Goal: Information Seeking & Learning: Learn about a topic

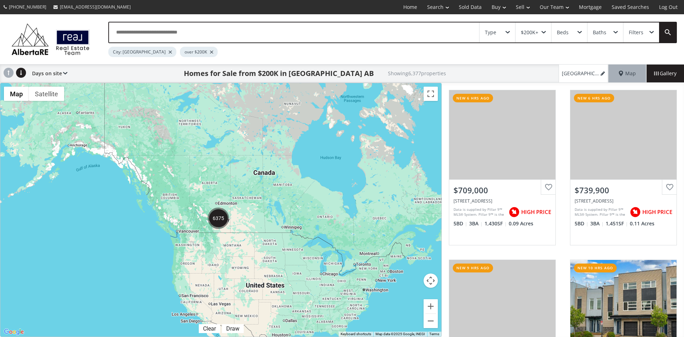
click at [509, 30] on div "Type" at bounding box center [498, 32] width 36 height 20
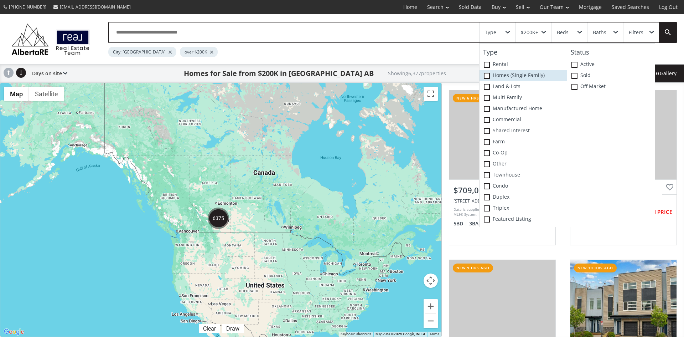
click at [487, 76] on span at bounding box center [487, 76] width 6 height 6
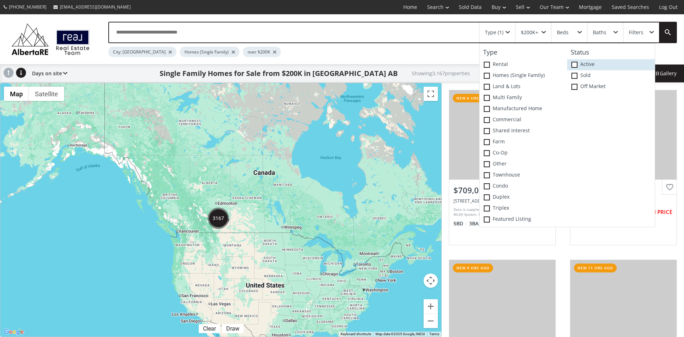
click at [575, 62] on span at bounding box center [574, 65] width 6 height 6
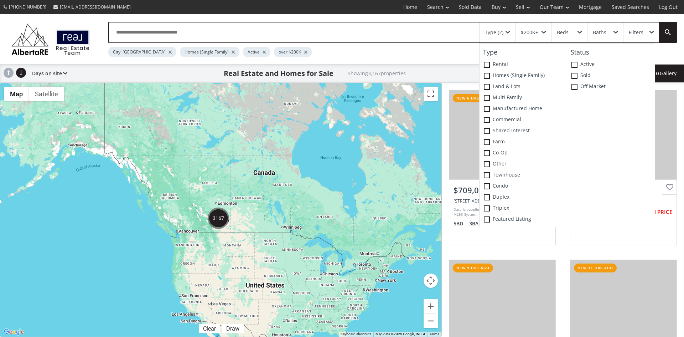
click at [453, 52] on div "City: Calgary Homes (Single Family) Active over $200K" at bounding box center [365, 50] width 515 height 14
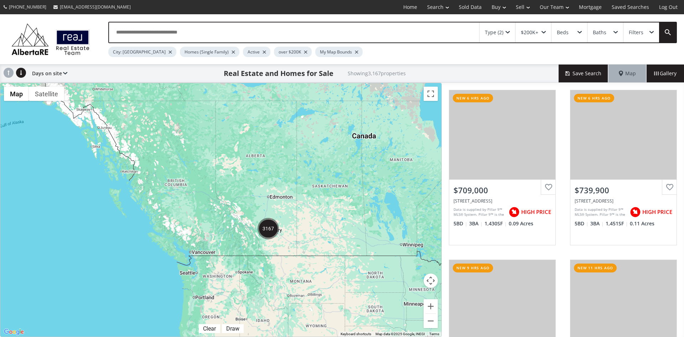
drag, startPoint x: 193, startPoint y: 194, endPoint x: 299, endPoint y: 210, distance: 106.7
click at [299, 210] on div "To navigate, press the arrow keys." at bounding box center [220, 209] width 441 height 253
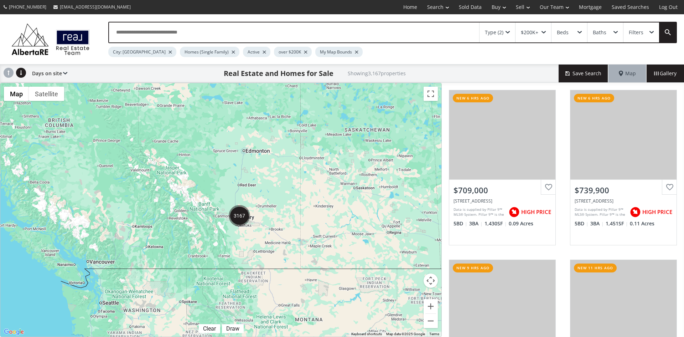
drag, startPoint x: 252, startPoint y: 249, endPoint x: 276, endPoint y: 217, distance: 40.1
click at [276, 217] on div "To navigate, press the arrow keys." at bounding box center [220, 209] width 441 height 253
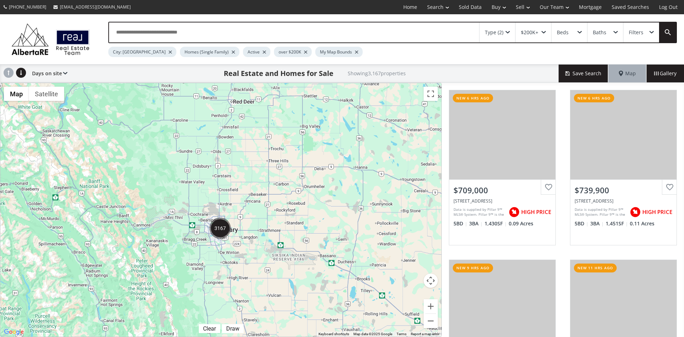
drag, startPoint x: 178, startPoint y: 161, endPoint x: 231, endPoint y: 197, distance: 63.6
click at [231, 197] on div "To navigate, press the arrow keys." at bounding box center [220, 209] width 441 height 253
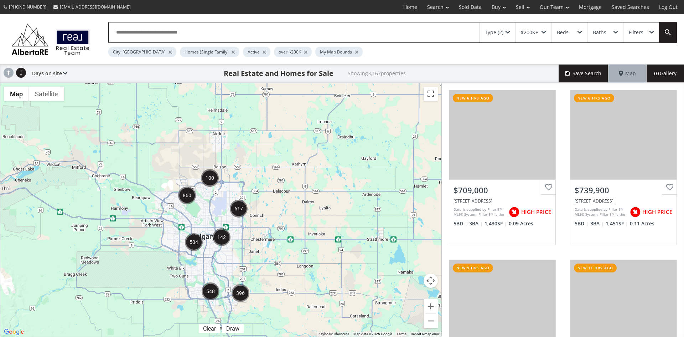
drag, startPoint x: 224, startPoint y: 245, endPoint x: 282, endPoint y: 235, distance: 58.5
click at [282, 235] on div "To navigate, press the arrow keys." at bounding box center [220, 209] width 441 height 253
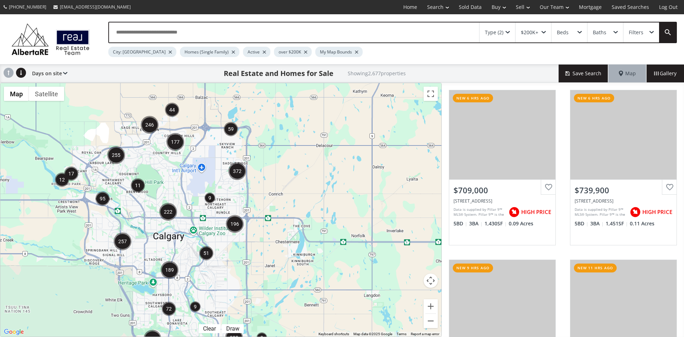
drag, startPoint x: 210, startPoint y: 188, endPoint x: 263, endPoint y: 205, distance: 55.1
click at [262, 206] on div "To navigate, press the arrow keys." at bounding box center [220, 209] width 441 height 253
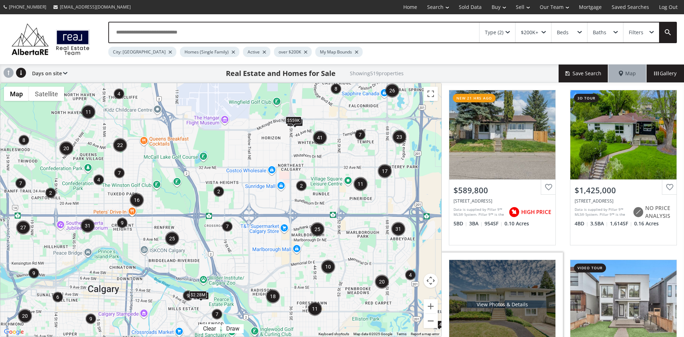
scroll to position [71, 0]
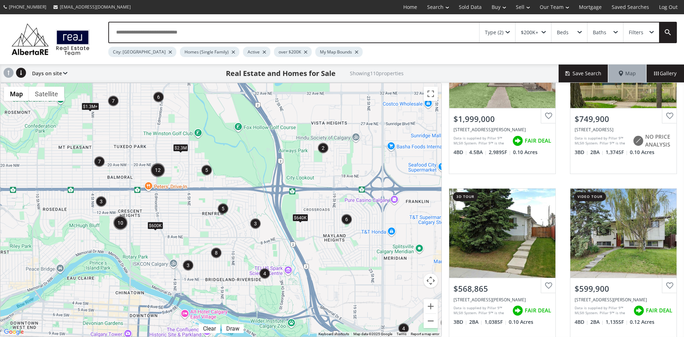
drag, startPoint x: 194, startPoint y: 200, endPoint x: 280, endPoint y: 199, distance: 85.9
click at [280, 199] on div "To navigate, press the arrow keys. $1.3M+ $1.3M+ $599K $2.3M $639K $600K $640K" at bounding box center [220, 209] width 441 height 253
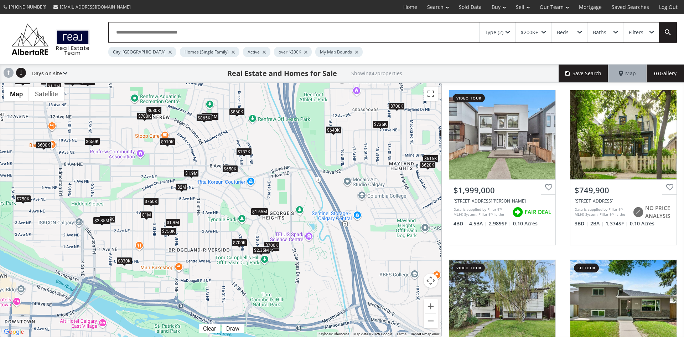
drag, startPoint x: 311, startPoint y: 220, endPoint x: 319, endPoint y: 205, distance: 16.9
click at [319, 205] on div "To navigate, press the arrow keys. $2M $750K $600K $700K $750K $650K $819K $700…" at bounding box center [220, 209] width 441 height 253
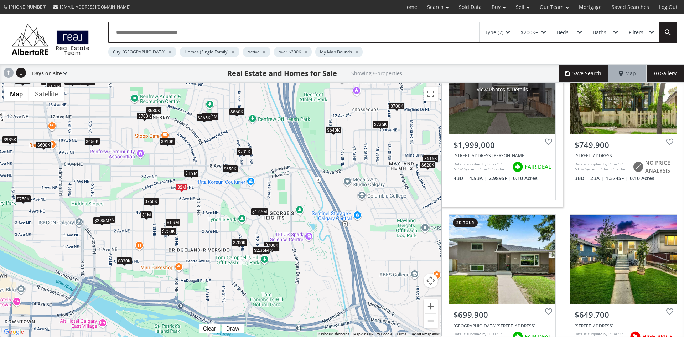
scroll to position [71, 0]
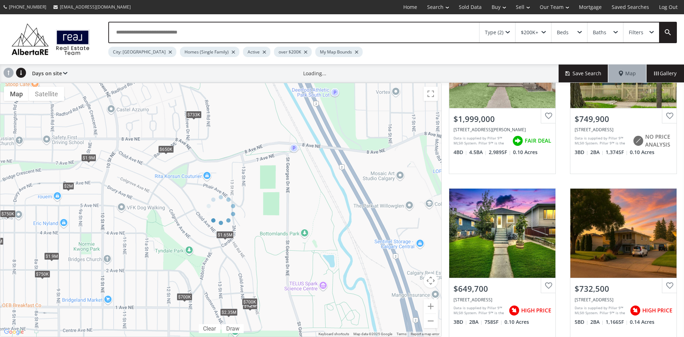
drag, startPoint x: 295, startPoint y: 209, endPoint x: 332, endPoint y: 147, distance: 72.7
click at [332, 147] on div at bounding box center [221, 210] width 442 height 254
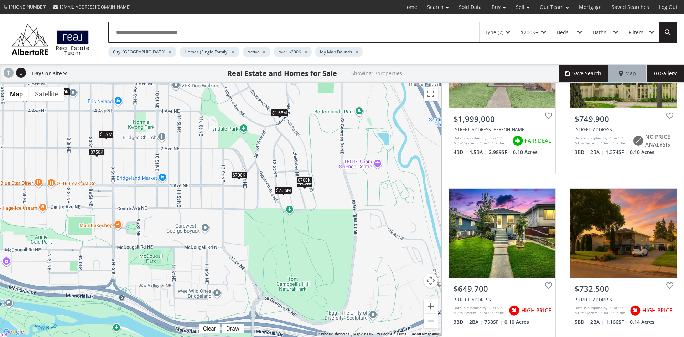
drag, startPoint x: 299, startPoint y: 232, endPoint x: 354, endPoint y: 109, distance: 134.9
click at [354, 109] on div "To navigate, press the arrow keys. $2M $750K $650K $733K $1.9M $700K $1.65M $1.…" at bounding box center [220, 209] width 441 height 253
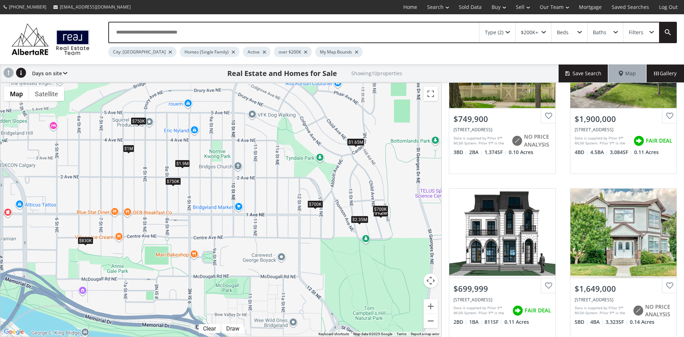
drag, startPoint x: 235, startPoint y: 135, endPoint x: 311, endPoint y: 166, distance: 81.7
click at [311, 166] on div "To navigate, press the arrow keys. $750K $1.9M $700K $1.65M $830K $1.2M $700K $…" at bounding box center [220, 209] width 441 height 253
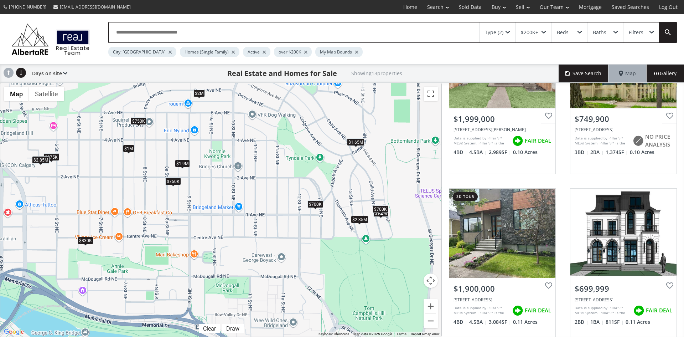
click at [172, 182] on div "$750K" at bounding box center [173, 180] width 16 height 7
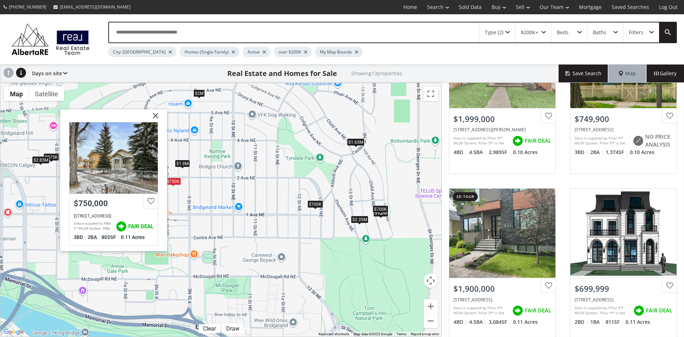
click at [156, 117] on img at bounding box center [153, 118] width 18 height 18
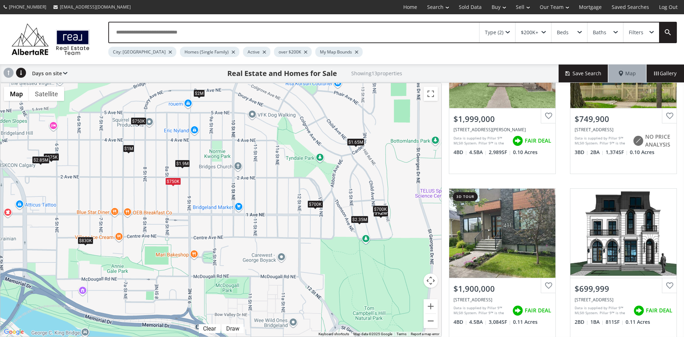
click at [141, 118] on div "$750K" at bounding box center [139, 120] width 16 height 7
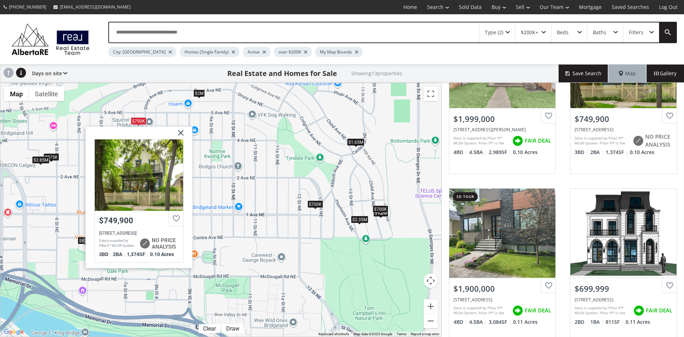
click at [178, 131] on img at bounding box center [178, 135] width 18 height 18
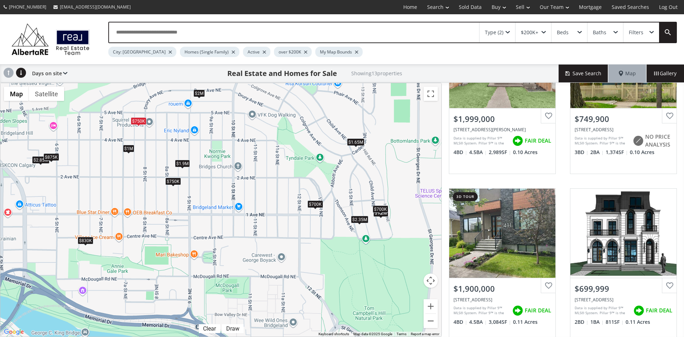
click at [53, 155] on div "$875K" at bounding box center [51, 156] width 16 height 7
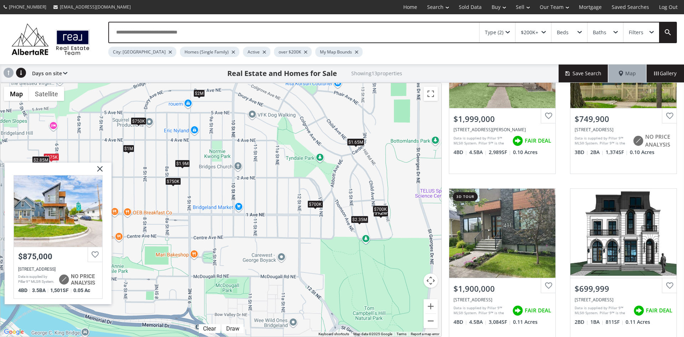
click at [100, 166] on img at bounding box center [97, 171] width 18 height 18
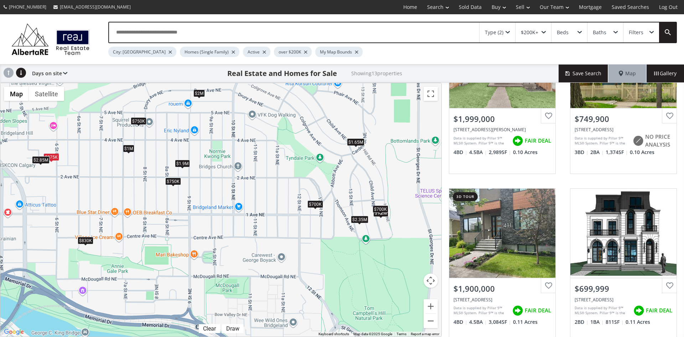
click at [139, 120] on div "$750K" at bounding box center [139, 120] width 16 height 7
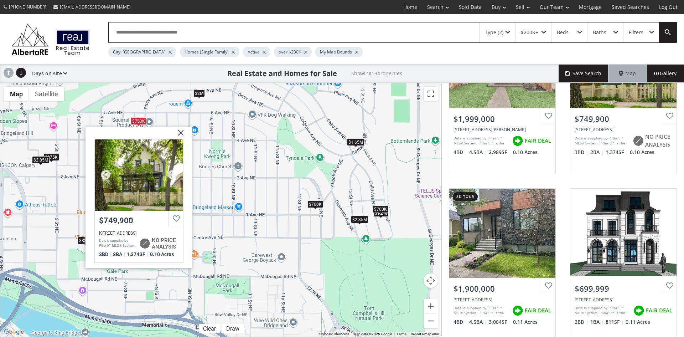
click at [150, 197] on div at bounding box center [139, 174] width 88 height 71
click at [180, 131] on img at bounding box center [178, 135] width 18 height 18
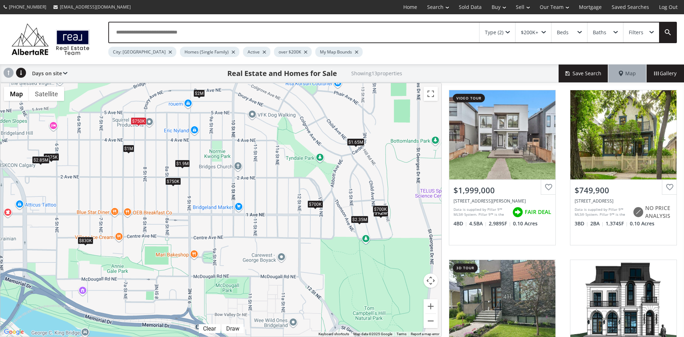
click at [128, 147] on div "$1M" at bounding box center [128, 148] width 11 height 7
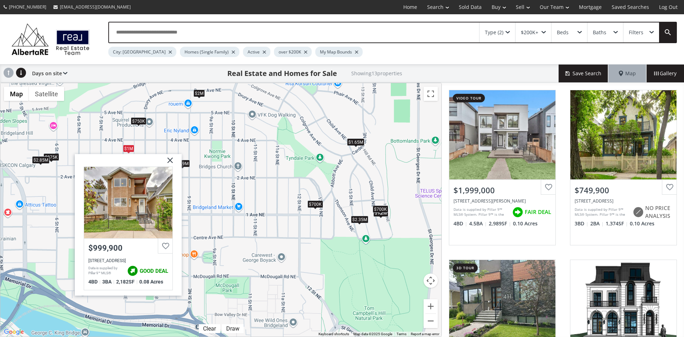
click at [172, 159] on img at bounding box center [168, 163] width 18 height 18
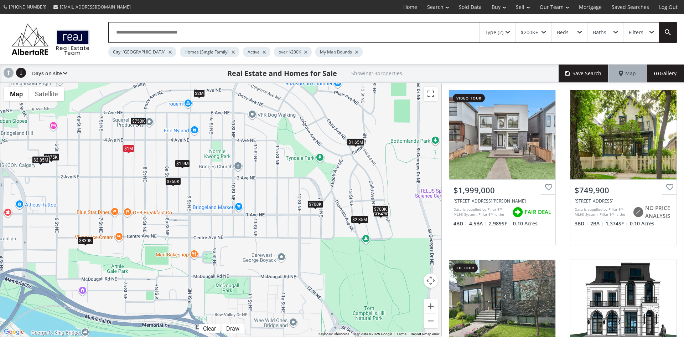
click at [88, 240] on div "$830K" at bounding box center [86, 239] width 16 height 7
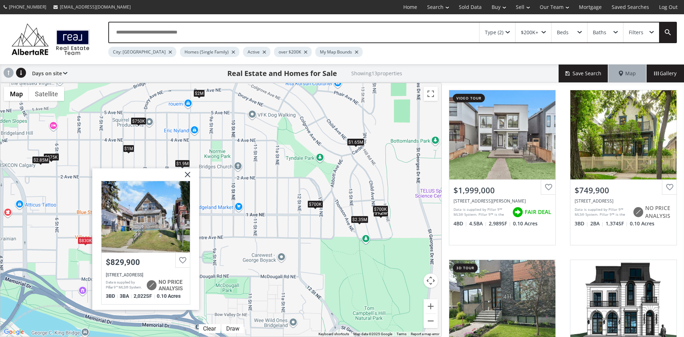
click at [188, 176] on img at bounding box center [185, 177] width 18 height 18
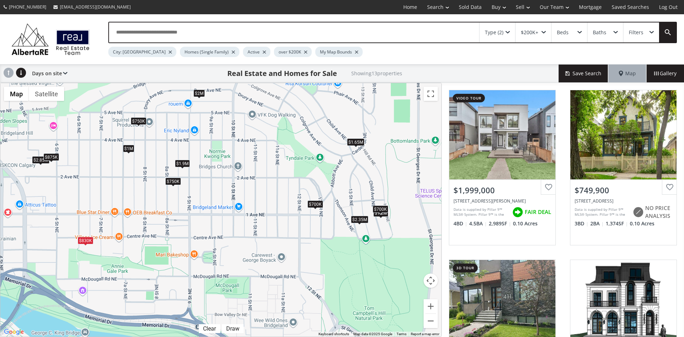
click at [53, 155] on div "$875K" at bounding box center [51, 156] width 16 height 7
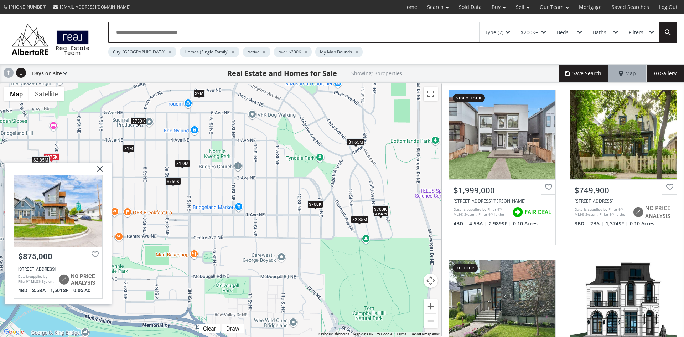
click at [97, 168] on img at bounding box center [97, 171] width 18 height 18
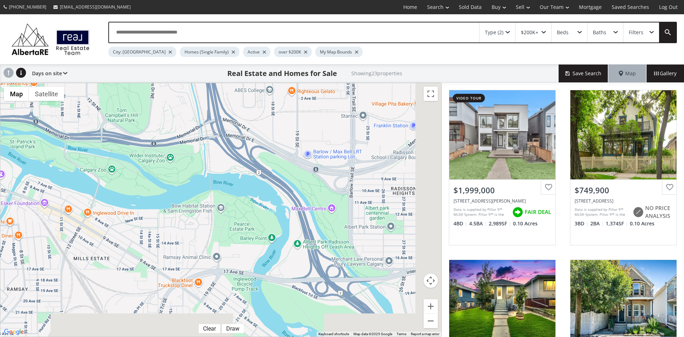
drag, startPoint x: 364, startPoint y: 259, endPoint x: 132, endPoint y: 104, distance: 279.3
click at [132, 104] on div "To navigate, press the arrow keys. $2M $750K $650K $650K $515K $733K $1.9M $700…" at bounding box center [220, 209] width 441 height 253
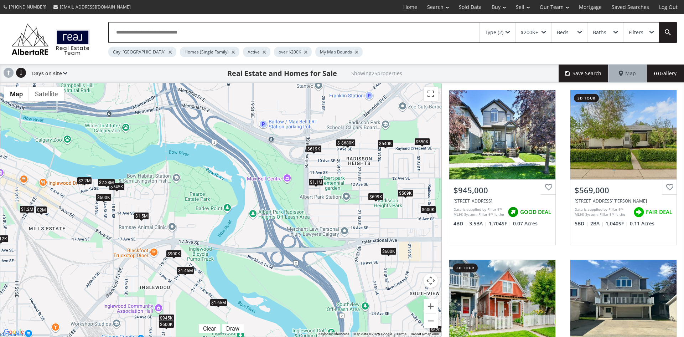
drag, startPoint x: 390, startPoint y: 280, endPoint x: 296, endPoint y: 222, distance: 111.2
click at [296, 222] on div "← Move left → Move right ↑ Move up ↓ Move down + Zoom in - Zoom out Home Jump l…" at bounding box center [221, 210] width 442 height 254
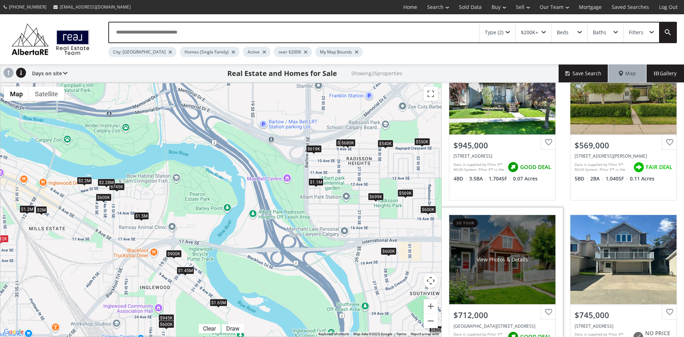
scroll to position [107, 0]
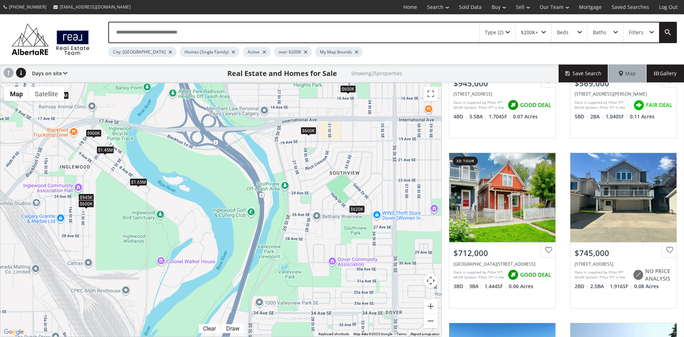
drag, startPoint x: 379, startPoint y: 275, endPoint x: 301, endPoint y: 159, distance: 139.7
click at [301, 159] on div "To navigate, press the arrow keys. $945K $569K $712K $745K $540K $1.2M $2M $1.5…" at bounding box center [220, 209] width 441 height 253
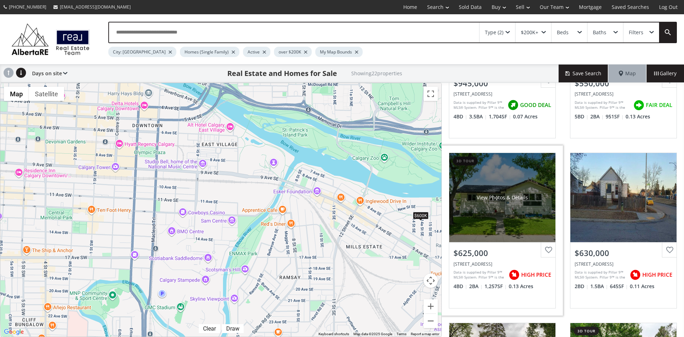
drag, startPoint x: 137, startPoint y: 124, endPoint x: 534, endPoint y: 259, distance: 419.6
click at [534, 259] on div "← Move left → Move right ↑ Move up ↓ Move down + Zoom in - Zoom out Home Jump l…" at bounding box center [342, 210] width 684 height 254
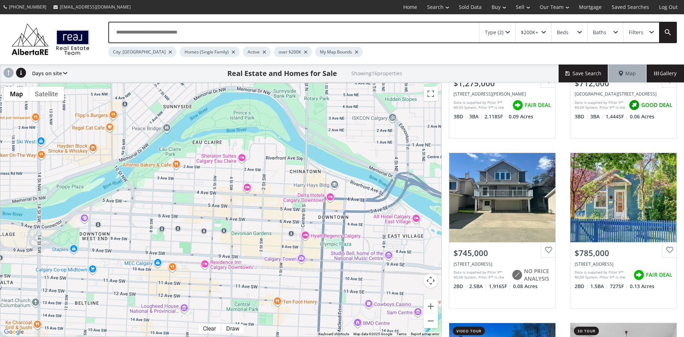
drag, startPoint x: 172, startPoint y: 145, endPoint x: 360, endPoint y: 239, distance: 209.5
click at [360, 239] on div "To navigate, press the arrow keys. $1.28M $712K $745K $785K $2.95M $825K $600K …" at bounding box center [220, 209] width 441 height 253
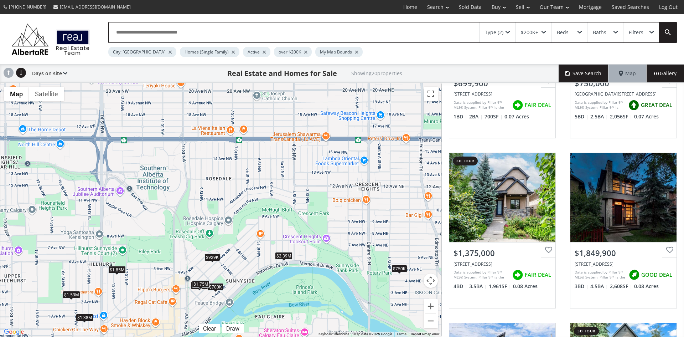
drag, startPoint x: 262, startPoint y: 130, endPoint x: 330, endPoint y: 314, distance: 195.4
click at [330, 314] on div "To navigate, press the arrow keys. $700K $750K $1.38M $1.85M $875K $929K $1.53M…" at bounding box center [220, 209] width 441 height 253
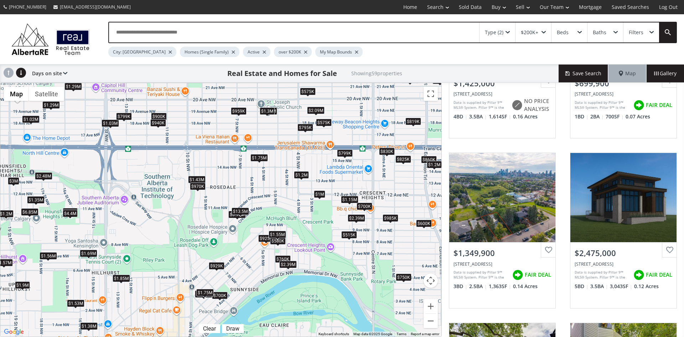
click at [257, 157] on div "$1.75M" at bounding box center [258, 157] width 17 height 7
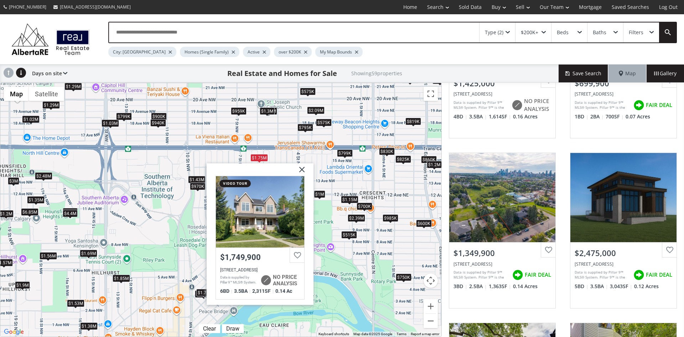
click at [302, 167] on img at bounding box center [299, 172] width 18 height 18
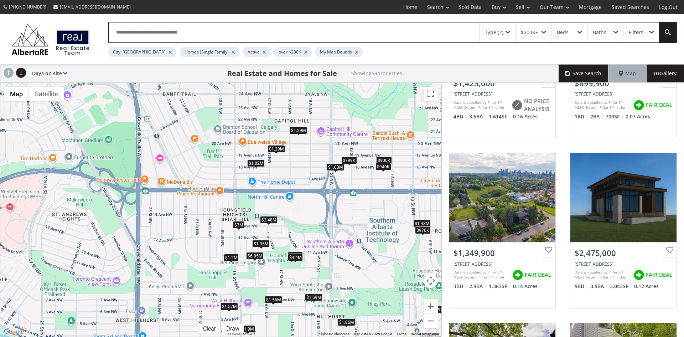
drag, startPoint x: 149, startPoint y: 188, endPoint x: 359, endPoint y: 226, distance: 213.6
click at [359, 226] on div "To navigate, press the arrow keys. $1.43M $700K $1.35M $2.48M $900K $819K $860K…" at bounding box center [220, 209] width 441 height 253
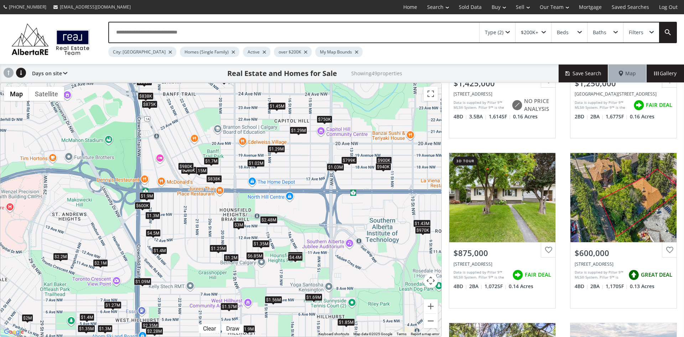
click at [221, 247] on div "$1.25M" at bounding box center [217, 247] width 17 height 7
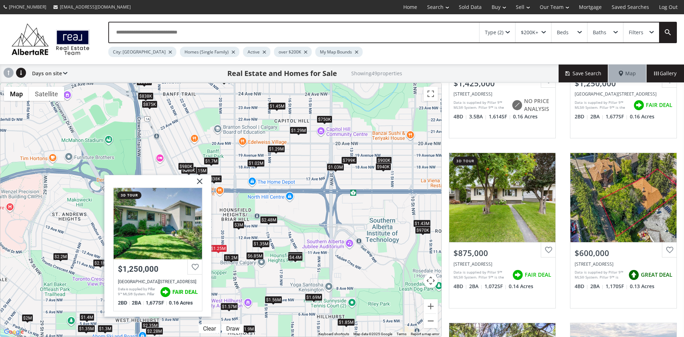
click at [201, 181] on img at bounding box center [197, 184] width 18 height 18
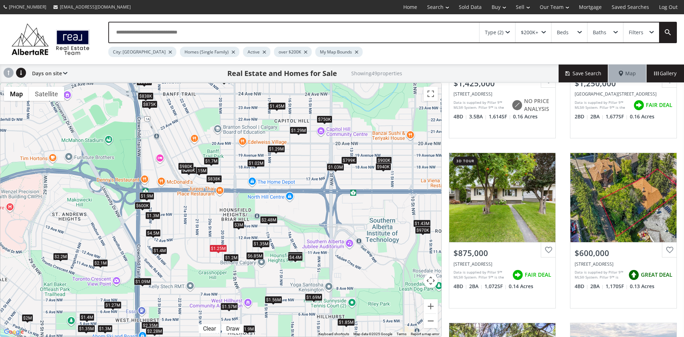
click at [271, 220] on div "$2.48M" at bounding box center [268, 219] width 17 height 7
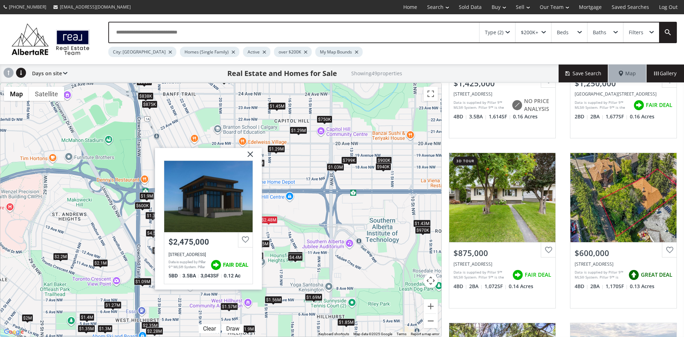
click at [250, 152] on img at bounding box center [248, 156] width 18 height 18
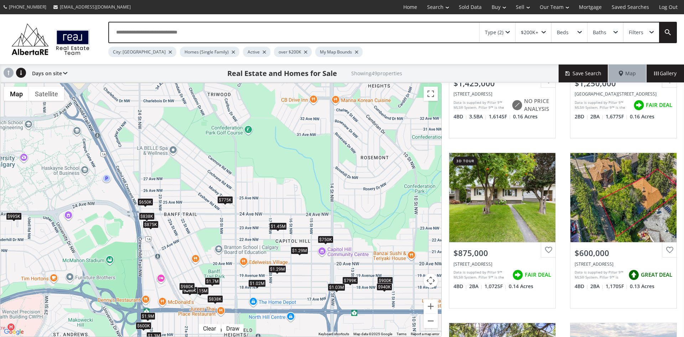
drag, startPoint x: 240, startPoint y: 108, endPoint x: 242, endPoint y: 229, distance: 121.1
click at [242, 229] on div "To navigate, press the arrow keys. $1.43M $1.25M $875K $600K $995K $1.35M $2.48…" at bounding box center [220, 209] width 441 height 253
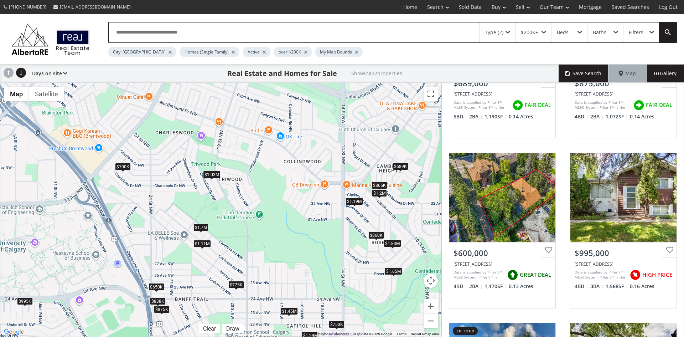
drag, startPoint x: 227, startPoint y: 126, endPoint x: 237, endPoint y: 213, distance: 87.2
click at [237, 213] on div "To navigate, press the arrow keys. $689K $875K $600K $995K $1.65M $900K $1.19M …" at bounding box center [220, 209] width 441 height 253
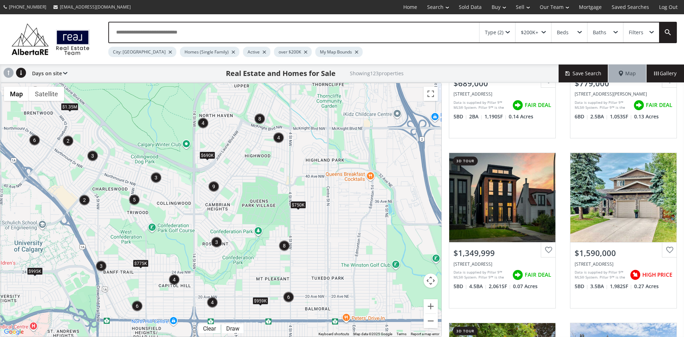
drag, startPoint x: 380, startPoint y: 297, endPoint x: 242, endPoint y: 289, distance: 139.2
click at [242, 289] on div "To navigate, press the arrow keys. $995K $1.05M $959K $690K $1.35M $775K $950K …" at bounding box center [220, 209] width 441 height 253
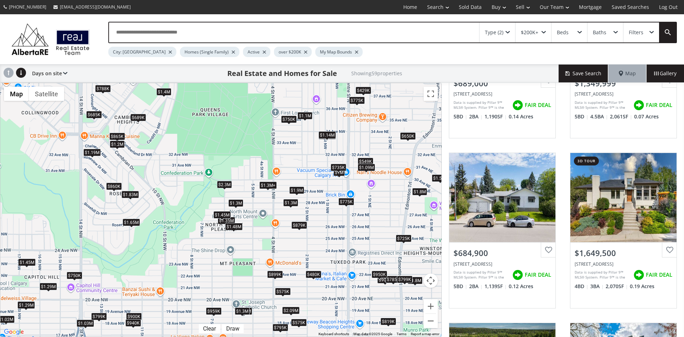
click at [266, 292] on div "To navigate, press the arrow keys. $689K $1.35M $685K $1.65M $2.3M $1.8M $900K …" at bounding box center [220, 209] width 441 height 253
click at [509, 30] on div "Type (2)" at bounding box center [498, 32] width 36 height 20
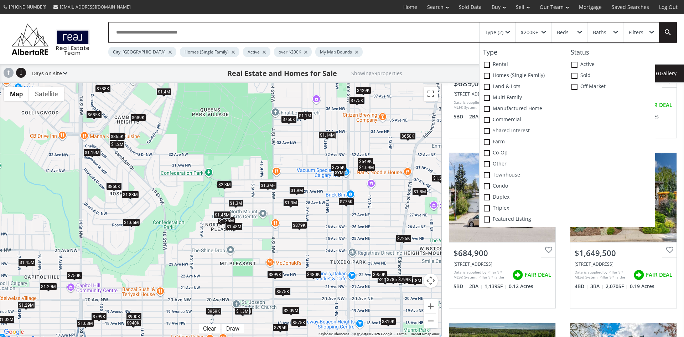
click at [544, 30] on div "$200K+" at bounding box center [534, 32] width 36 height 20
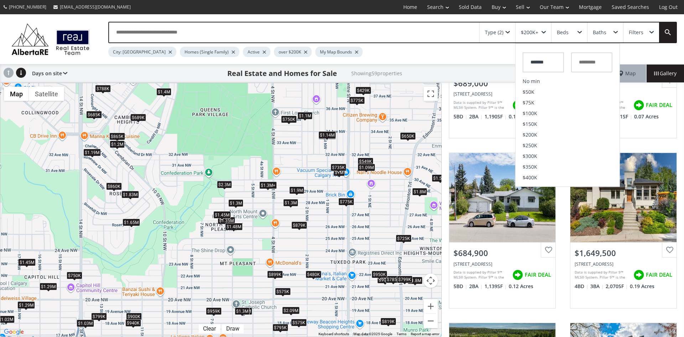
drag, startPoint x: 530, startPoint y: 79, endPoint x: 555, endPoint y: 69, distance: 26.9
click at [531, 79] on li "No min" at bounding box center [568, 81] width 104 height 11
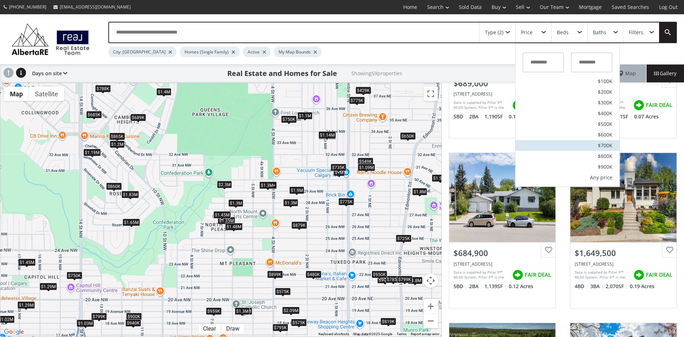
click at [607, 143] on span "$700K" at bounding box center [605, 145] width 15 height 5
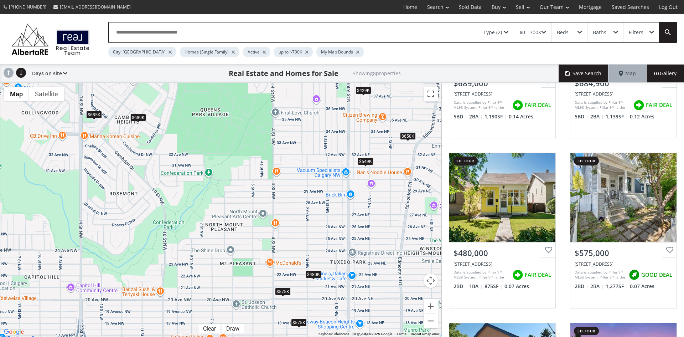
click at [279, 292] on div "$575K" at bounding box center [283, 291] width 16 height 7
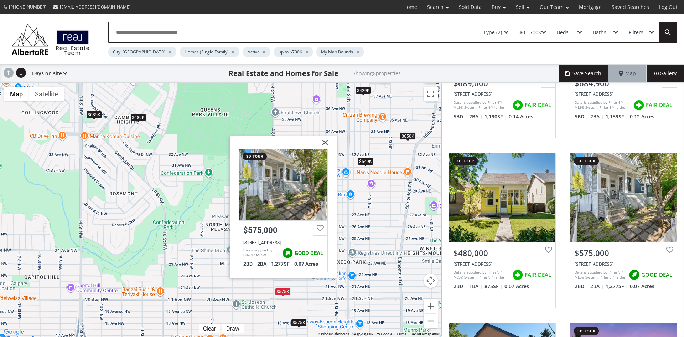
click at [325, 139] on img at bounding box center [323, 145] width 18 height 18
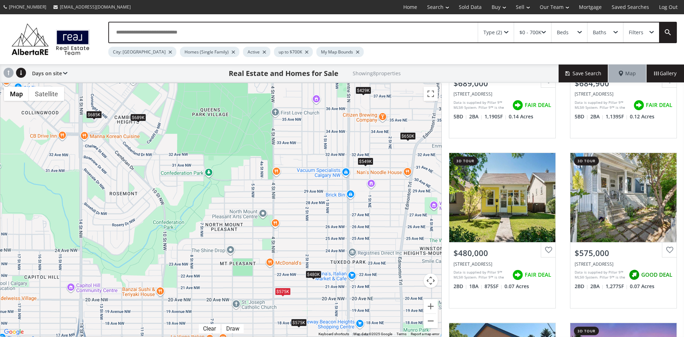
click at [297, 321] on div "$575K" at bounding box center [299, 321] width 16 height 7
click at [366, 161] on div "$549K" at bounding box center [366, 160] width 16 height 7
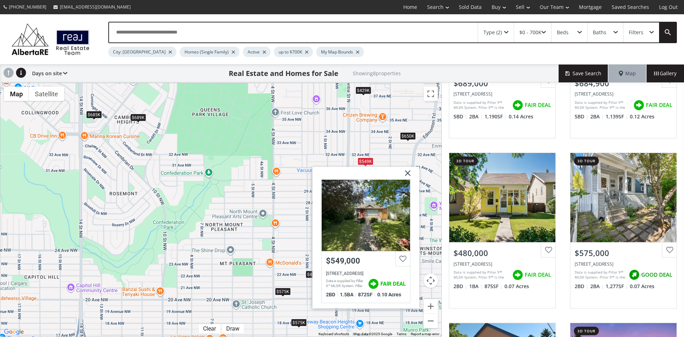
click at [404, 172] on img at bounding box center [405, 176] width 18 height 18
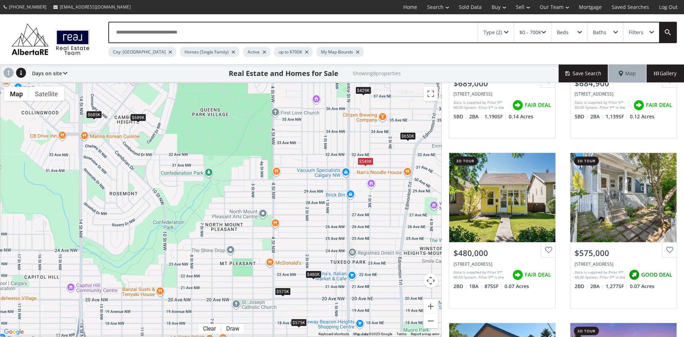
click at [405, 134] on div "$650K" at bounding box center [408, 135] width 16 height 7
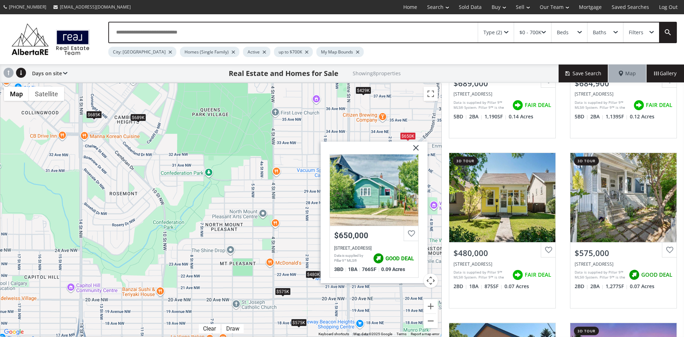
click at [417, 146] on img at bounding box center [413, 150] width 18 height 18
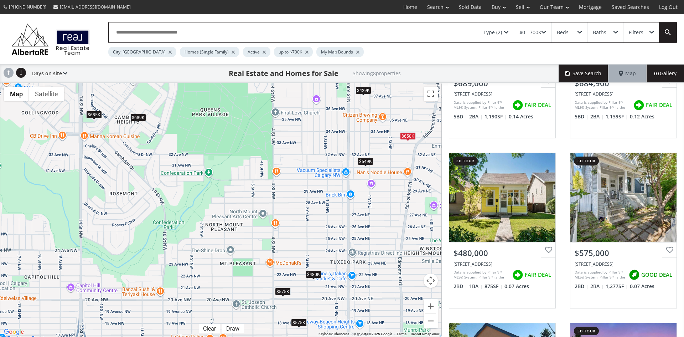
drag, startPoint x: 351, startPoint y: 313, endPoint x: 239, endPoint y: 126, distance: 218.4
click at [239, 126] on div "To navigate, press the arrow keys. $689K $685K $480K $575K $429K $575K $650K $5…" at bounding box center [220, 209] width 441 height 253
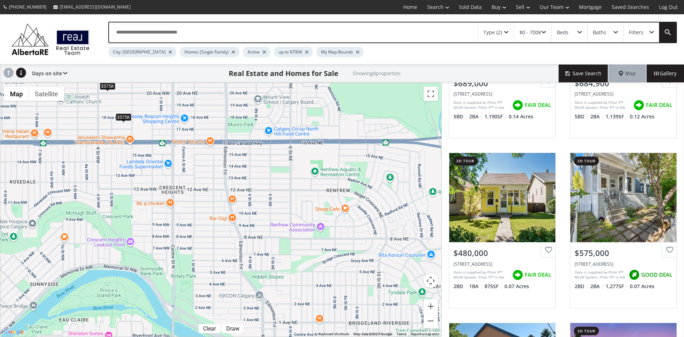
drag, startPoint x: 370, startPoint y: 273, endPoint x: 195, endPoint y: 67, distance: 270.2
click at [195, 67] on div "Type (2) $0 - 700K Beds Baths Filters City: [GEOGRAPHIC_DATA] Homes (Single Fam…" at bounding box center [342, 175] width 684 height 322
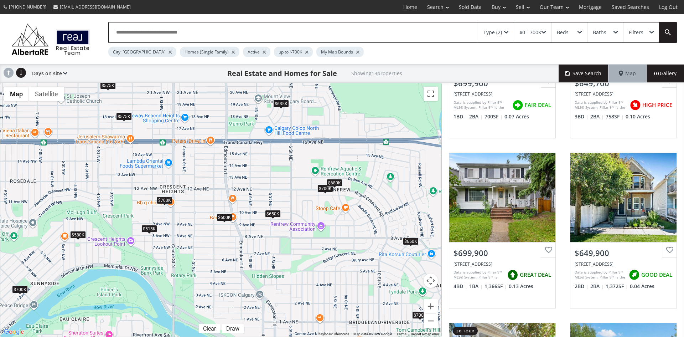
click at [147, 226] on div "$515K" at bounding box center [149, 228] width 16 height 7
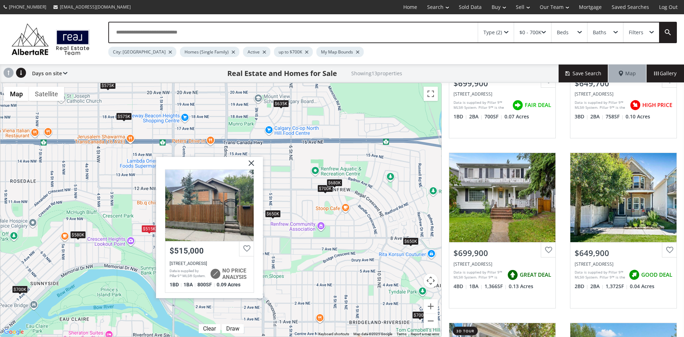
click at [251, 160] on img at bounding box center [249, 165] width 18 height 18
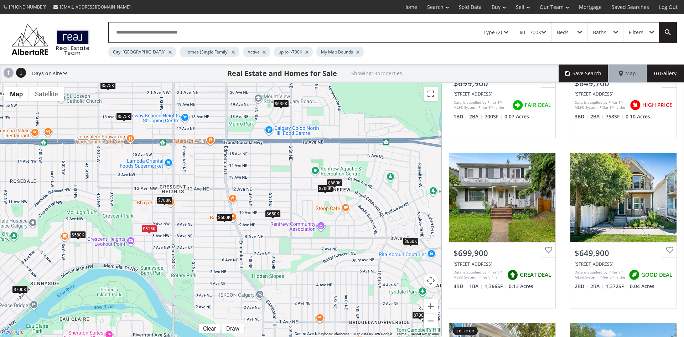
click at [164, 200] on div "$700K" at bounding box center [165, 199] width 16 height 7
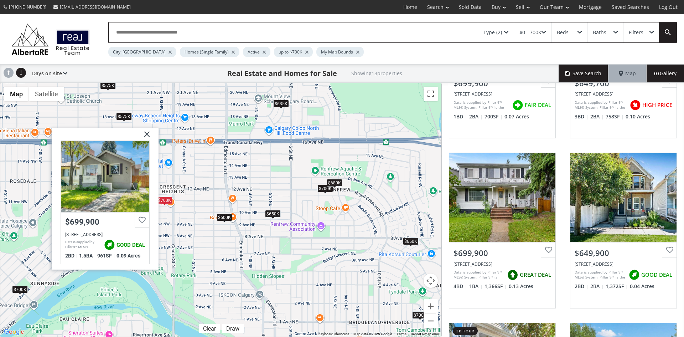
click at [147, 133] on img at bounding box center [144, 137] width 18 height 18
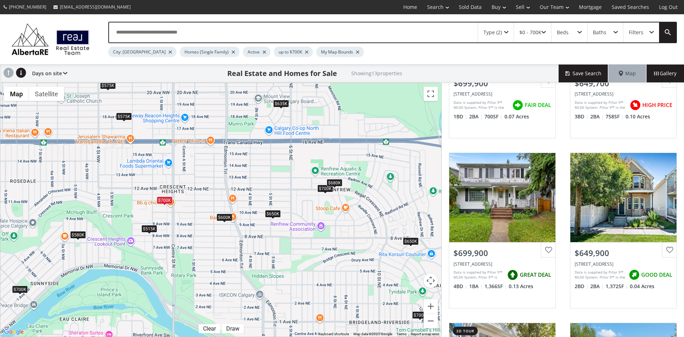
click at [227, 215] on div "$600K" at bounding box center [225, 216] width 16 height 7
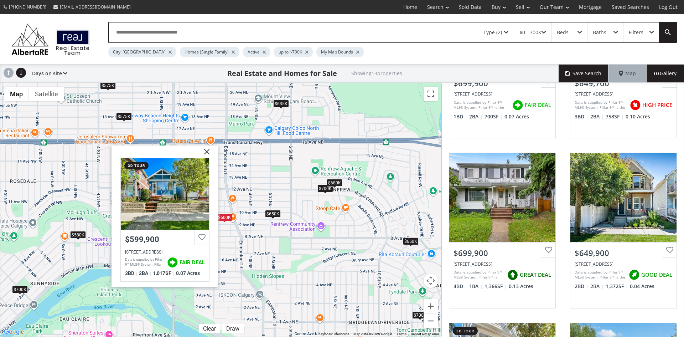
click at [206, 149] on img at bounding box center [204, 154] width 18 height 18
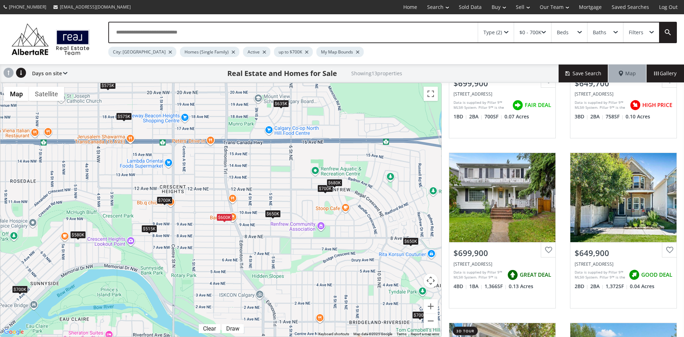
click at [271, 211] on div "$650K" at bounding box center [273, 212] width 16 height 7
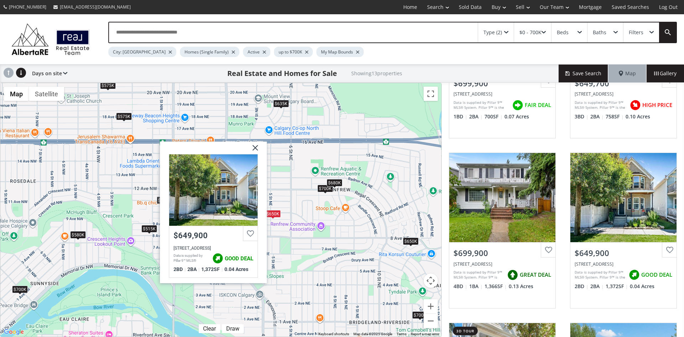
click at [254, 145] on img at bounding box center [253, 150] width 18 height 18
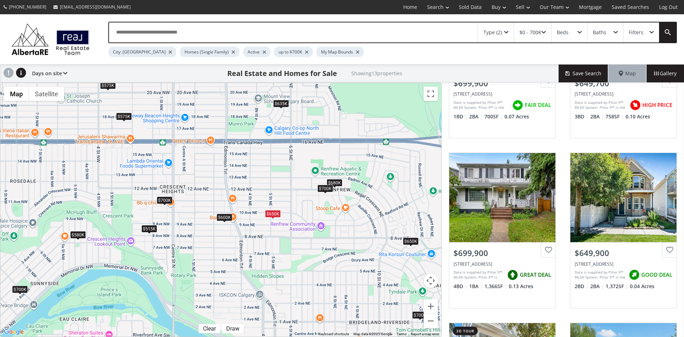
click at [322, 190] on div "$700K" at bounding box center [325, 187] width 16 height 7
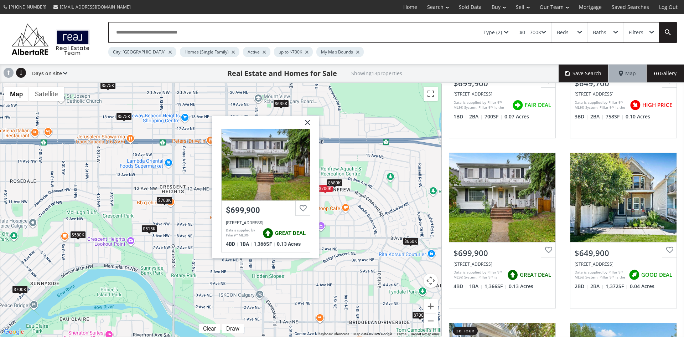
click at [305, 124] on img at bounding box center [305, 125] width 18 height 18
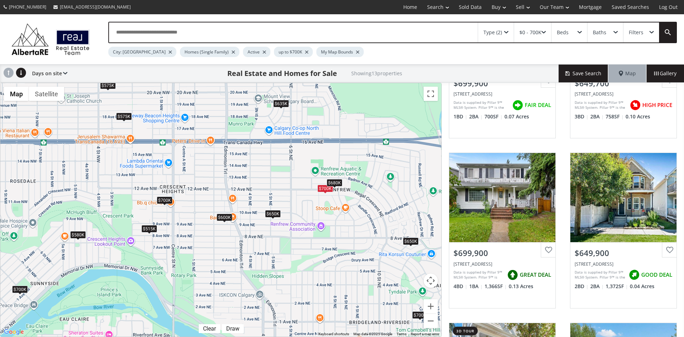
click at [339, 182] on div "$680K" at bounding box center [335, 181] width 16 height 7
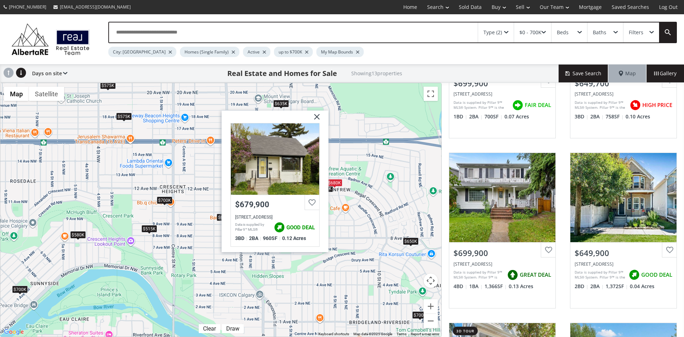
click at [316, 115] on img at bounding box center [314, 119] width 18 height 18
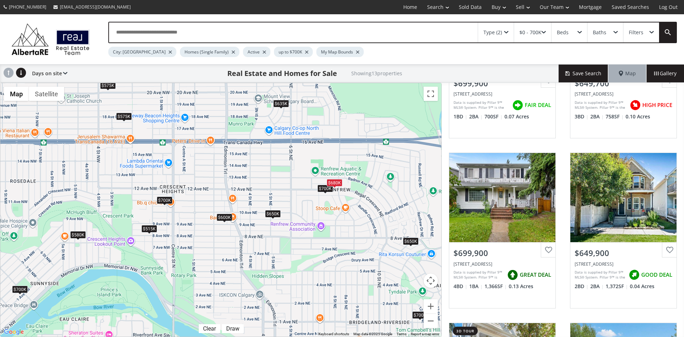
click at [414, 241] on div "$650K" at bounding box center [411, 240] width 16 height 7
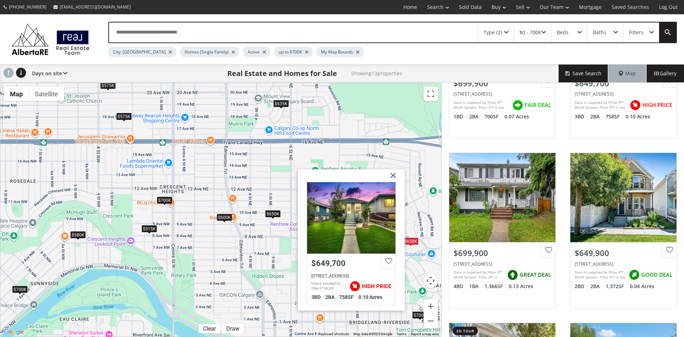
click at [395, 176] on img at bounding box center [391, 178] width 18 height 18
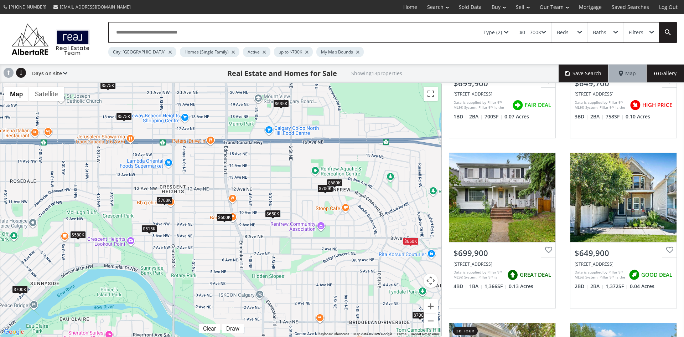
drag, startPoint x: 381, startPoint y: 287, endPoint x: 312, endPoint y: 198, distance: 112.5
click at [312, 196] on div "To navigate, press the arrow keys. $700K $650K $700K $650K $575K $635K $515K $7…" at bounding box center [220, 209] width 441 height 253
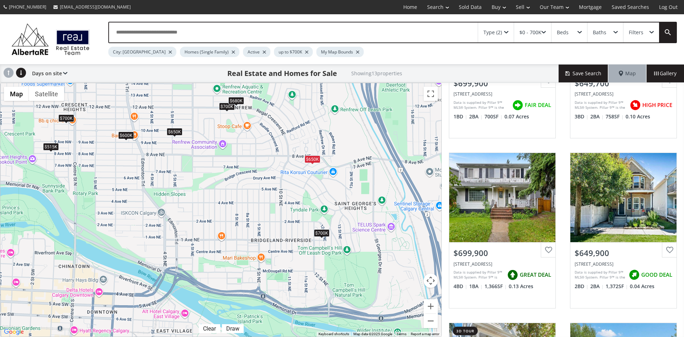
drag, startPoint x: 348, startPoint y: 276, endPoint x: 249, endPoint y: 195, distance: 128.3
click at [249, 195] on div "To navigate, press the arrow keys. $700K $650K $700K $650K $575K $635K $515K $7…" at bounding box center [220, 209] width 441 height 253
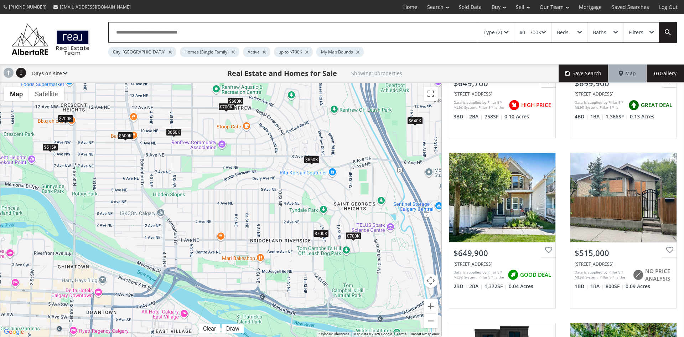
click at [323, 233] on div "$700K" at bounding box center [321, 232] width 16 height 7
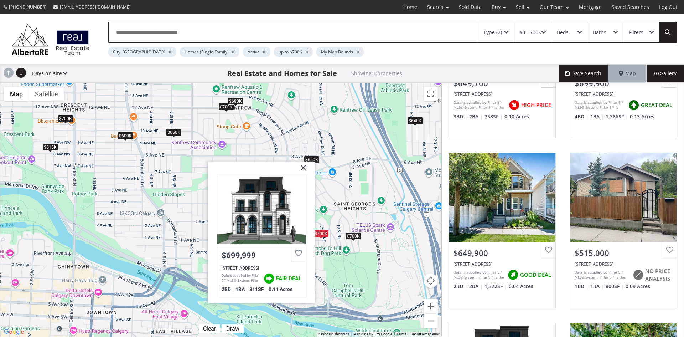
click at [304, 167] on img at bounding box center [301, 170] width 18 height 18
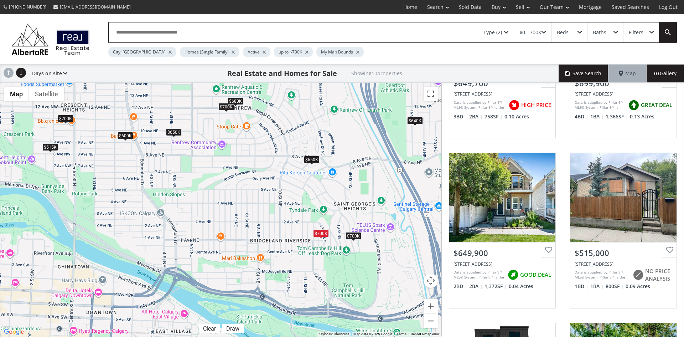
click at [543, 29] on div "$0 - 700K" at bounding box center [532, 32] width 37 height 20
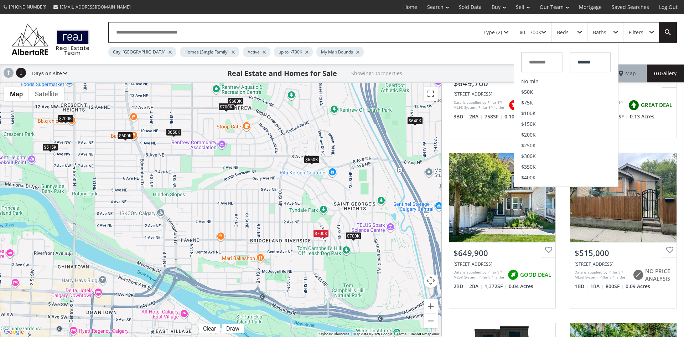
click at [555, 57] on input "text" at bounding box center [541, 62] width 41 height 20
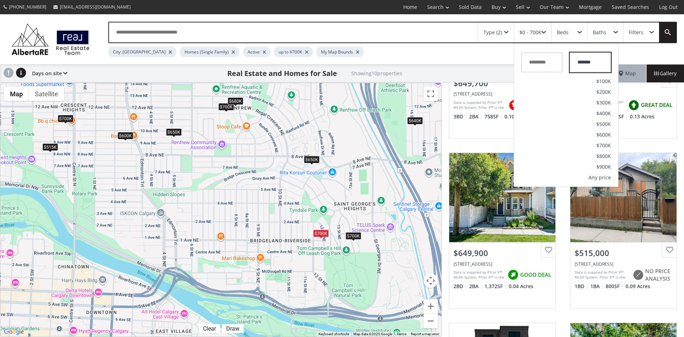
click at [592, 61] on input "*******" at bounding box center [590, 62] width 41 height 20
click at [584, 61] on input "*******" at bounding box center [590, 62] width 41 height 20
click at [608, 66] on input "*******" at bounding box center [590, 62] width 41 height 20
type input "*******"
click at [665, 34] on link at bounding box center [667, 32] width 17 height 20
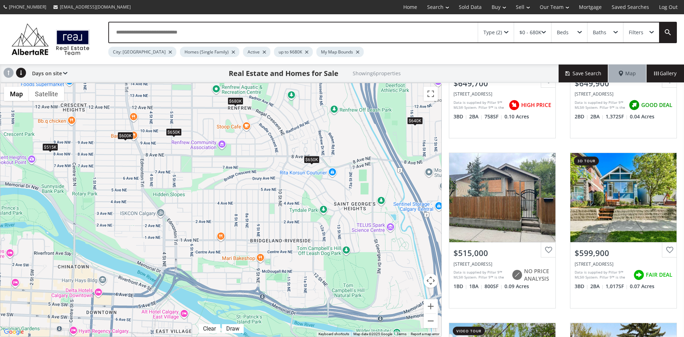
click at [176, 131] on div "$650K" at bounding box center [174, 131] width 16 height 7
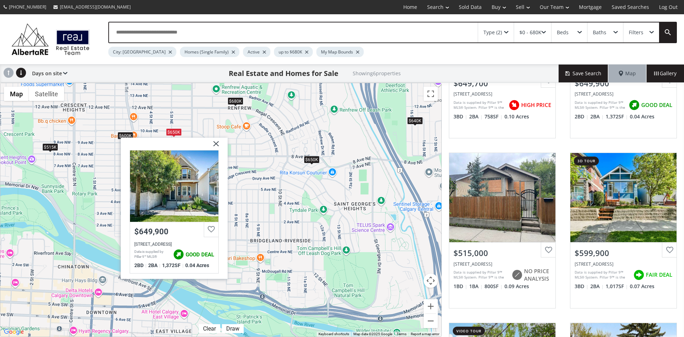
click at [215, 142] on img at bounding box center [213, 146] width 18 height 18
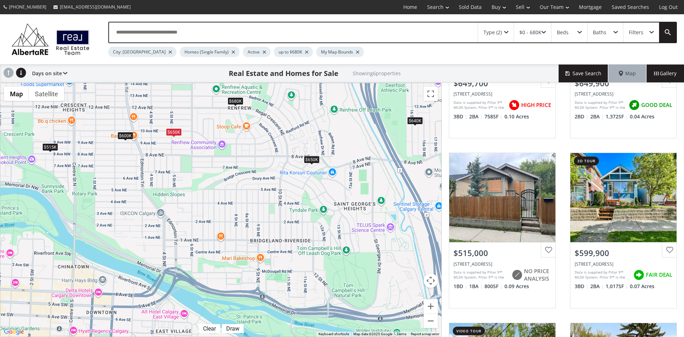
click at [232, 100] on div "$680K" at bounding box center [236, 100] width 16 height 7
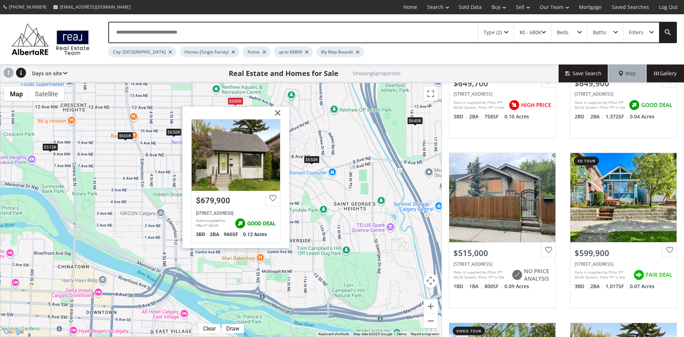
click at [278, 110] on img at bounding box center [275, 115] width 18 height 18
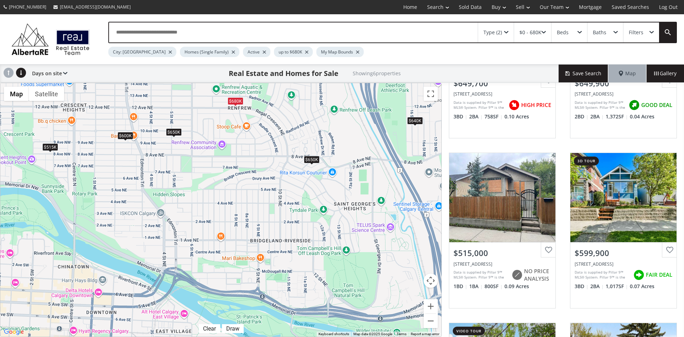
click at [52, 148] on div "$515K" at bounding box center [50, 146] width 16 height 7
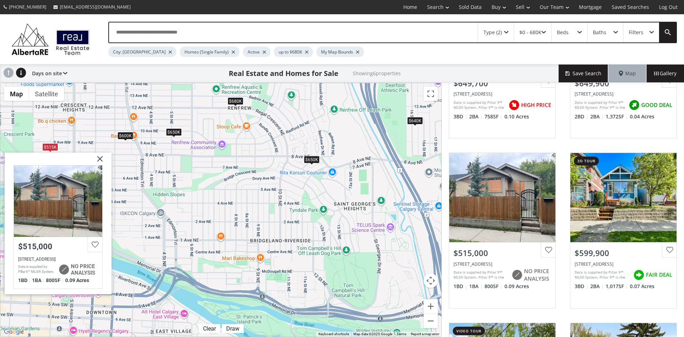
click at [100, 159] on img at bounding box center [97, 161] width 18 height 18
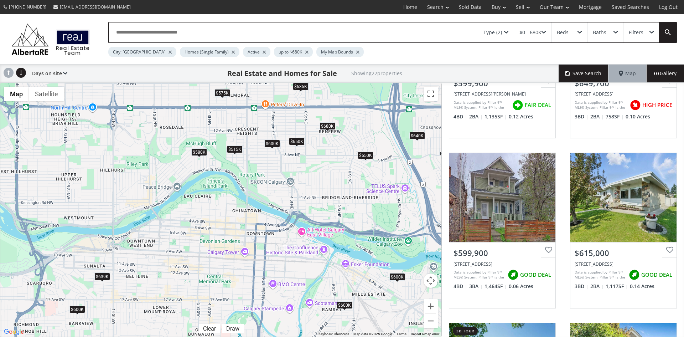
drag, startPoint x: 268, startPoint y: 222, endPoint x: 341, endPoint y: 200, distance: 76.6
click at [341, 200] on div "To navigate, press the arrow keys. $600K $650K $600K $615K $480K $650K $575K $6…" at bounding box center [220, 209] width 441 height 253
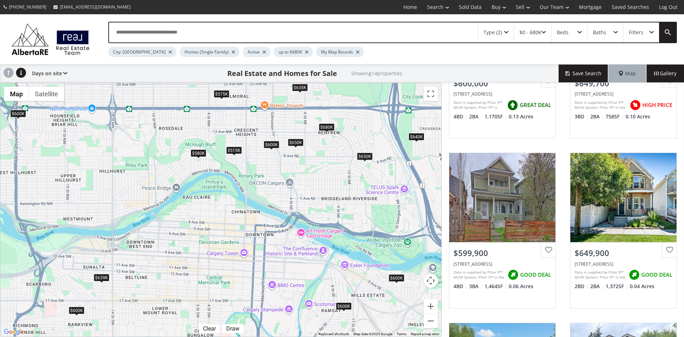
click at [397, 279] on div "$600K" at bounding box center [397, 277] width 16 height 7
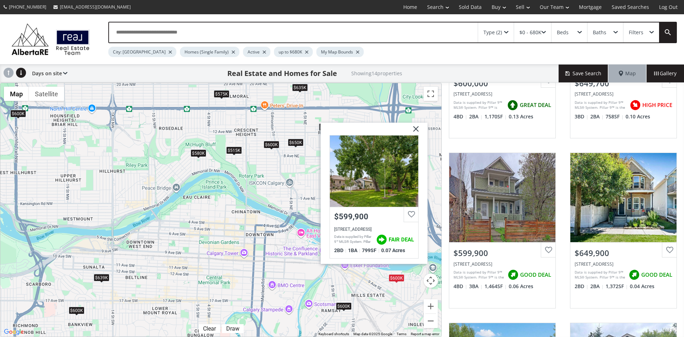
click at [417, 129] on img at bounding box center [413, 131] width 18 height 18
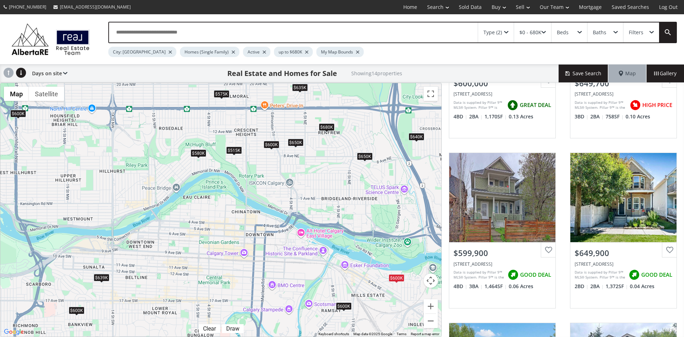
click at [103, 277] on div "$639K" at bounding box center [102, 276] width 16 height 7
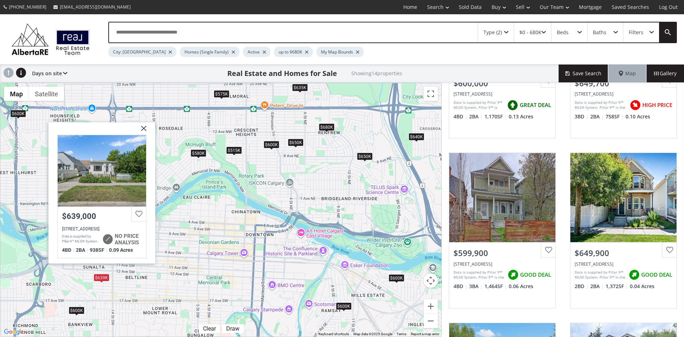
click at [144, 124] on img at bounding box center [141, 131] width 18 height 18
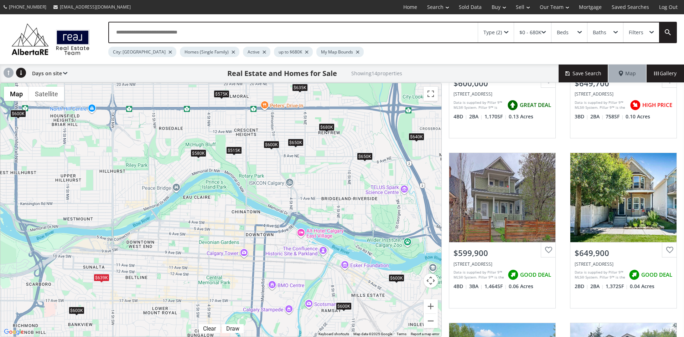
click at [79, 311] on div "$600K" at bounding box center [77, 309] width 16 height 7
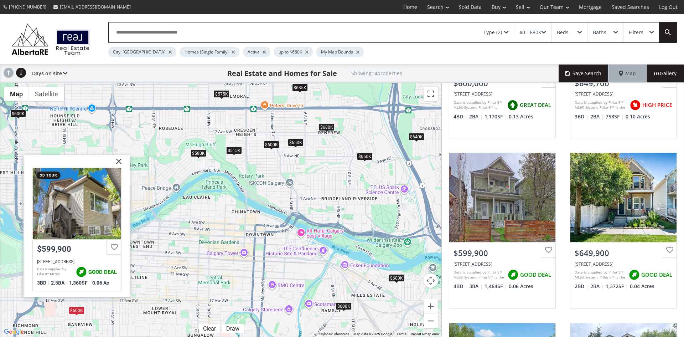
click at [118, 158] on img at bounding box center [116, 164] width 18 height 18
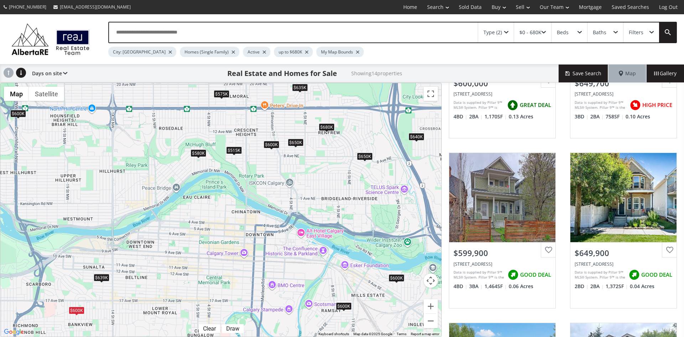
click at [203, 153] on div "$580K" at bounding box center [199, 152] width 16 height 7
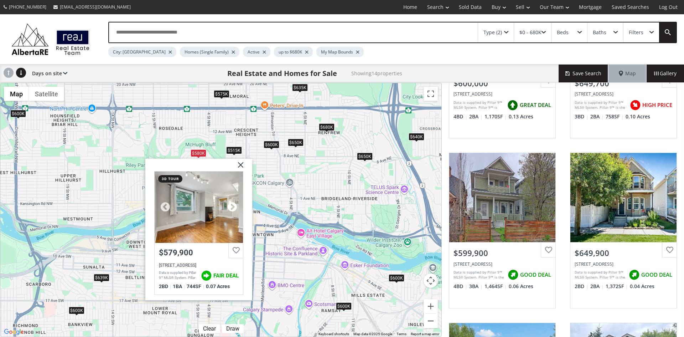
click at [232, 203] on div at bounding box center [232, 206] width 11 height 11
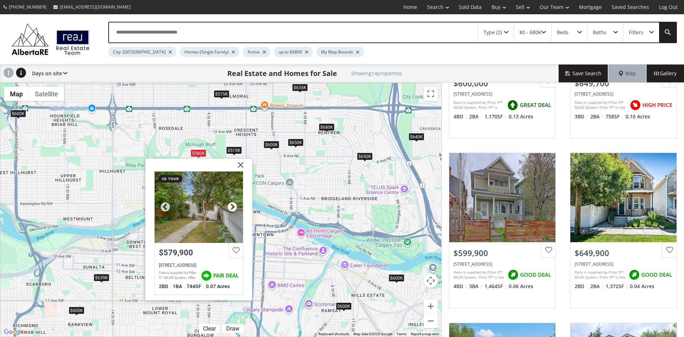
click at [232, 203] on div at bounding box center [232, 206] width 11 height 11
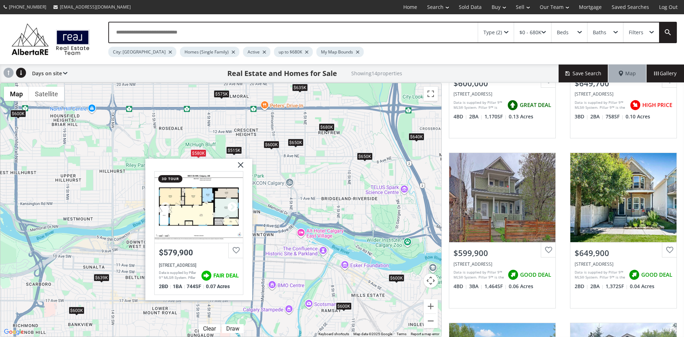
click at [232, 203] on div at bounding box center [232, 206] width 11 height 11
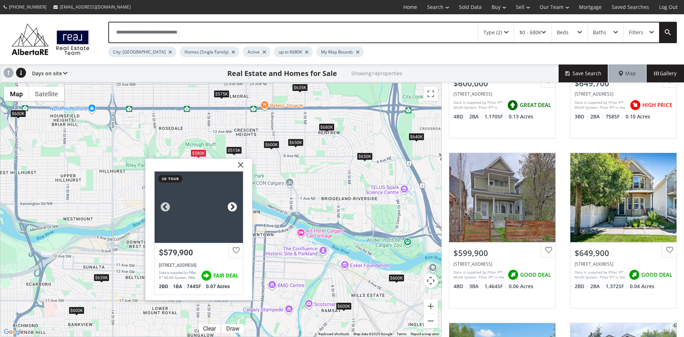
click at [232, 203] on div at bounding box center [232, 206] width 11 height 11
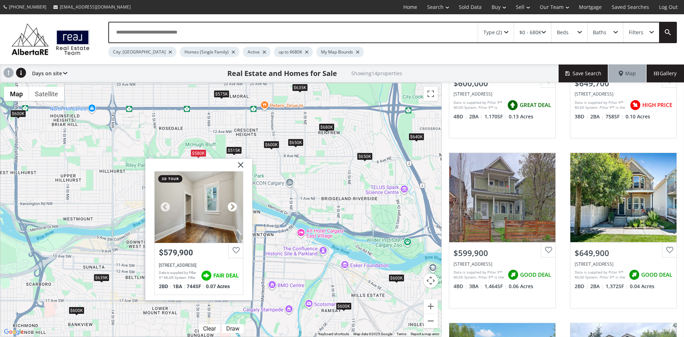
click at [232, 203] on div at bounding box center [232, 206] width 11 height 11
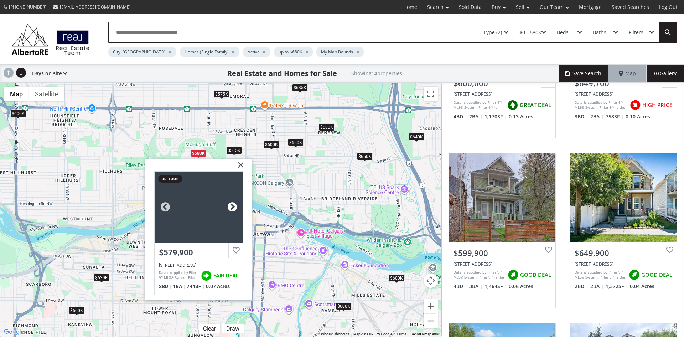
click at [232, 203] on div at bounding box center [232, 206] width 11 height 11
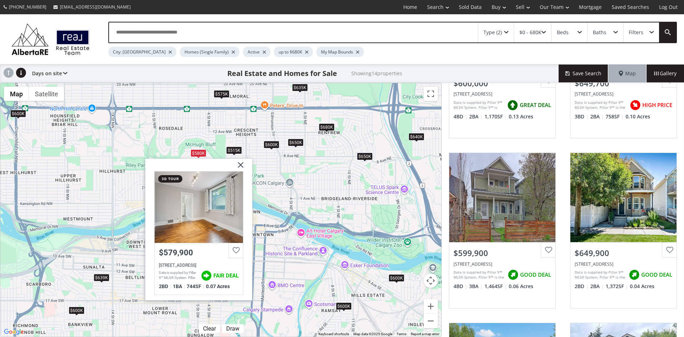
click at [240, 162] on img at bounding box center [238, 167] width 18 height 18
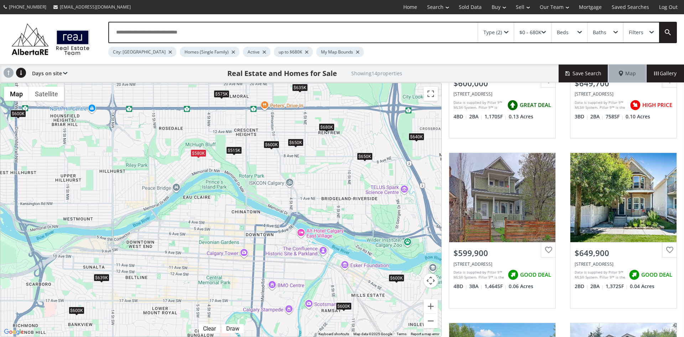
click at [234, 147] on div "$515K" at bounding box center [234, 149] width 16 height 7
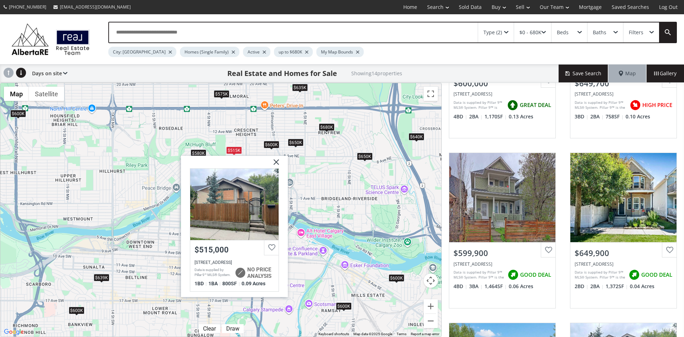
click at [279, 161] on img at bounding box center [274, 164] width 18 height 18
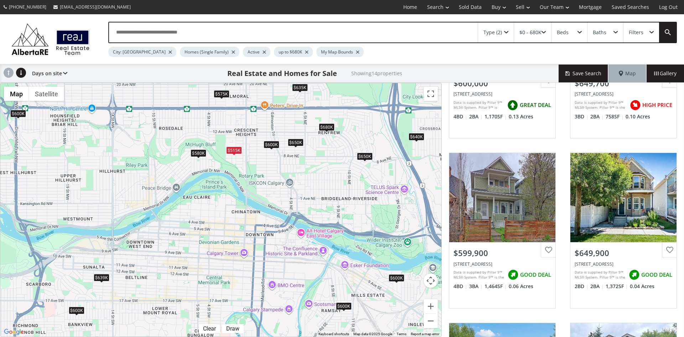
click at [221, 94] on div "$575K" at bounding box center [222, 93] width 16 height 7
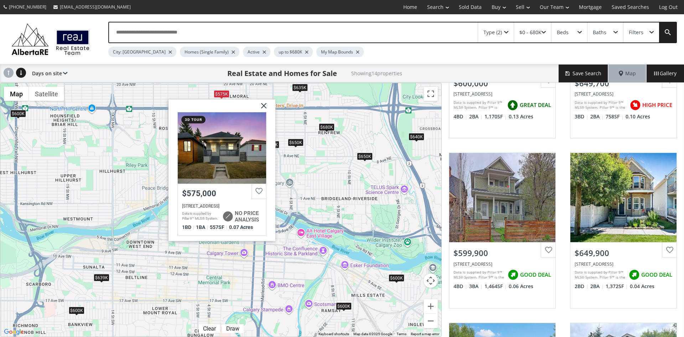
click at [266, 103] on img at bounding box center [261, 108] width 18 height 18
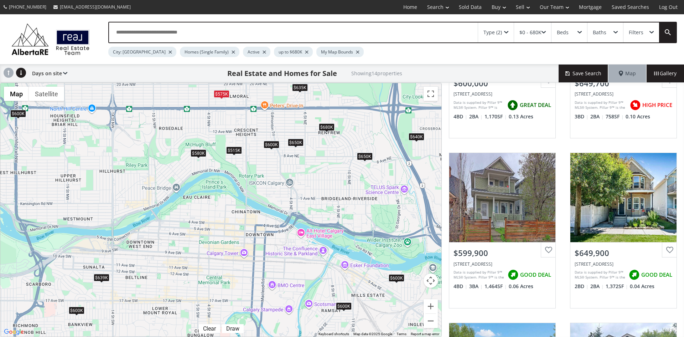
click at [198, 152] on div "$580K" at bounding box center [199, 152] width 16 height 7
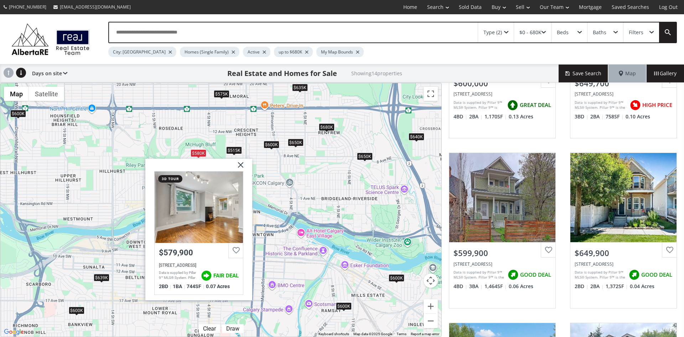
click at [201, 194] on div at bounding box center [199, 206] width 88 height 71
click at [241, 161] on img at bounding box center [238, 167] width 18 height 18
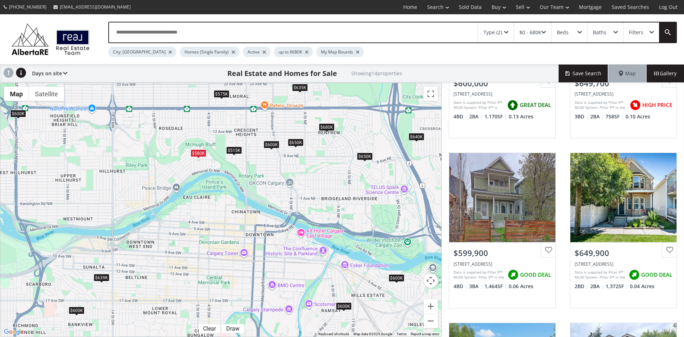
click at [508, 32] on span at bounding box center [506, 32] width 4 height 3
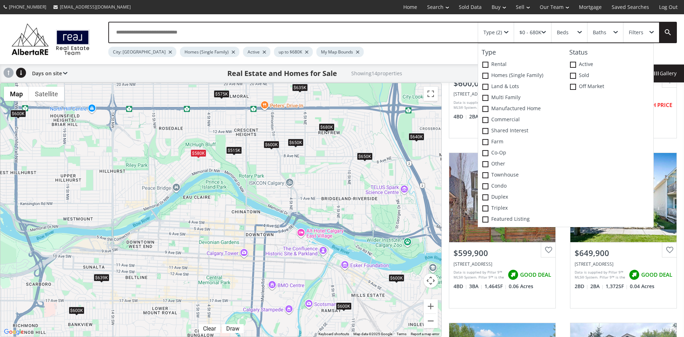
click at [542, 30] on div "$0 - 680K" at bounding box center [532, 32] width 37 height 20
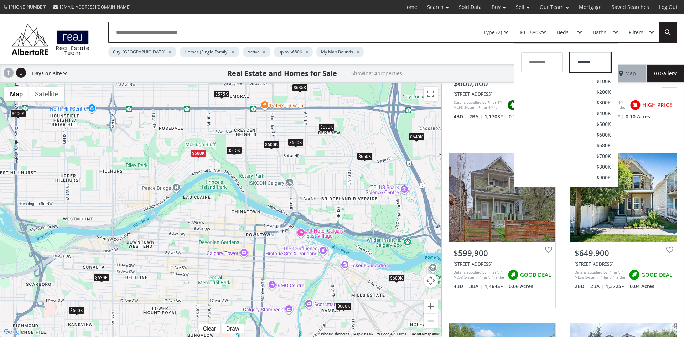
click at [594, 59] on input "*******" at bounding box center [590, 62] width 41 height 20
click at [600, 164] on span "$800K" at bounding box center [603, 166] width 15 height 5
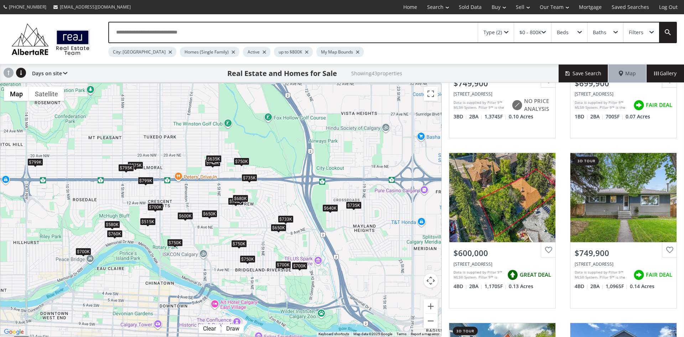
drag, startPoint x: 363, startPoint y: 283, endPoint x: 281, endPoint y: 353, distance: 108.4
click at [281, 336] on html "[PHONE_NUMBER] [EMAIL_ADDRESS][DOMAIN_NAME] Home Search Search By Map Advanced …" at bounding box center [342, 168] width 684 height 337
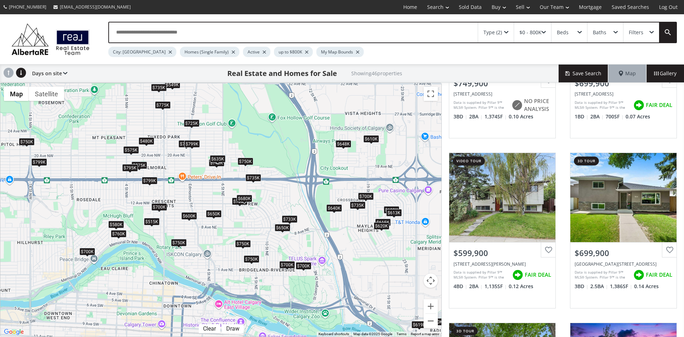
click at [283, 227] on div "$650K" at bounding box center [283, 227] width 16 height 7
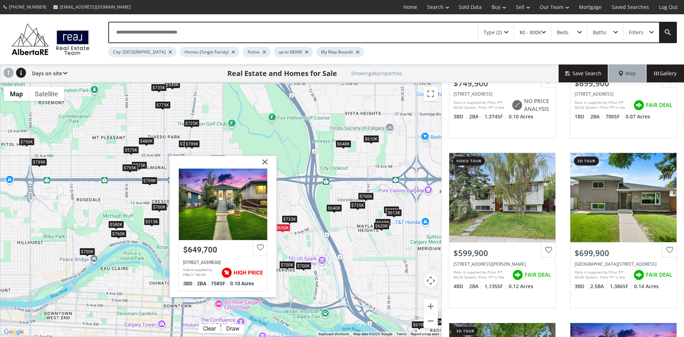
click at [264, 158] on img at bounding box center [262, 164] width 18 height 18
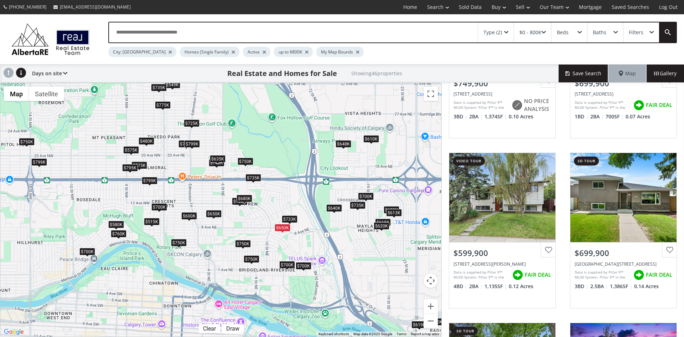
click at [294, 221] on div "$733K" at bounding box center [290, 218] width 16 height 7
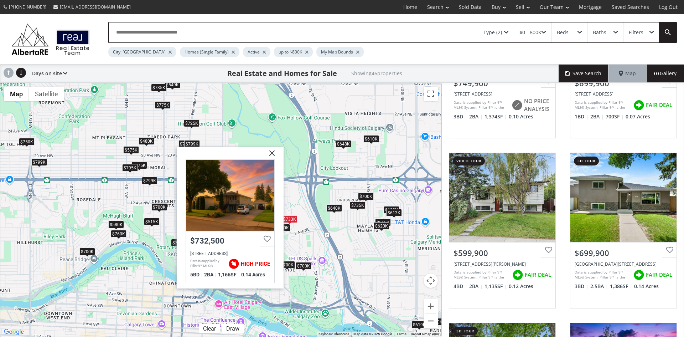
click at [274, 150] on img at bounding box center [269, 156] width 18 height 18
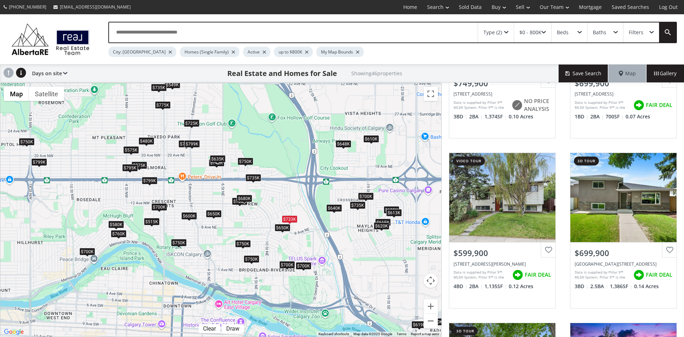
click at [244, 245] on div "$750K" at bounding box center [243, 243] width 16 height 7
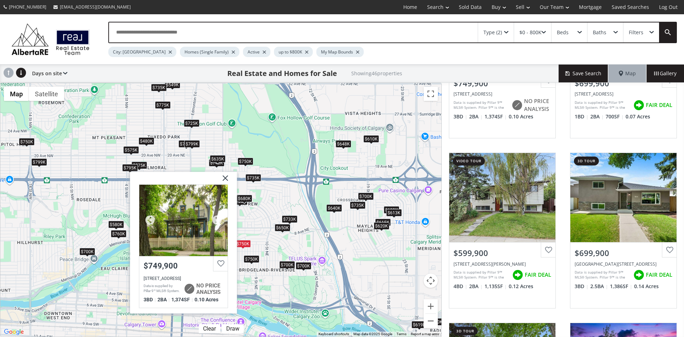
click at [202, 238] on div at bounding box center [183, 219] width 88 height 71
click at [544, 30] on div "$0 - 800K" at bounding box center [532, 32] width 37 height 20
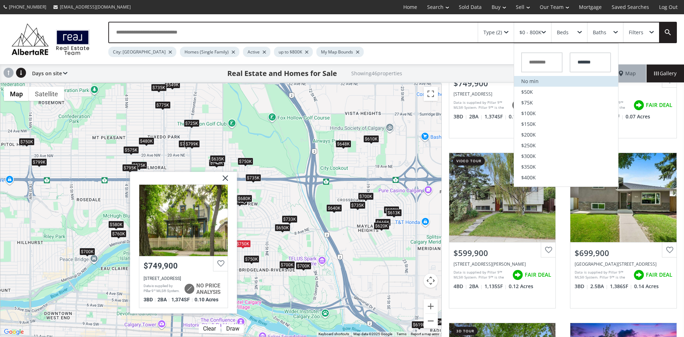
click at [535, 77] on li "No min" at bounding box center [566, 81] width 104 height 11
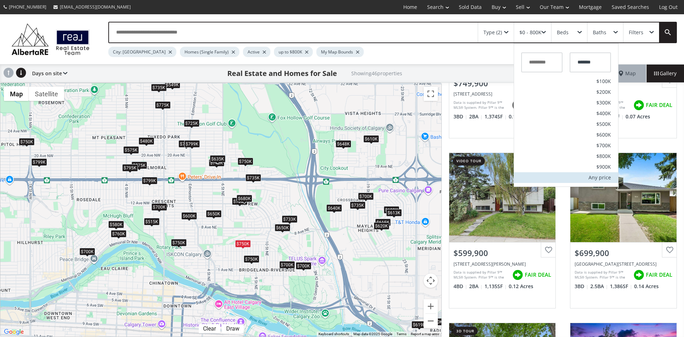
click at [608, 178] on div "Any price" at bounding box center [600, 177] width 22 height 5
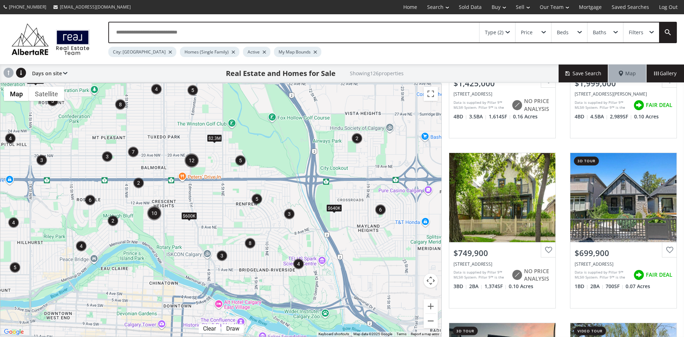
click at [509, 28] on div "Type (2)" at bounding box center [498, 32] width 36 height 20
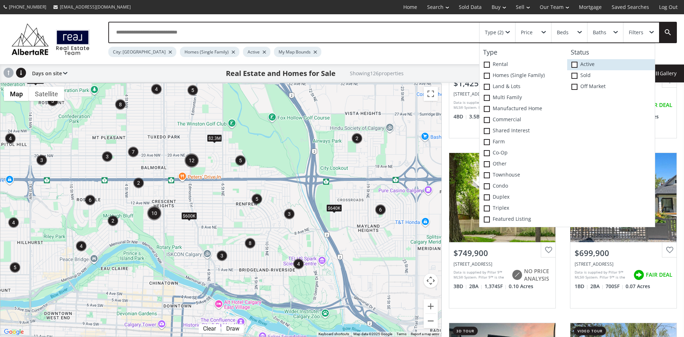
click at [0, 0] on icon at bounding box center [0, 0] width 0 height 0
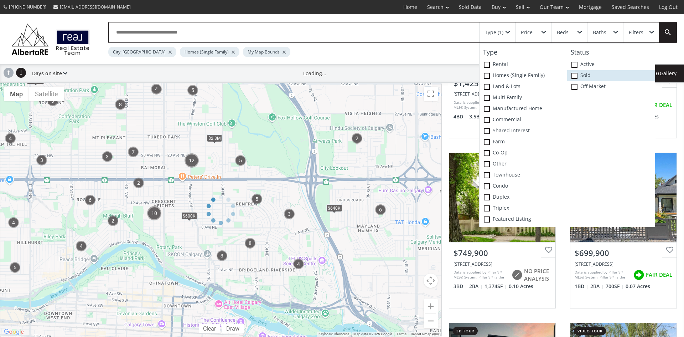
click at [574, 72] on label "Sold" at bounding box center [611, 75] width 88 height 11
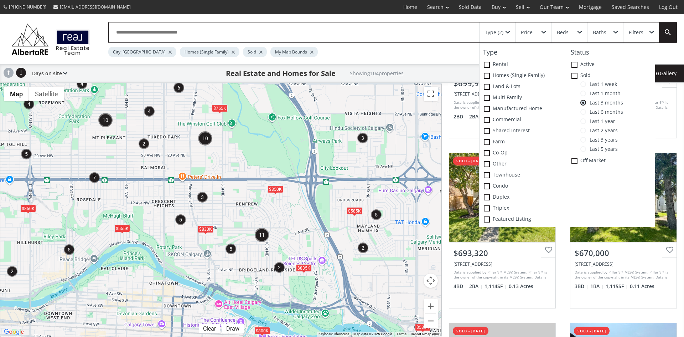
click at [403, 223] on div "To navigate, press the arrow keys. $755K $585K $585K $830K $555K $850K $800K $8…" at bounding box center [220, 209] width 441 height 253
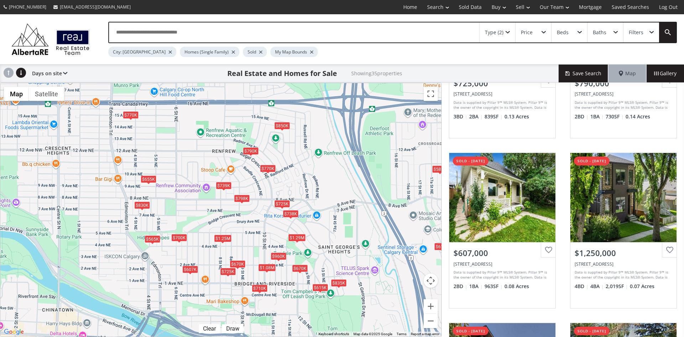
drag, startPoint x: 177, startPoint y: 181, endPoint x: 307, endPoint y: 150, distance: 133.3
click at [307, 150] on div "To navigate, press the arrow keys. $725K $790K $607K $1.25M $1.29M $575K $670K …" at bounding box center [220, 209] width 441 height 253
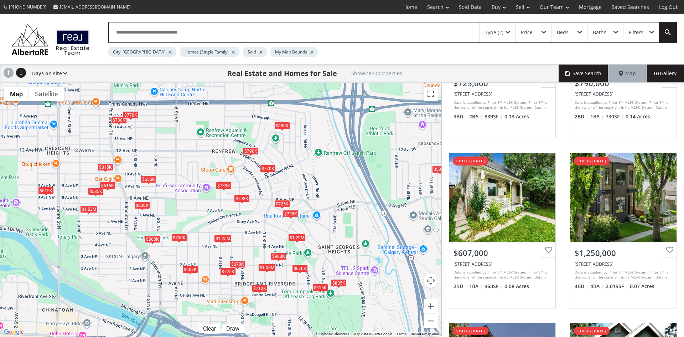
click at [339, 283] on div "$835K" at bounding box center [339, 282] width 16 height 7
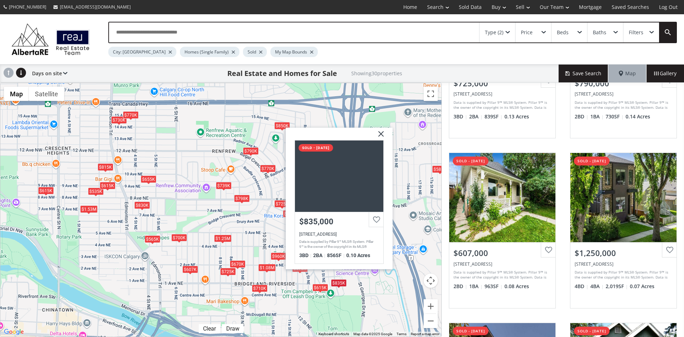
click at [380, 133] on img at bounding box center [378, 137] width 18 height 18
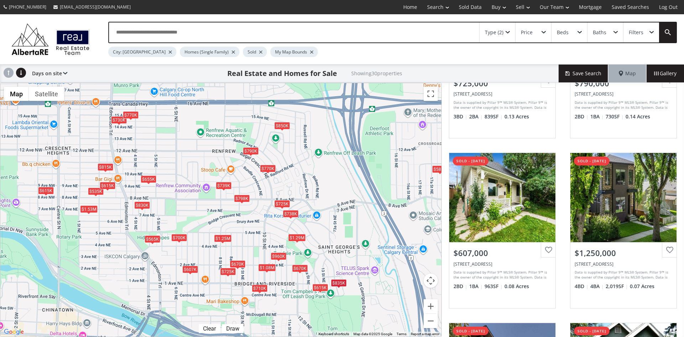
click at [508, 30] on div "Type (2)" at bounding box center [498, 32] width 36 height 20
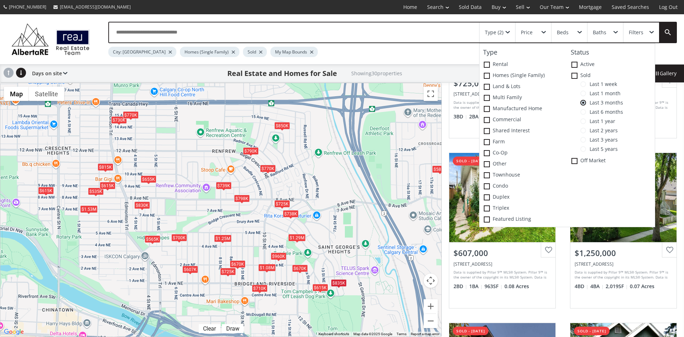
click at [368, 141] on div "To navigate, press the arrow keys. $725K $790K $607K $1.25M $1.29M $615K $535K …" at bounding box center [220, 209] width 441 height 253
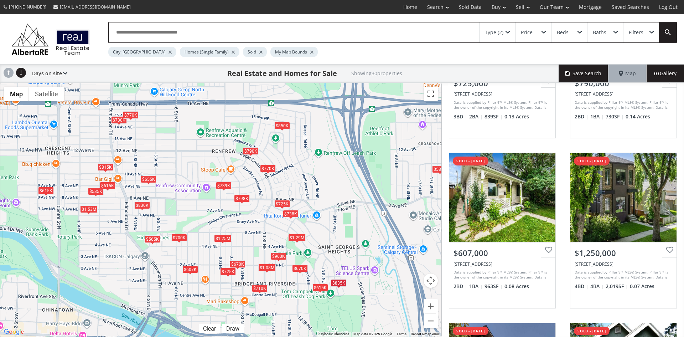
click at [316, 286] on div "$615K" at bounding box center [320, 287] width 16 height 7
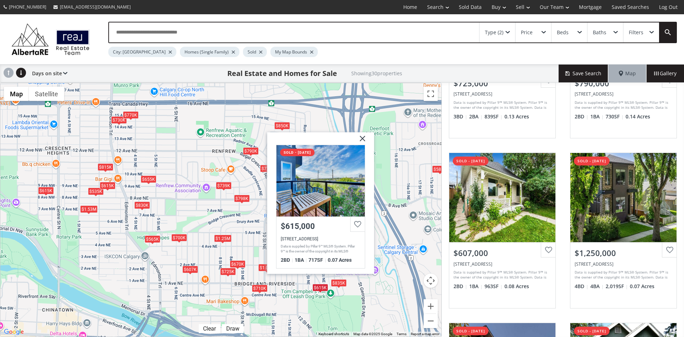
click at [365, 137] on img at bounding box center [360, 141] width 18 height 18
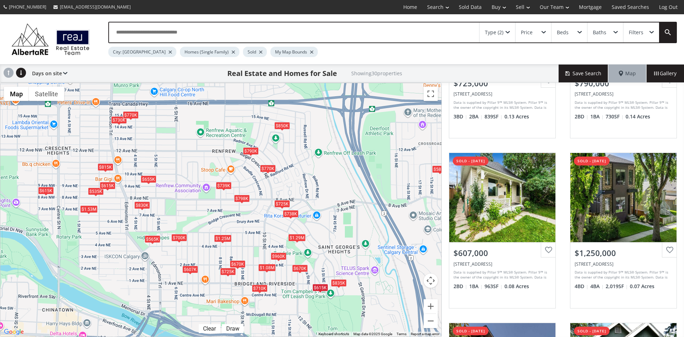
click at [302, 268] on div "$670K" at bounding box center [300, 267] width 16 height 7
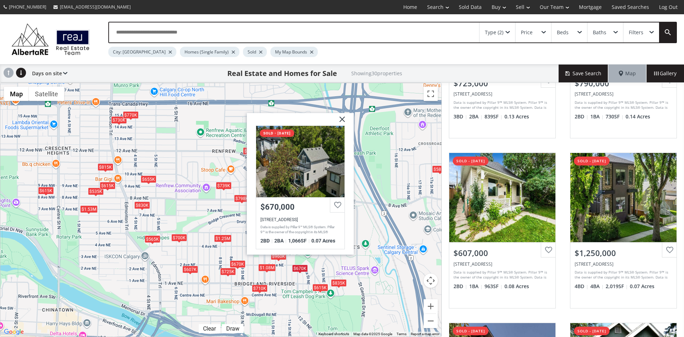
click at [341, 117] on img at bounding box center [340, 122] width 18 height 18
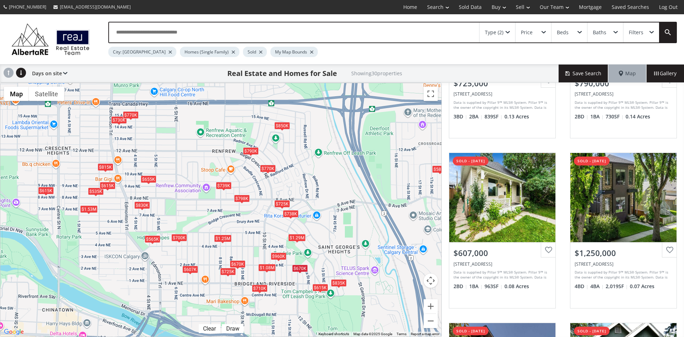
click at [280, 203] on div "$725K" at bounding box center [282, 203] width 16 height 7
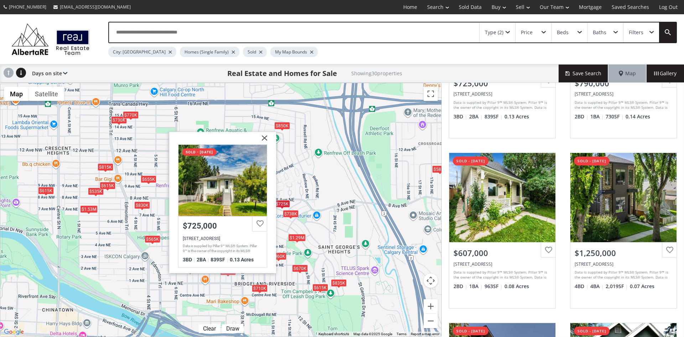
click at [265, 139] on img at bounding box center [262, 140] width 18 height 18
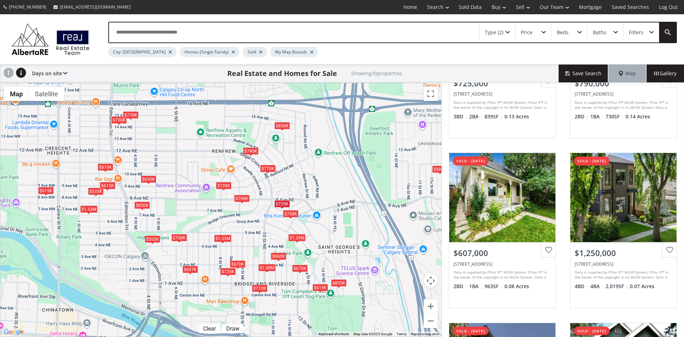
click at [289, 213] on div "$738K" at bounding box center [291, 213] width 16 height 7
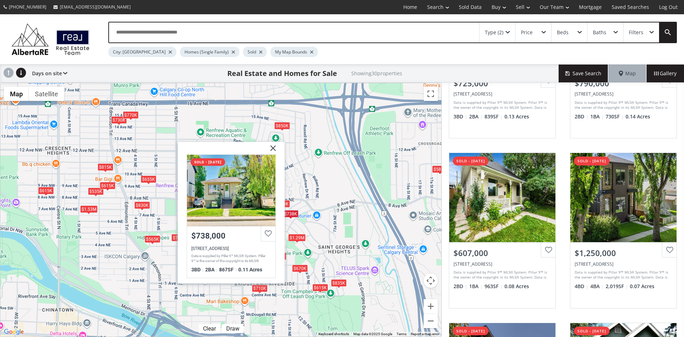
click at [274, 146] on img at bounding box center [271, 150] width 18 height 18
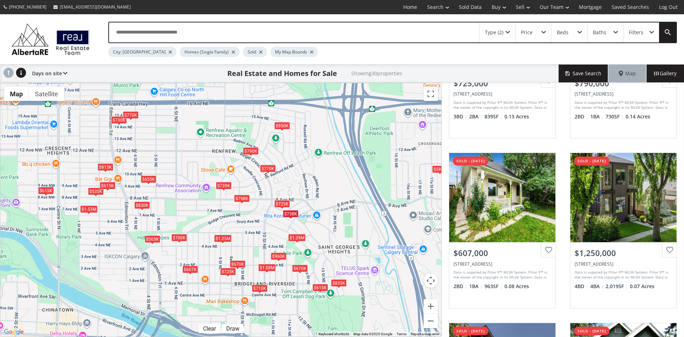
click at [280, 255] on div "$960K" at bounding box center [279, 255] width 16 height 7
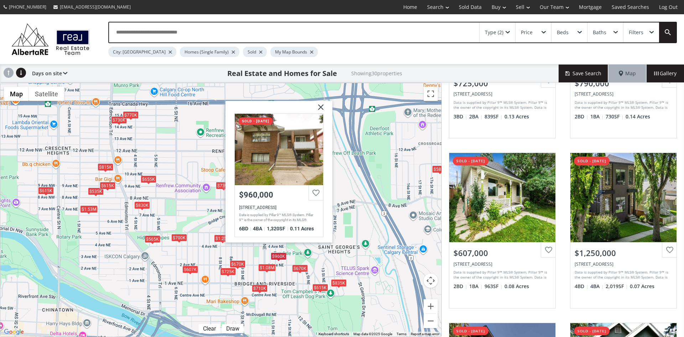
click at [322, 105] on img at bounding box center [318, 110] width 18 height 18
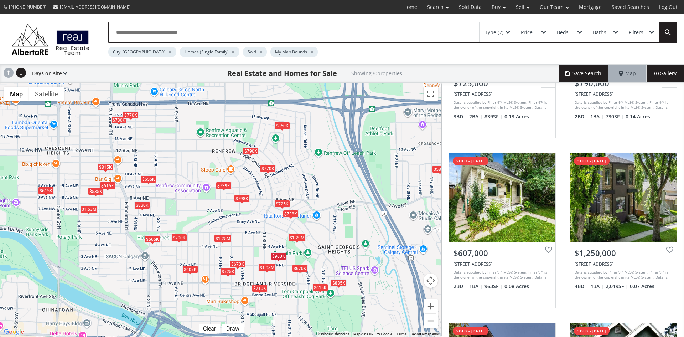
click at [257, 287] on div "$710K" at bounding box center [260, 287] width 16 height 7
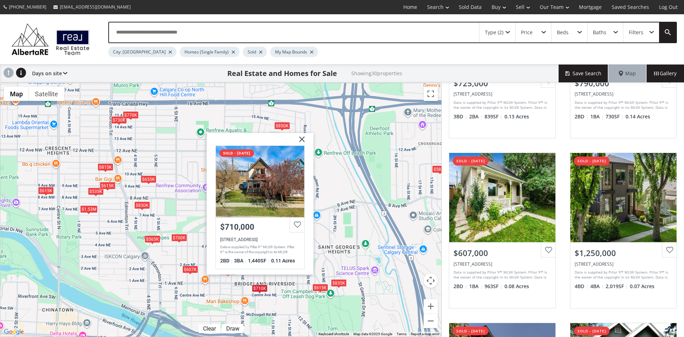
click at [302, 137] on img at bounding box center [299, 142] width 18 height 18
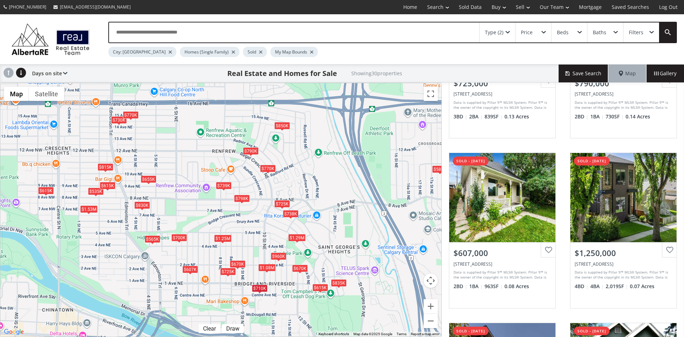
click at [238, 261] on div "$670K" at bounding box center [238, 263] width 16 height 7
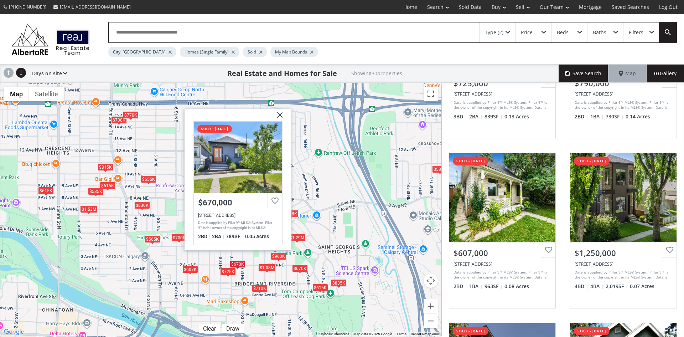
click at [282, 114] on img at bounding box center [277, 118] width 18 height 18
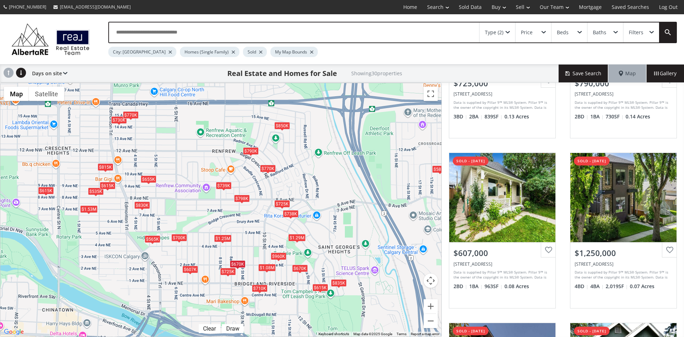
click at [228, 271] on div "$725K" at bounding box center [228, 271] width 16 height 7
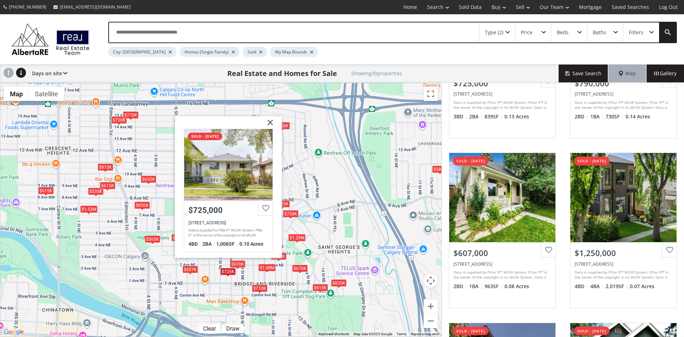
click at [273, 121] on img at bounding box center [268, 125] width 18 height 18
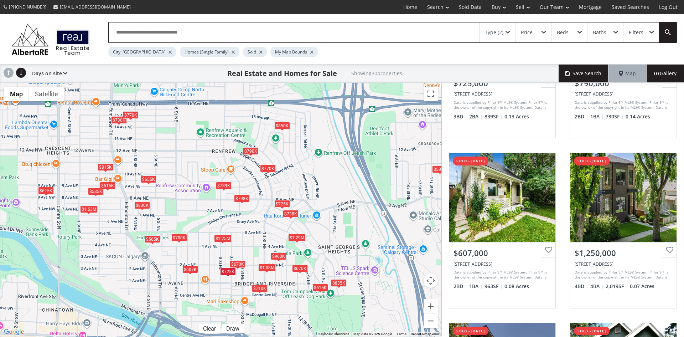
click at [221, 237] on div "$1.25M" at bounding box center [222, 237] width 17 height 7
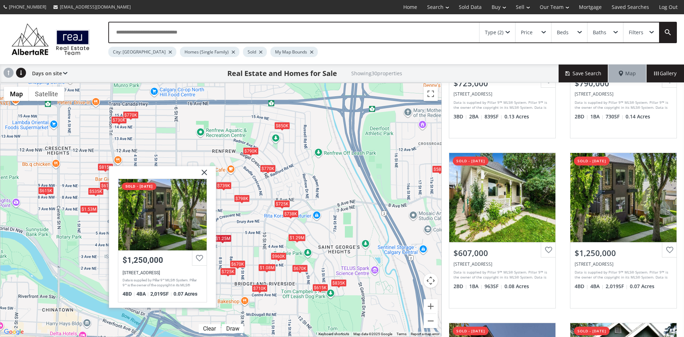
click at [204, 172] on img at bounding box center [202, 175] width 18 height 18
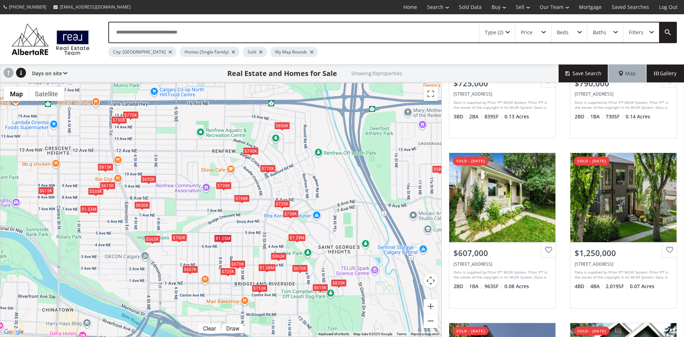
click at [180, 235] on div "$700K" at bounding box center [179, 237] width 16 height 7
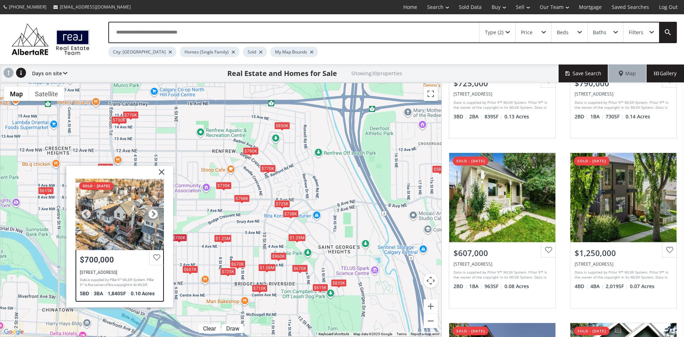
click at [153, 211] on div at bounding box center [153, 213] width 11 height 11
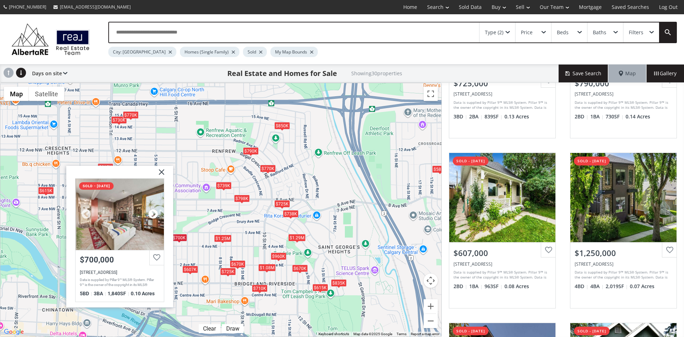
click at [153, 211] on div at bounding box center [153, 213] width 11 height 11
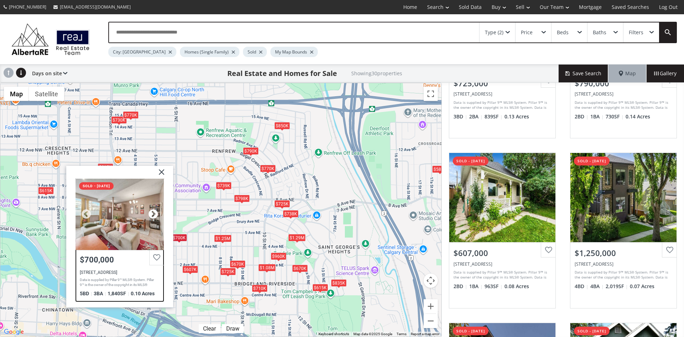
click at [153, 211] on div at bounding box center [153, 213] width 11 height 11
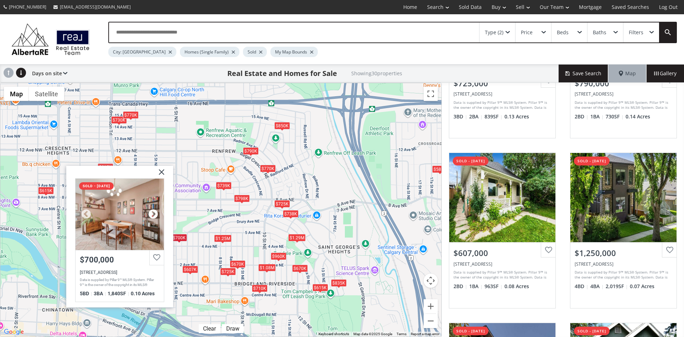
click at [153, 211] on div at bounding box center [153, 213] width 11 height 11
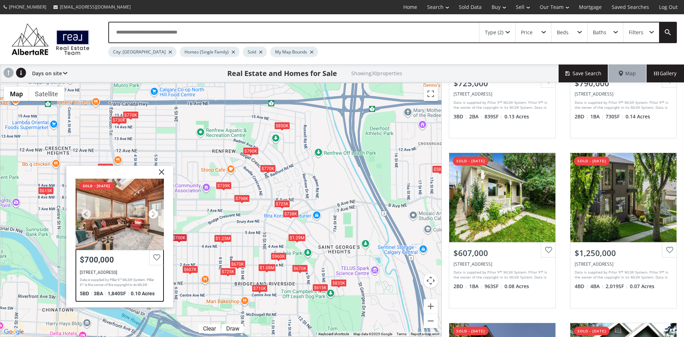
click at [153, 211] on div at bounding box center [153, 213] width 11 height 11
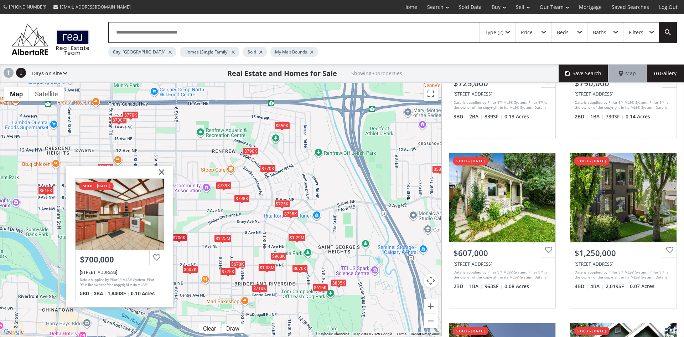
click at [160, 172] on img at bounding box center [159, 174] width 18 height 18
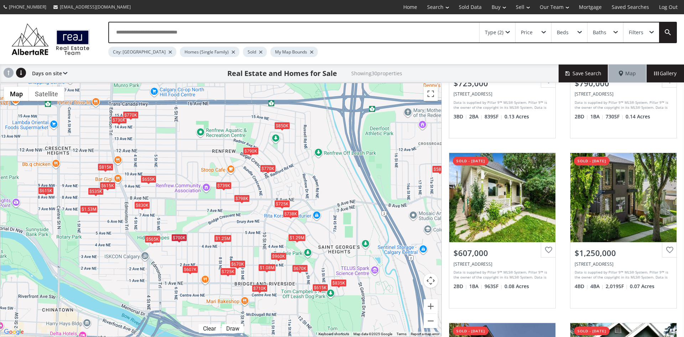
click at [152, 239] on div "$565K" at bounding box center [153, 238] width 16 height 7
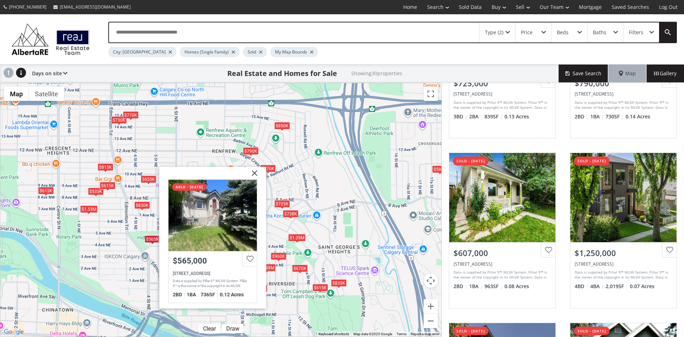
click at [253, 172] on img at bounding box center [252, 176] width 18 height 18
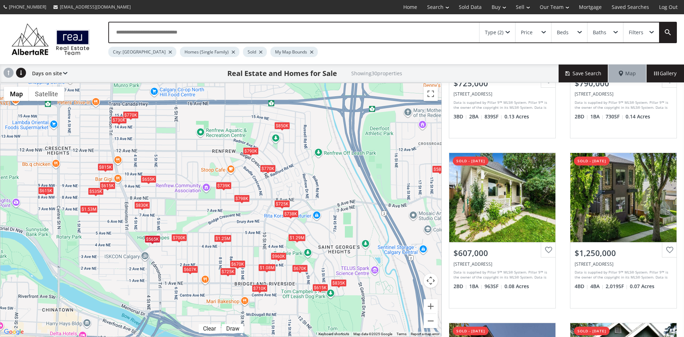
click at [189, 268] on div "$607K" at bounding box center [190, 268] width 16 height 7
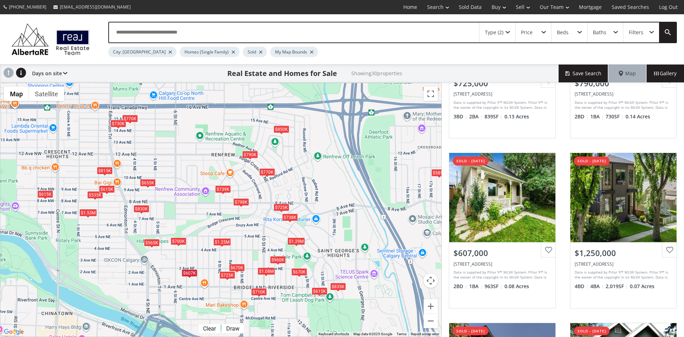
click at [116, 124] on div "$730K" at bounding box center [118, 123] width 16 height 7
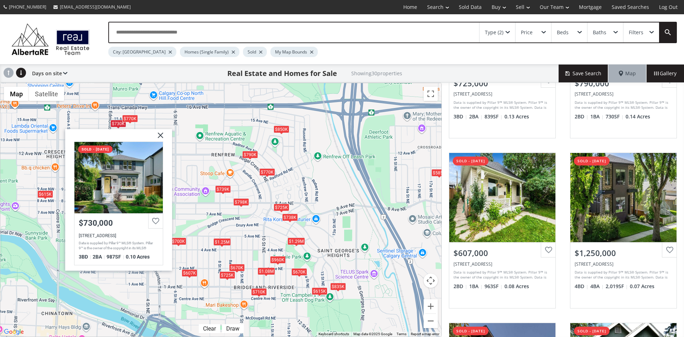
click at [161, 134] on img at bounding box center [158, 138] width 18 height 18
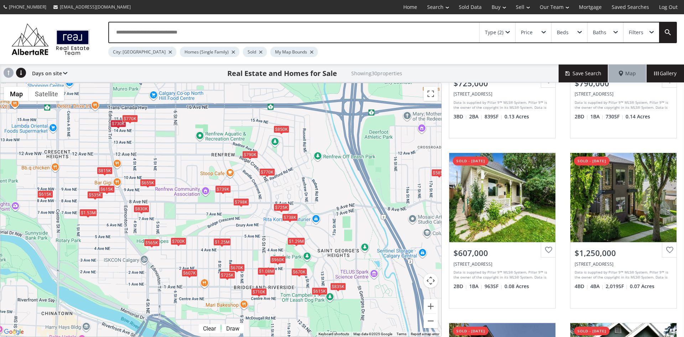
click at [130, 117] on div "$770K" at bounding box center [130, 118] width 16 height 7
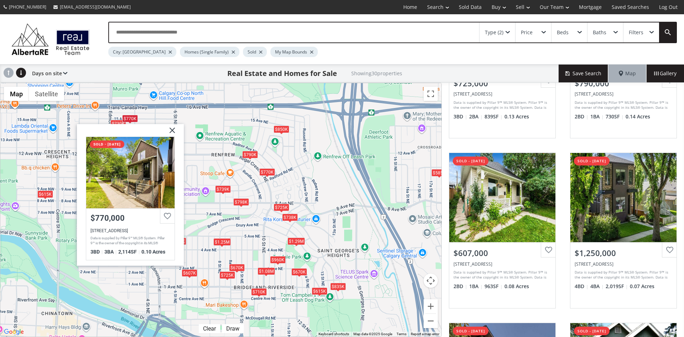
click at [173, 132] on img at bounding box center [170, 133] width 18 height 18
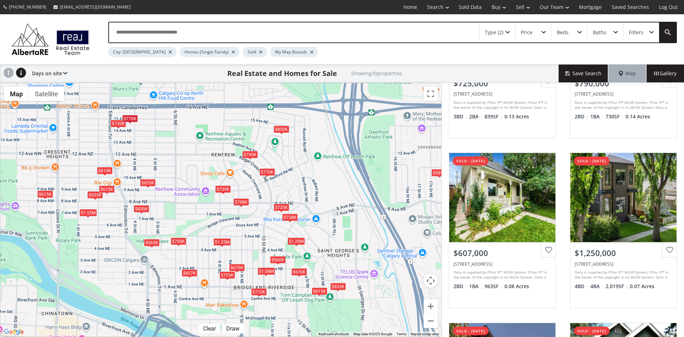
click at [509, 29] on div "Type (2)" at bounding box center [498, 32] width 36 height 20
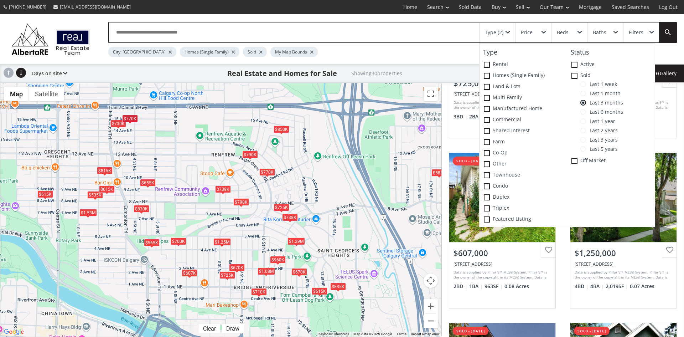
drag, startPoint x: 446, startPoint y: 32, endPoint x: 468, endPoint y: 32, distance: 22.1
click at [447, 32] on input "text" at bounding box center [294, 32] width 370 height 20
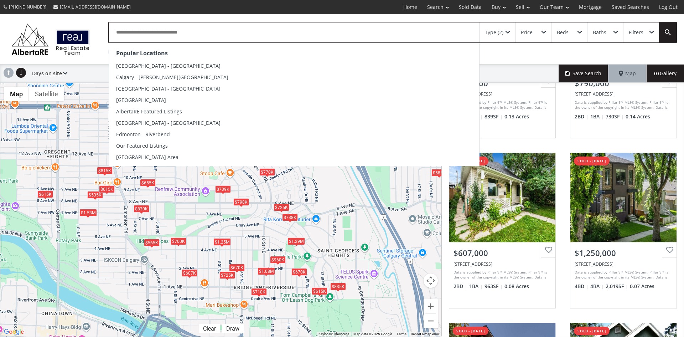
click at [545, 30] on div "Price" at bounding box center [534, 32] width 36 height 20
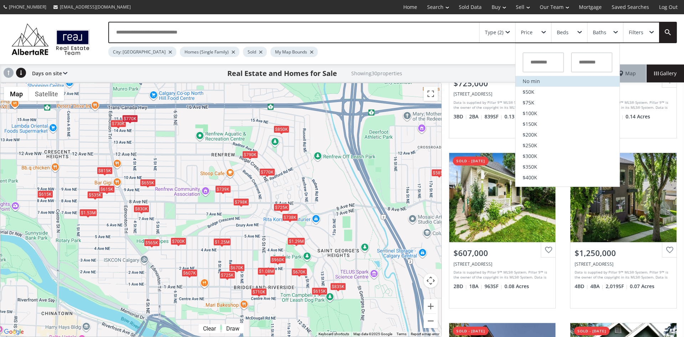
click at [544, 80] on li "No min" at bounding box center [568, 81] width 104 height 11
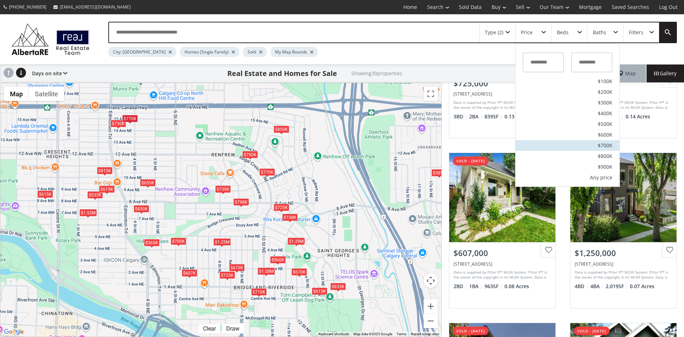
click at [600, 144] on span "$700K" at bounding box center [605, 145] width 15 height 5
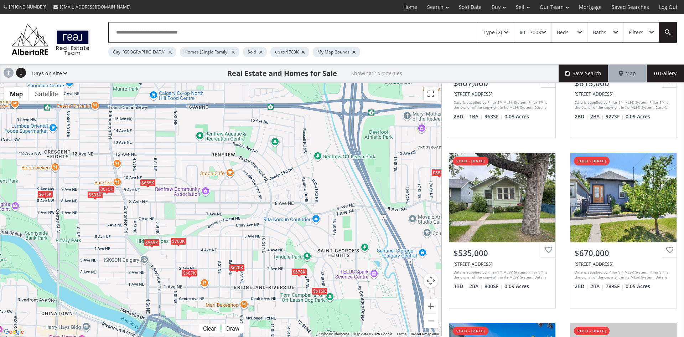
click at [106, 188] on div "$615K" at bounding box center [107, 188] width 16 height 7
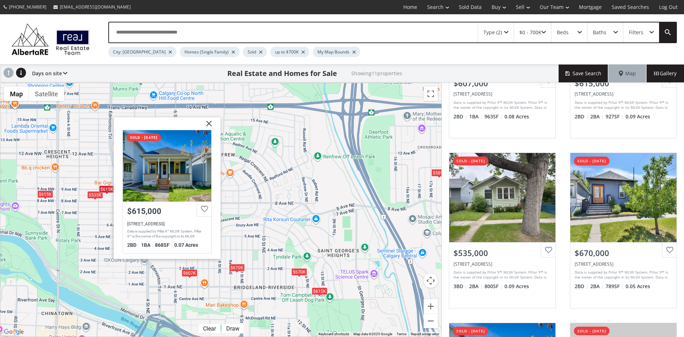
click at [210, 122] on img at bounding box center [206, 126] width 18 height 18
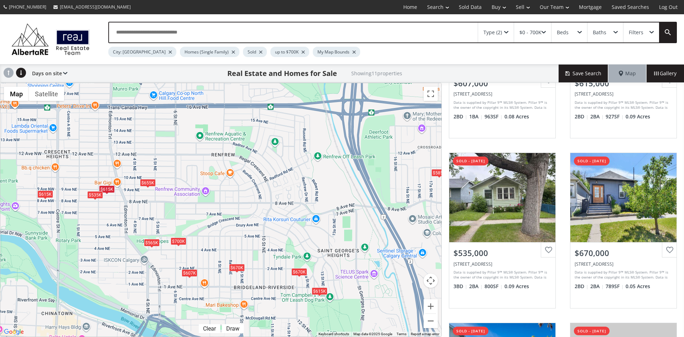
click at [95, 193] on div "$535K" at bounding box center [95, 194] width 16 height 7
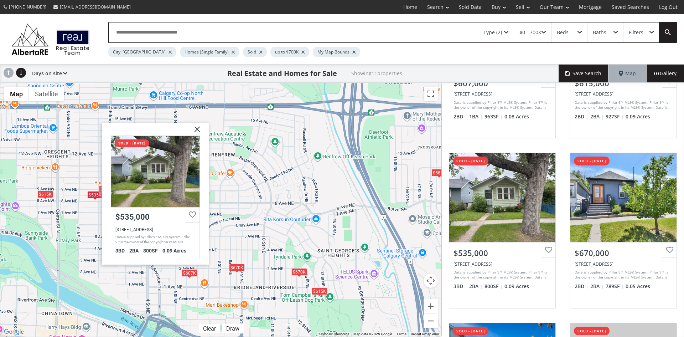
click at [197, 128] on img at bounding box center [195, 132] width 18 height 18
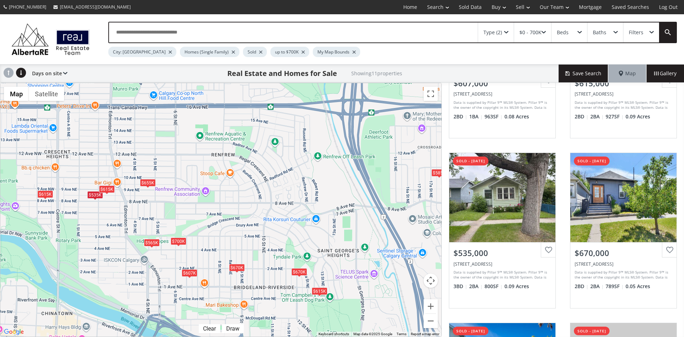
click at [103, 189] on div "$615K" at bounding box center [107, 188] width 16 height 7
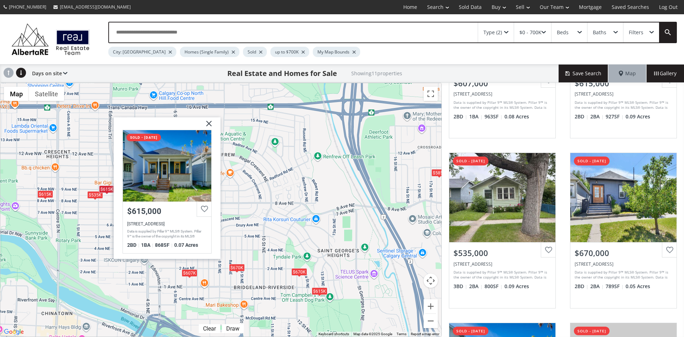
click at [212, 124] on img at bounding box center [206, 126] width 18 height 18
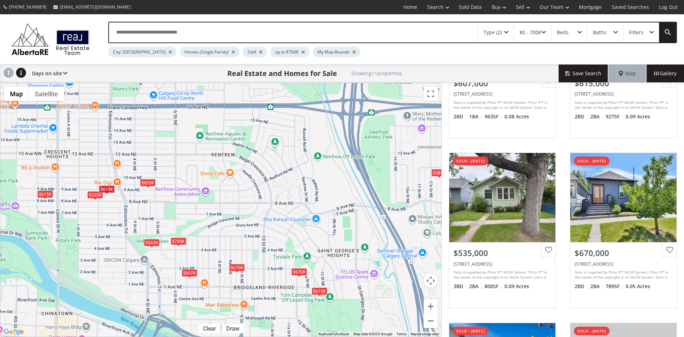
click at [151, 183] on div "$655K" at bounding box center [148, 182] width 16 height 7
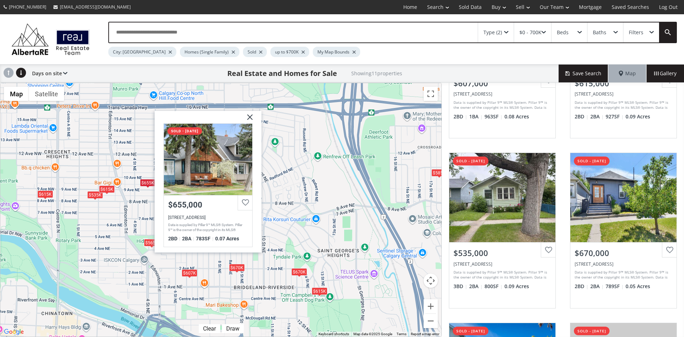
click at [249, 118] on img at bounding box center [247, 119] width 18 height 18
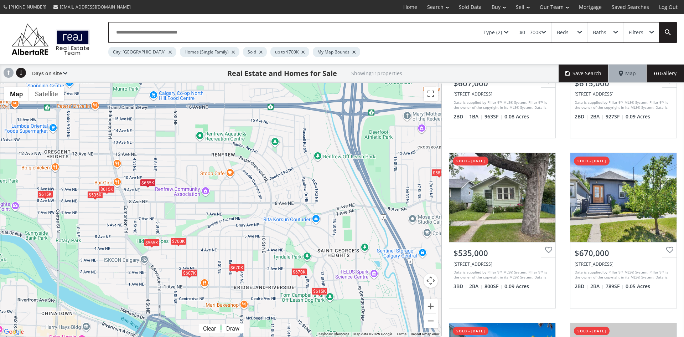
click at [49, 196] on div "$615K" at bounding box center [45, 193] width 16 height 7
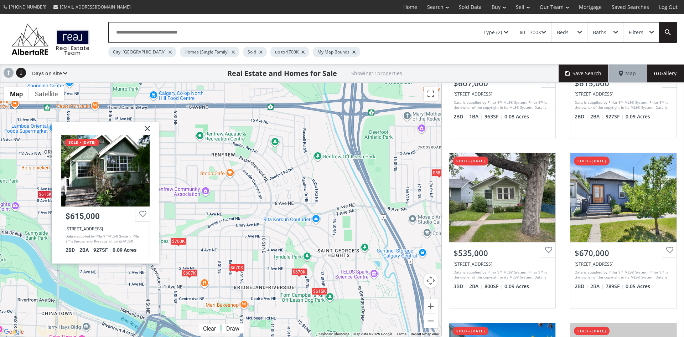
click at [147, 128] on img at bounding box center [145, 131] width 18 height 18
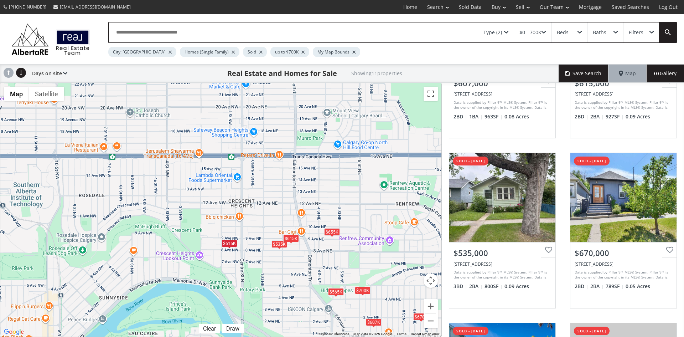
drag, startPoint x: 121, startPoint y: 208, endPoint x: 307, endPoint y: 258, distance: 192.8
click at [307, 258] on div "To navigate, press the arrow keys. $607K $615K $535K $670K $615K $585K $565K $6…" at bounding box center [220, 209] width 441 height 253
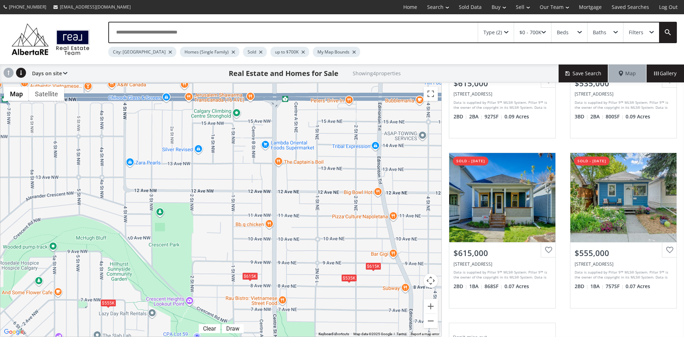
click at [506, 31] on span at bounding box center [506, 32] width 4 height 3
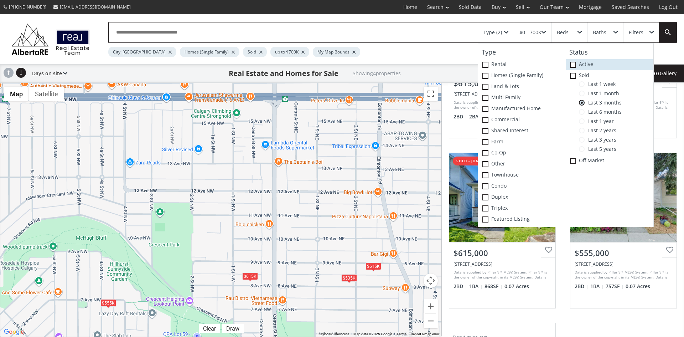
drag, startPoint x: 573, startPoint y: 63, endPoint x: 575, endPoint y: 66, distance: 4.1
click at [573, 63] on span at bounding box center [573, 65] width 6 height 6
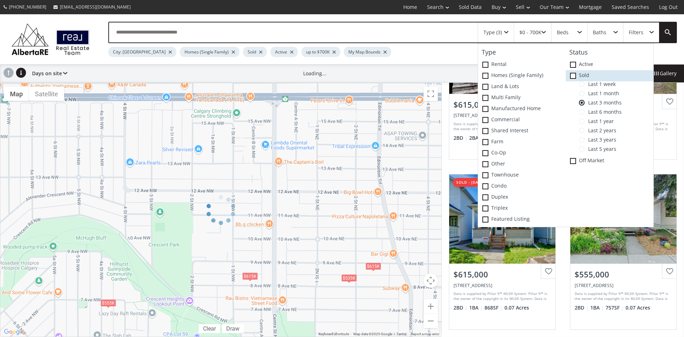
click at [0, 0] on icon at bounding box center [0, 0] width 0 height 0
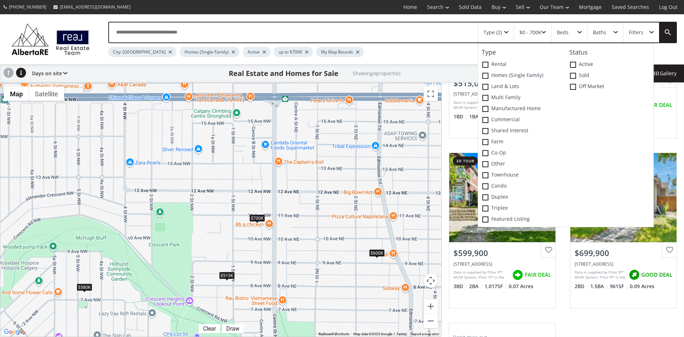
scroll to position [86, 0]
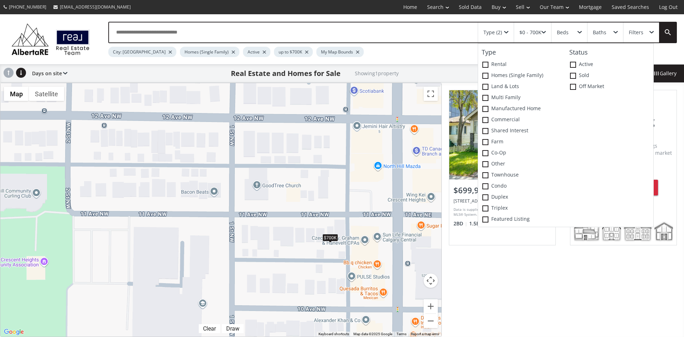
drag, startPoint x: 282, startPoint y: 218, endPoint x: 257, endPoint y: 228, distance: 27.1
click at [257, 228] on div "To navigate, press the arrow keys. $700K" at bounding box center [220, 209] width 441 height 253
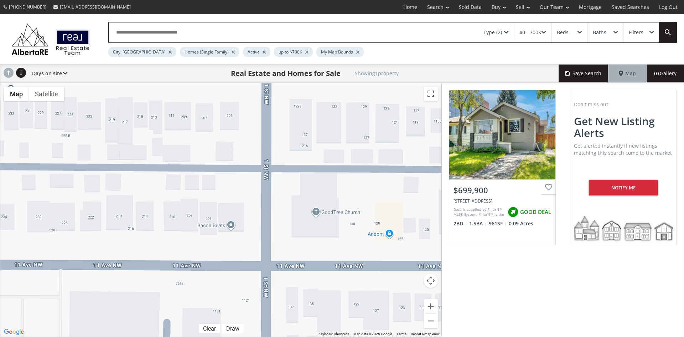
drag, startPoint x: 206, startPoint y: 130, endPoint x: 284, endPoint y: 201, distance: 105.4
click at [284, 201] on div "To navigate, press the arrow keys. $700K" at bounding box center [220, 209] width 441 height 253
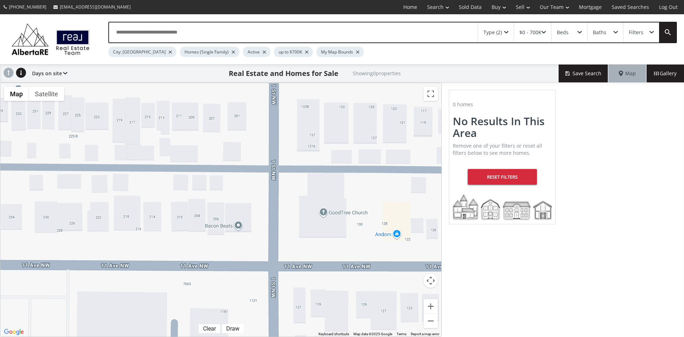
click at [507, 31] on span at bounding box center [506, 32] width 4 height 3
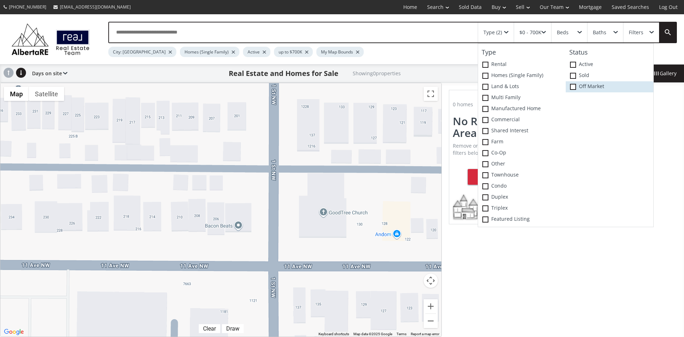
click at [574, 86] on span at bounding box center [573, 87] width 6 height 6
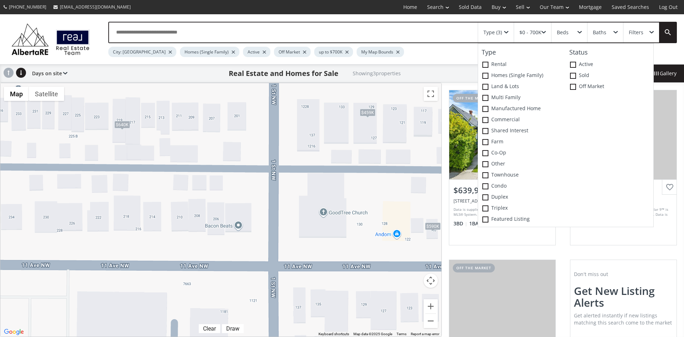
click at [262, 193] on div "To navigate, press the arrow keys. $640K $590K $459K" at bounding box center [220, 209] width 441 height 253
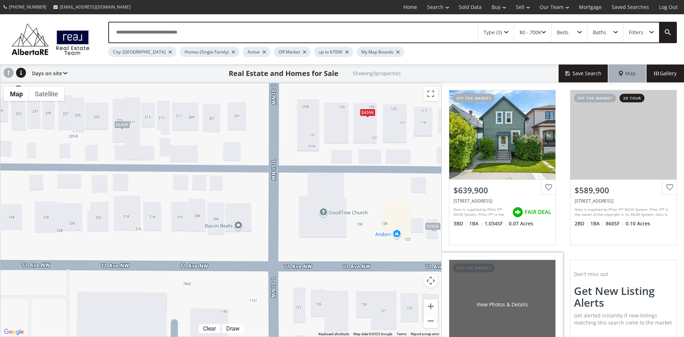
scroll to position [36, 0]
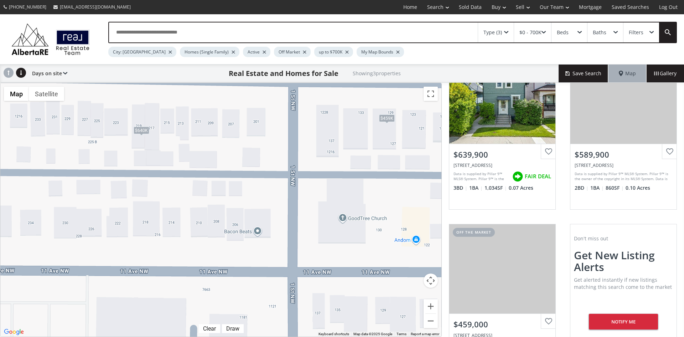
drag, startPoint x: 221, startPoint y: 206, endPoint x: 254, endPoint y: 218, distance: 35.2
click at [254, 218] on div "To navigate, press the arrow keys. $640K $590K $459K" at bounding box center [220, 209] width 441 height 253
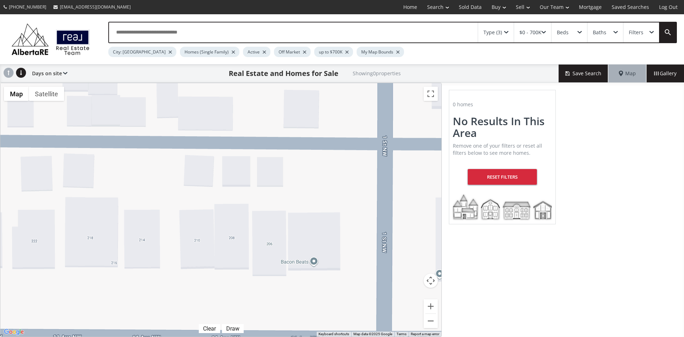
drag, startPoint x: 254, startPoint y: 170, endPoint x: 379, endPoint y: 151, distance: 126.8
click at [379, 151] on div "To navigate, press the arrow keys." at bounding box center [220, 209] width 441 height 253
click at [509, 29] on div "Type (3)" at bounding box center [496, 32] width 36 height 20
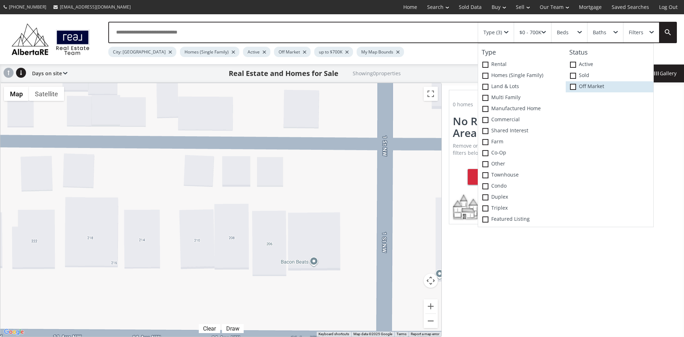
click at [0, 0] on icon at bounding box center [0, 0] width 0 height 0
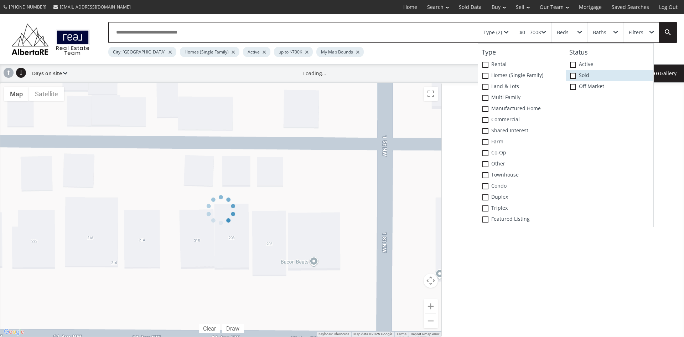
click at [573, 76] on span at bounding box center [573, 76] width 6 height 6
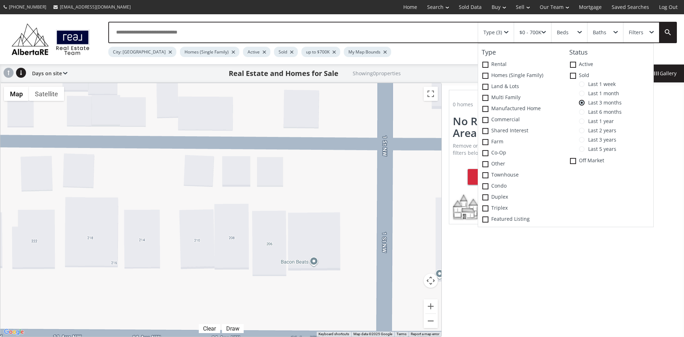
click at [585, 92] on span at bounding box center [582, 93] width 6 height 6
click at [583, 146] on span at bounding box center [582, 149] width 6 height 6
click at [576, 77] on span at bounding box center [573, 76] width 6 height 6
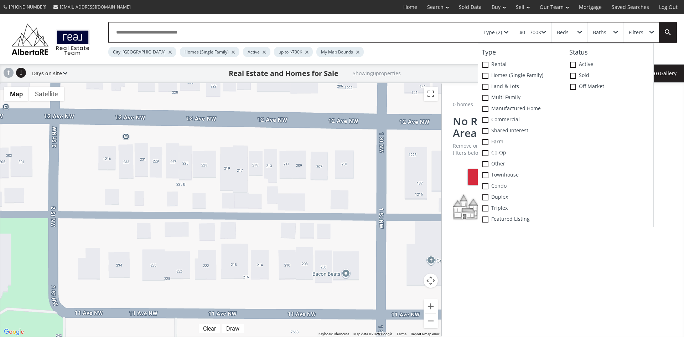
drag, startPoint x: 354, startPoint y: 254, endPoint x: 370, endPoint y: 272, distance: 24.2
click at [370, 272] on div "To navigate, press the arrow keys." at bounding box center [220, 209] width 441 height 253
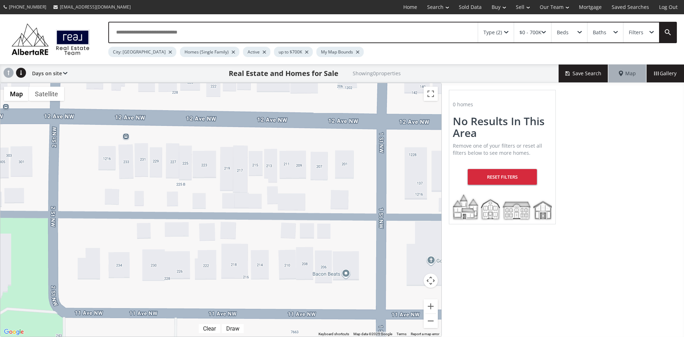
click at [506, 32] on span at bounding box center [506, 32] width 4 height 3
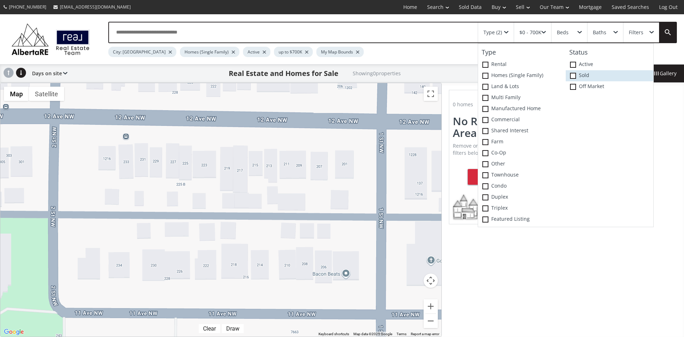
click at [573, 73] on span at bounding box center [573, 76] width 6 height 6
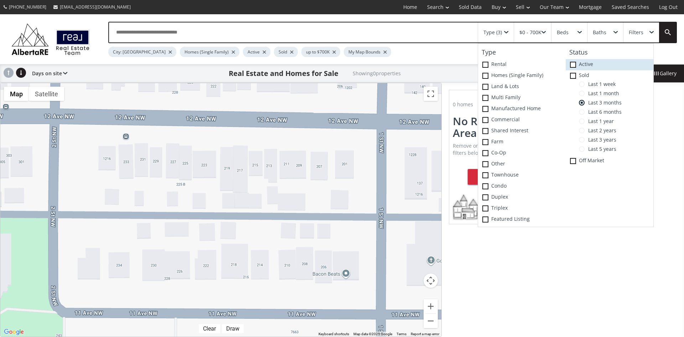
click at [0, 0] on icon at bounding box center [0, 0] width 0 height 0
click at [582, 86] on span at bounding box center [582, 84] width 6 height 6
click at [583, 94] on span at bounding box center [582, 93] width 6 height 6
click at [583, 103] on span at bounding box center [582, 103] width 6 height 6
click at [584, 113] on span at bounding box center [582, 112] width 6 height 6
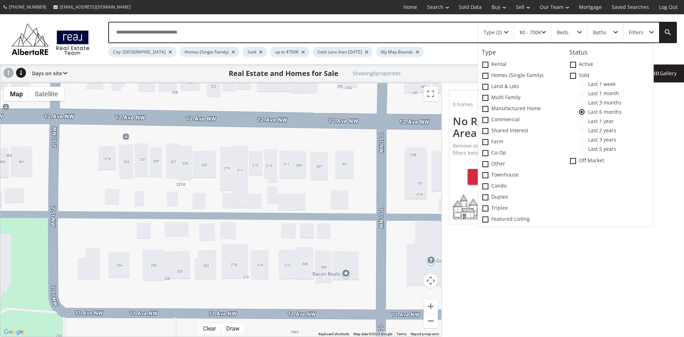
click at [585, 121] on span at bounding box center [582, 121] width 6 height 6
click at [583, 129] on span at bounding box center [582, 131] width 6 height 6
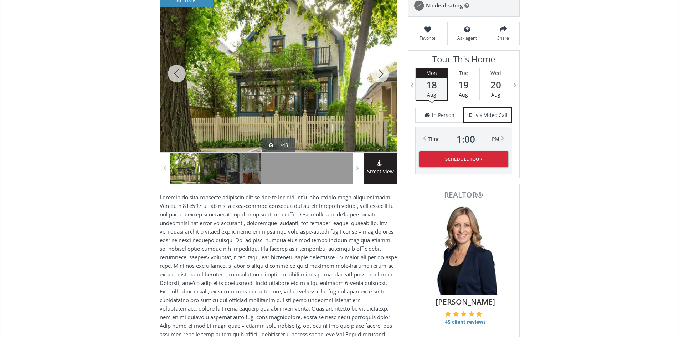
scroll to position [71, 0]
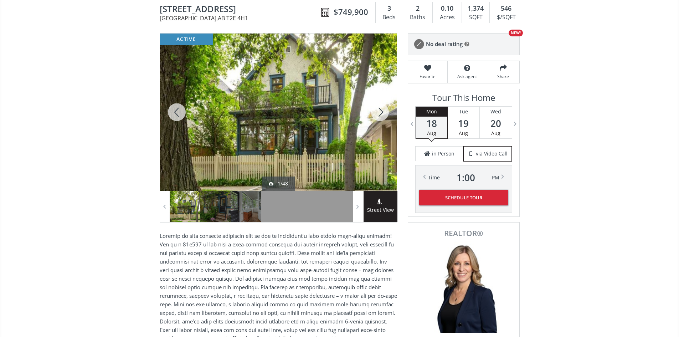
click at [379, 114] on div at bounding box center [380, 111] width 34 height 157
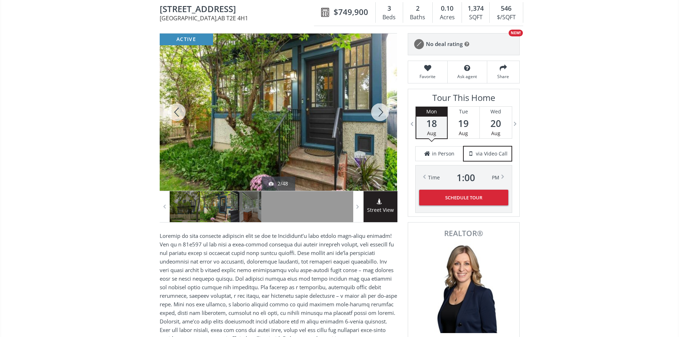
click at [378, 113] on div at bounding box center [380, 111] width 34 height 157
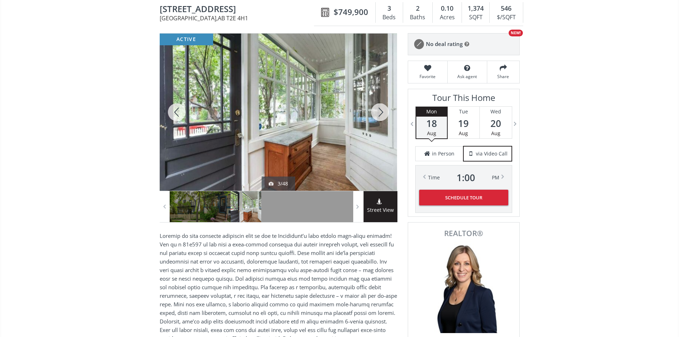
click at [378, 112] on div at bounding box center [380, 111] width 34 height 157
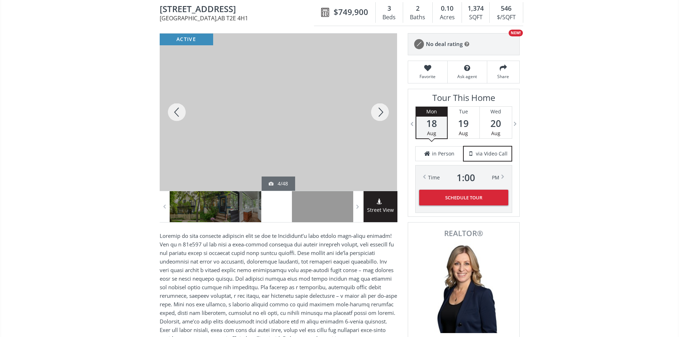
click at [177, 117] on div at bounding box center [177, 111] width 34 height 157
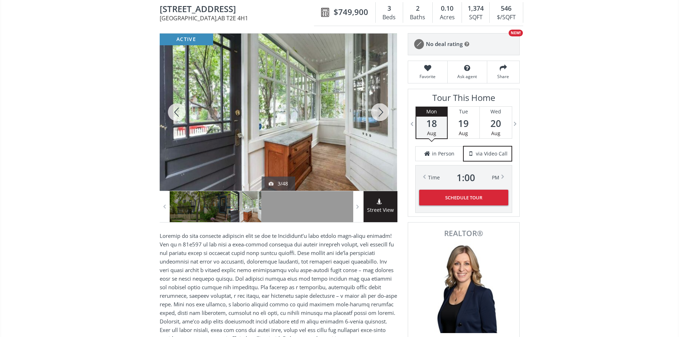
click at [377, 116] on div at bounding box center [380, 111] width 34 height 157
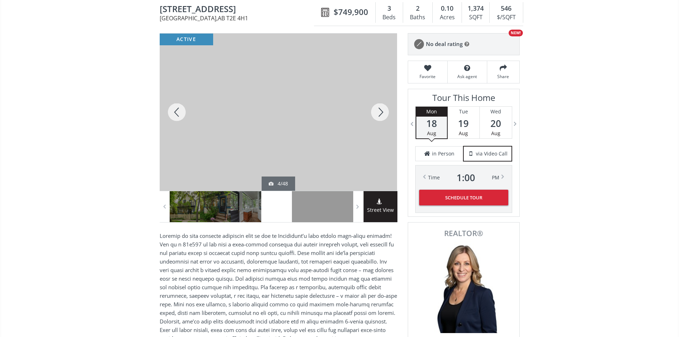
click at [382, 114] on div at bounding box center [380, 111] width 34 height 157
click at [382, 113] on div at bounding box center [380, 111] width 34 height 157
click at [384, 114] on div at bounding box center [380, 111] width 34 height 157
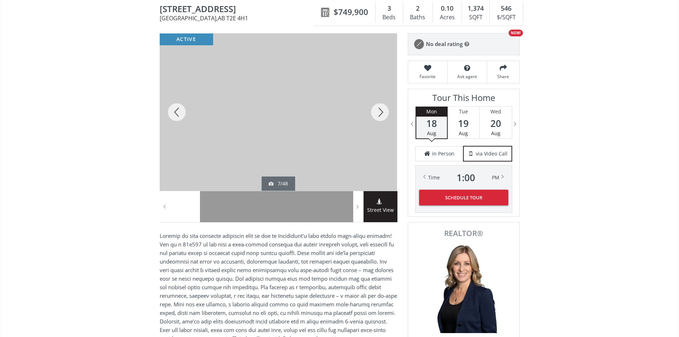
click at [379, 112] on div at bounding box center [380, 111] width 34 height 157
click at [177, 112] on div at bounding box center [177, 111] width 34 height 157
click at [378, 113] on div at bounding box center [380, 111] width 34 height 157
click at [379, 113] on div at bounding box center [380, 111] width 34 height 157
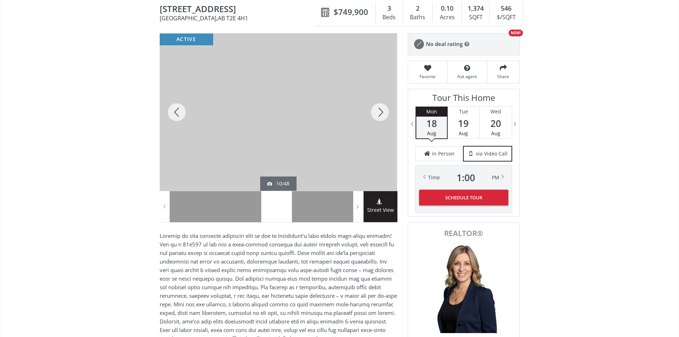
click at [181, 114] on div at bounding box center [177, 111] width 34 height 157
click at [380, 115] on div at bounding box center [380, 111] width 34 height 157
click at [180, 115] on div at bounding box center [177, 111] width 34 height 157
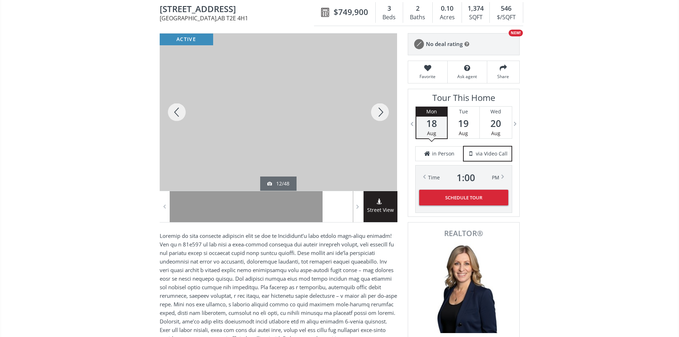
click at [180, 115] on div at bounding box center [177, 111] width 34 height 157
click at [382, 113] on div at bounding box center [380, 111] width 34 height 157
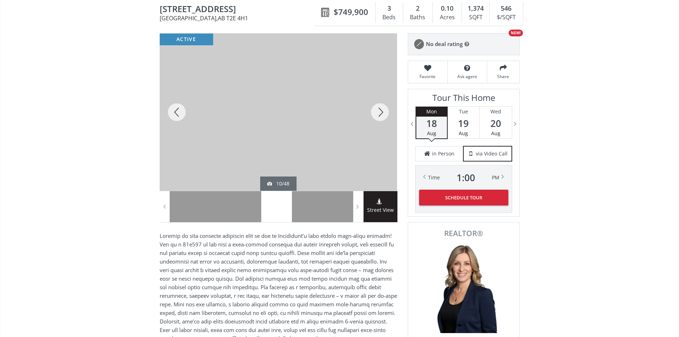
click at [178, 112] on div at bounding box center [177, 111] width 34 height 157
click at [178, 111] on div at bounding box center [177, 111] width 34 height 157
click at [178, 114] on div at bounding box center [177, 111] width 34 height 157
click at [179, 114] on div at bounding box center [177, 111] width 34 height 157
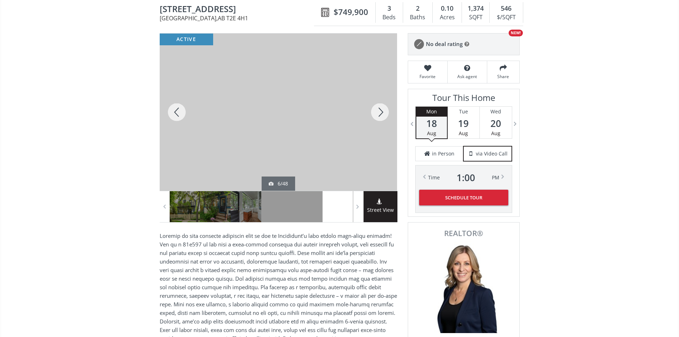
click at [383, 114] on div at bounding box center [380, 111] width 34 height 157
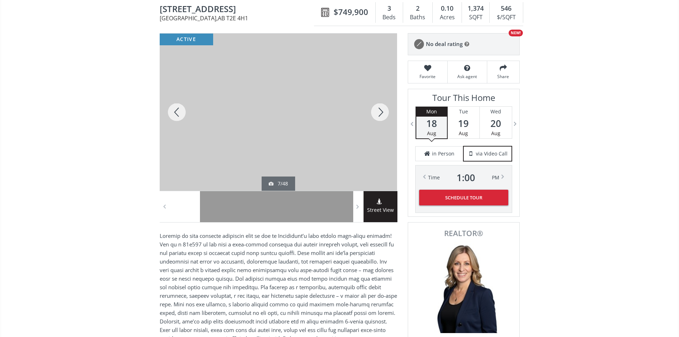
click at [383, 114] on div at bounding box center [380, 111] width 34 height 157
click at [382, 114] on div at bounding box center [380, 111] width 34 height 157
click at [380, 114] on div at bounding box center [380, 111] width 34 height 157
click at [380, 117] on div at bounding box center [380, 111] width 34 height 157
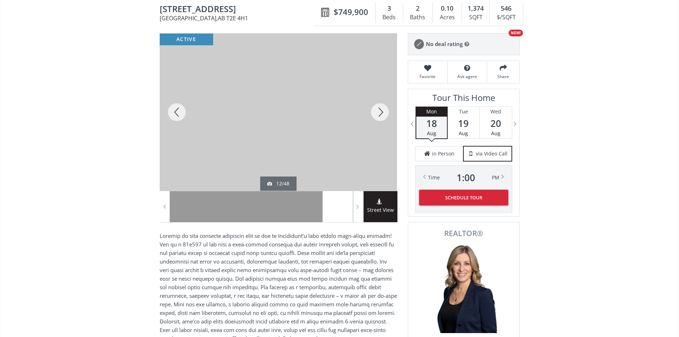
click at [172, 116] on div at bounding box center [177, 111] width 34 height 157
click at [175, 117] on div at bounding box center [177, 111] width 34 height 157
click at [173, 116] on div at bounding box center [177, 111] width 34 height 157
click at [383, 115] on div at bounding box center [380, 111] width 34 height 157
click at [177, 115] on div at bounding box center [177, 111] width 34 height 157
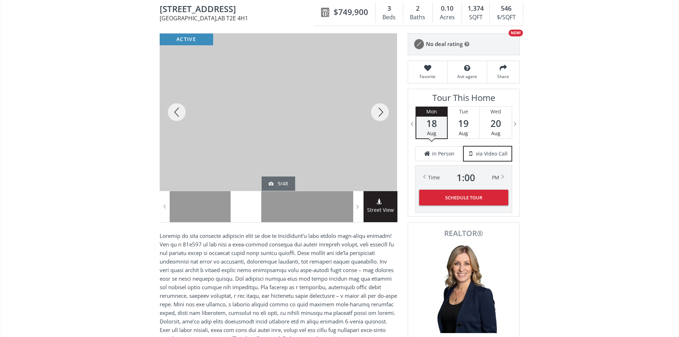
click at [382, 114] on div at bounding box center [380, 111] width 34 height 157
click at [175, 112] on div at bounding box center [177, 111] width 34 height 157
click at [175, 111] on div at bounding box center [177, 111] width 34 height 157
click at [379, 111] on div at bounding box center [380, 111] width 34 height 157
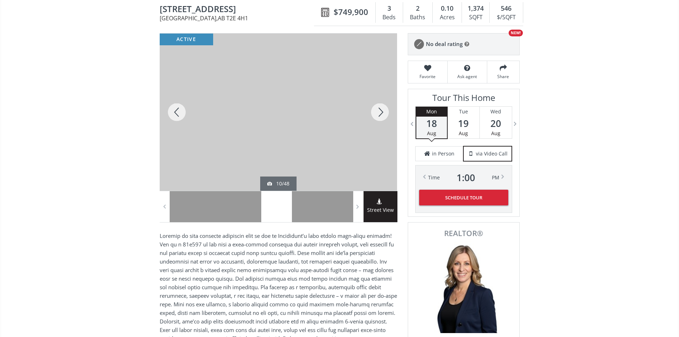
click at [379, 112] on div at bounding box center [380, 111] width 34 height 157
click at [383, 113] on div at bounding box center [380, 111] width 34 height 157
click at [178, 115] on div at bounding box center [177, 111] width 34 height 157
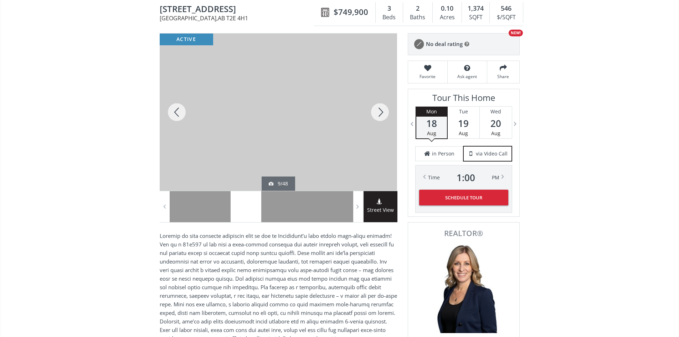
click at [176, 114] on div at bounding box center [177, 111] width 34 height 157
click at [176, 113] on div at bounding box center [177, 111] width 34 height 157
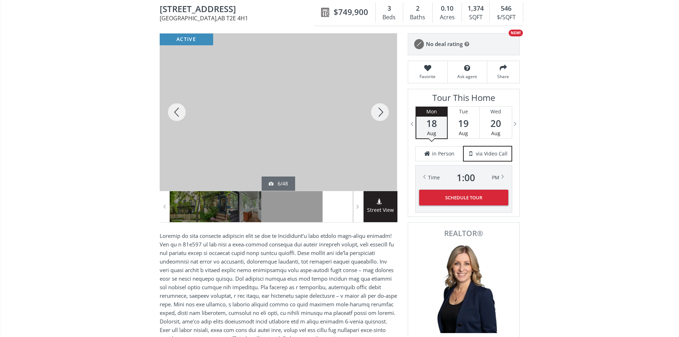
click at [176, 113] on div at bounding box center [177, 111] width 34 height 157
click at [384, 116] on div at bounding box center [380, 111] width 34 height 157
click at [176, 118] on div at bounding box center [177, 111] width 34 height 157
click at [381, 111] on div at bounding box center [380, 111] width 34 height 157
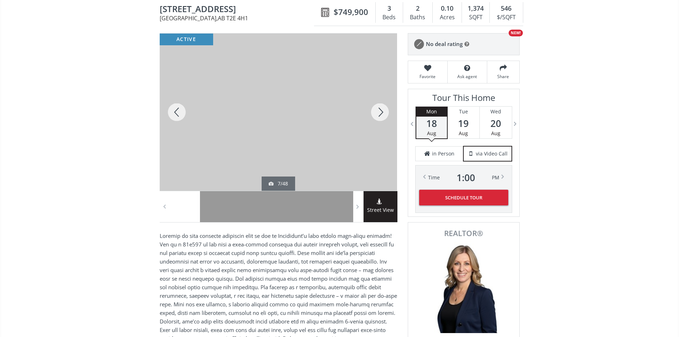
click at [381, 111] on div at bounding box center [380, 111] width 34 height 157
click at [379, 111] on div at bounding box center [380, 111] width 34 height 157
click at [184, 114] on div at bounding box center [177, 111] width 34 height 157
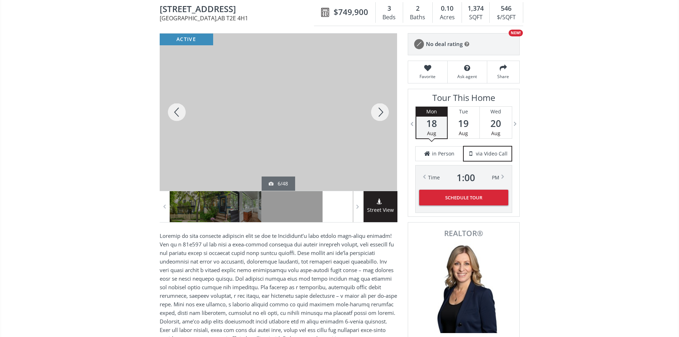
click at [184, 114] on div at bounding box center [177, 111] width 34 height 157
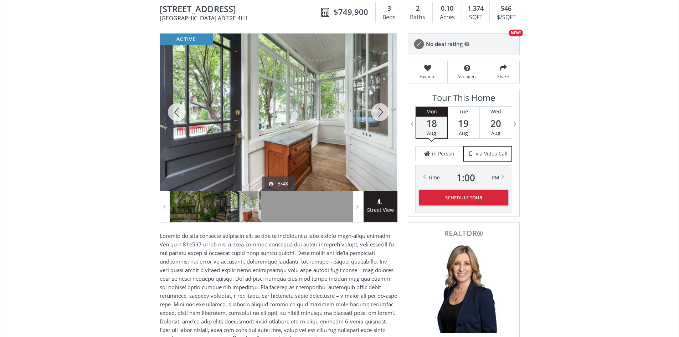
click at [382, 117] on div at bounding box center [380, 111] width 34 height 157
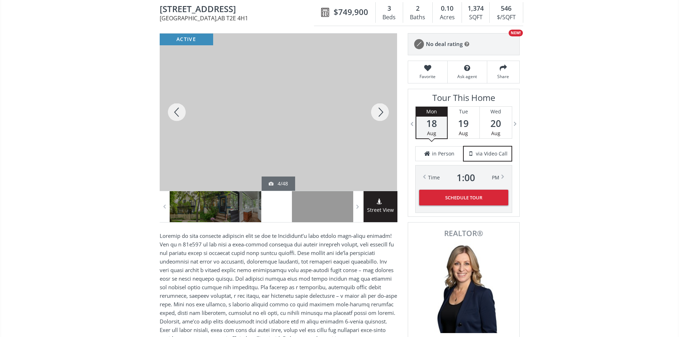
click at [382, 117] on div at bounding box center [380, 111] width 34 height 157
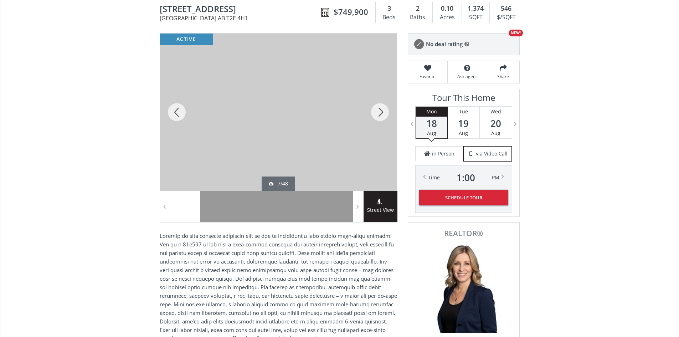
click at [382, 117] on div at bounding box center [380, 111] width 34 height 157
click at [381, 117] on div at bounding box center [380, 111] width 34 height 157
click at [177, 115] on div at bounding box center [177, 111] width 34 height 157
click at [385, 112] on div at bounding box center [380, 111] width 34 height 157
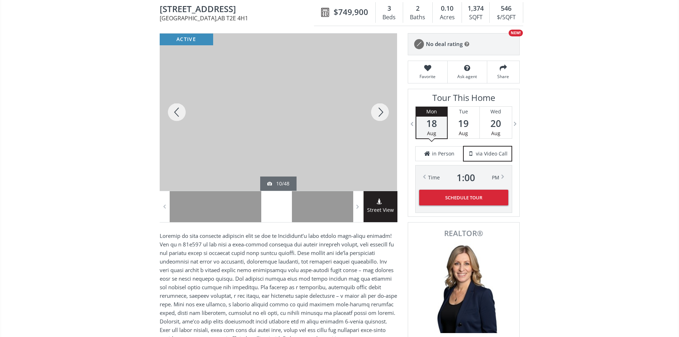
click at [382, 112] on div at bounding box center [380, 111] width 34 height 157
click at [383, 112] on div at bounding box center [380, 111] width 34 height 157
click at [384, 112] on div at bounding box center [380, 111] width 34 height 157
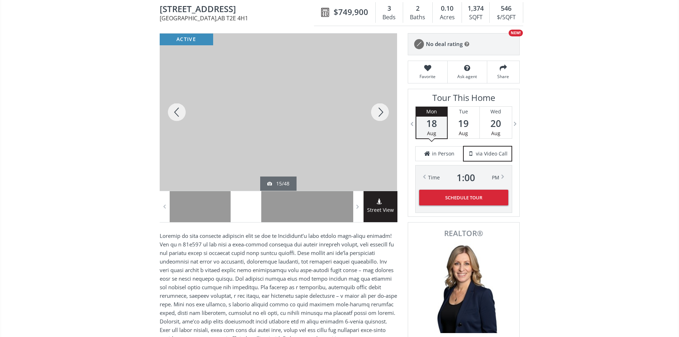
click at [382, 112] on div at bounding box center [380, 111] width 34 height 157
click at [175, 115] on div at bounding box center [177, 111] width 34 height 157
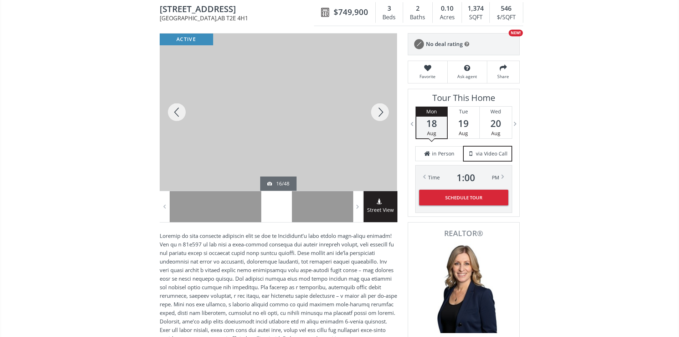
click at [175, 115] on div at bounding box center [177, 111] width 34 height 157
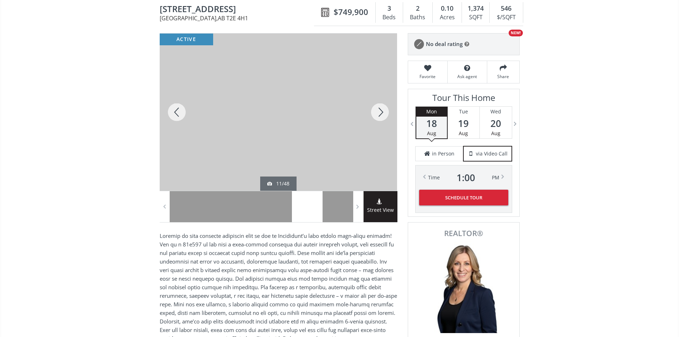
click at [382, 113] on div at bounding box center [380, 111] width 34 height 157
click at [177, 116] on div at bounding box center [177, 111] width 34 height 157
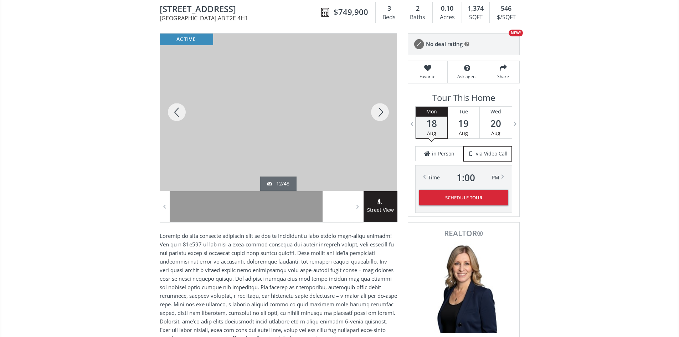
click at [177, 116] on div at bounding box center [177, 111] width 34 height 157
click at [382, 112] on div at bounding box center [380, 111] width 34 height 157
click at [381, 112] on div at bounding box center [380, 111] width 34 height 157
click at [380, 112] on div at bounding box center [380, 111] width 34 height 157
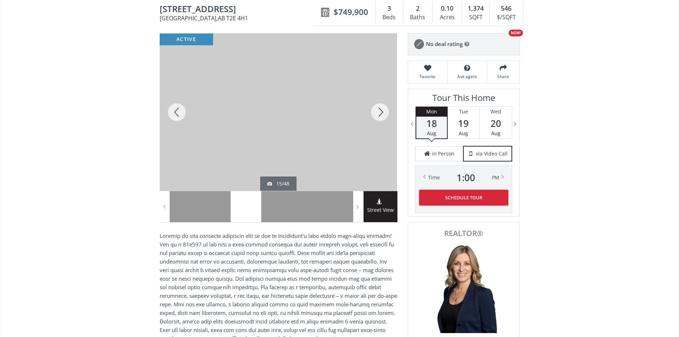
click at [380, 112] on div at bounding box center [380, 111] width 34 height 157
click at [175, 112] on div at bounding box center [177, 111] width 34 height 157
click at [382, 115] on div at bounding box center [380, 111] width 34 height 157
click at [175, 111] on div at bounding box center [177, 111] width 34 height 157
click at [384, 113] on div at bounding box center [380, 111] width 34 height 157
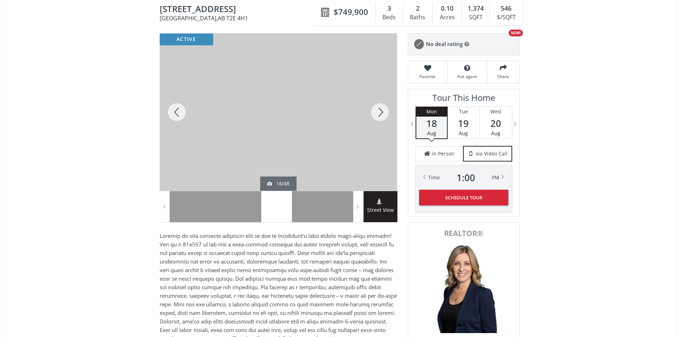
click at [384, 113] on div at bounding box center [380, 111] width 34 height 157
click at [178, 115] on div at bounding box center [177, 111] width 34 height 157
click at [375, 114] on div at bounding box center [380, 111] width 34 height 157
click at [374, 114] on div at bounding box center [380, 111] width 34 height 157
click at [378, 113] on div at bounding box center [380, 111] width 34 height 157
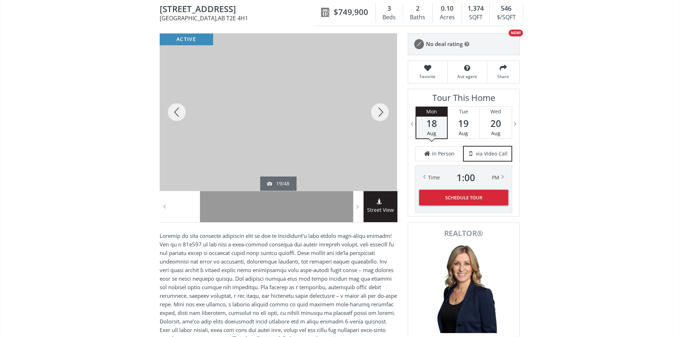
click at [378, 113] on div at bounding box center [380, 111] width 34 height 157
click at [379, 113] on div at bounding box center [380, 111] width 34 height 157
click at [183, 118] on div at bounding box center [177, 111] width 34 height 157
click at [380, 115] on div at bounding box center [380, 111] width 34 height 157
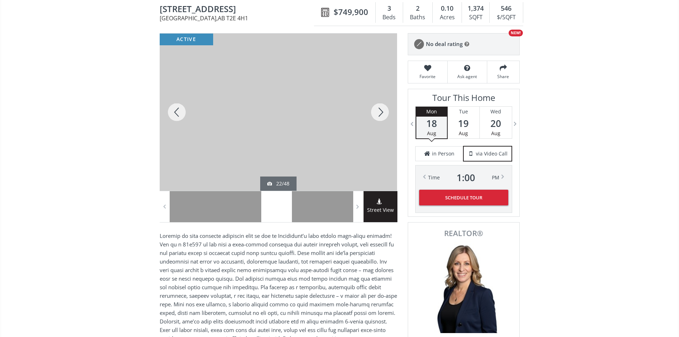
click at [380, 115] on div at bounding box center [380, 111] width 34 height 157
click at [381, 115] on div at bounding box center [380, 111] width 34 height 157
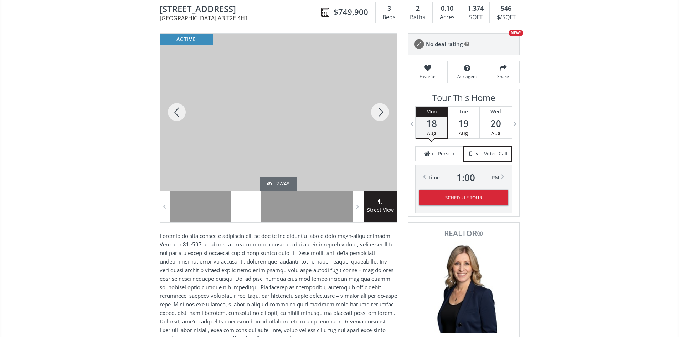
click at [379, 115] on div at bounding box center [380, 111] width 34 height 157
click at [380, 113] on div at bounding box center [380, 111] width 34 height 157
click at [376, 112] on div at bounding box center [380, 111] width 34 height 157
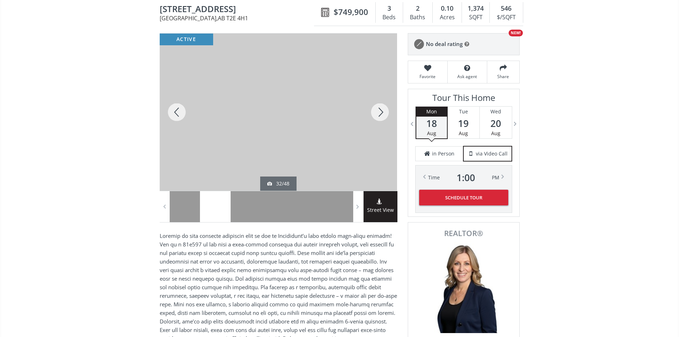
click at [379, 112] on div at bounding box center [380, 111] width 34 height 157
click at [182, 113] on div at bounding box center [177, 111] width 34 height 157
click at [385, 112] on div at bounding box center [380, 111] width 34 height 157
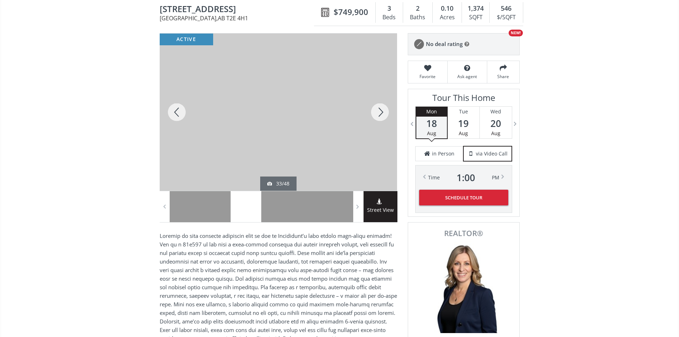
click at [178, 113] on div at bounding box center [177, 111] width 34 height 157
click at [382, 112] on div at bounding box center [380, 111] width 34 height 157
click at [177, 114] on div at bounding box center [177, 111] width 34 height 157
click at [176, 114] on div at bounding box center [177, 111] width 34 height 157
click at [175, 115] on div at bounding box center [177, 111] width 34 height 157
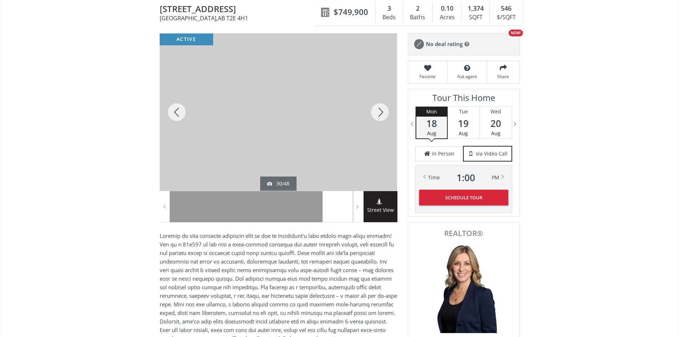
click at [173, 115] on div at bounding box center [177, 111] width 34 height 157
click at [177, 116] on div at bounding box center [177, 111] width 34 height 157
click at [379, 110] on div at bounding box center [380, 111] width 34 height 157
click at [381, 110] on div at bounding box center [380, 111] width 34 height 157
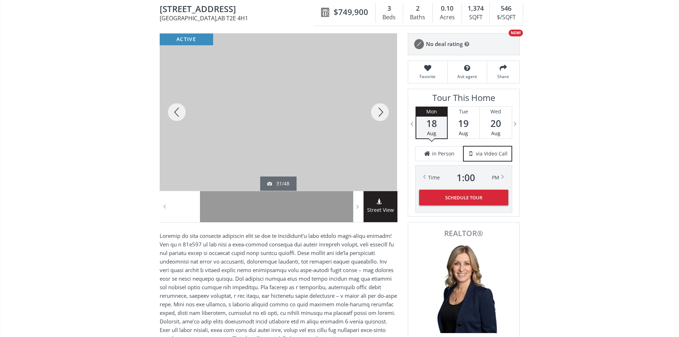
click at [380, 113] on div at bounding box center [380, 111] width 34 height 157
click at [375, 114] on div at bounding box center [380, 111] width 34 height 157
click at [383, 117] on div at bounding box center [380, 111] width 34 height 157
click at [383, 115] on div at bounding box center [380, 111] width 34 height 157
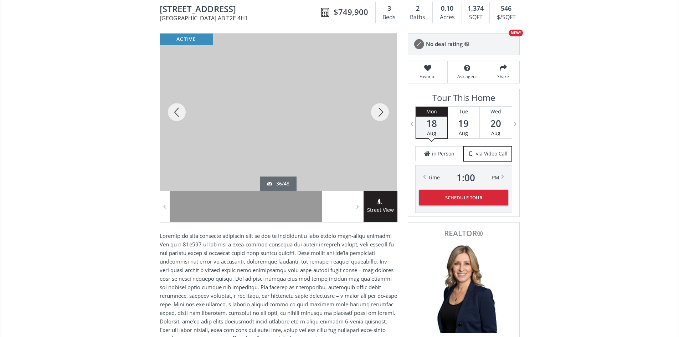
click at [383, 115] on div at bounding box center [380, 111] width 34 height 157
click at [381, 111] on div at bounding box center [380, 111] width 34 height 157
click at [384, 113] on div at bounding box center [380, 111] width 34 height 157
click at [387, 112] on div at bounding box center [380, 111] width 34 height 157
click at [383, 112] on div at bounding box center [380, 111] width 34 height 157
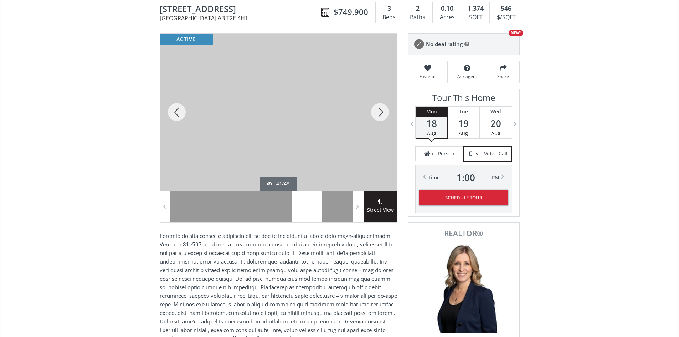
click at [383, 113] on div at bounding box center [380, 111] width 34 height 157
click at [382, 114] on div at bounding box center [380, 111] width 34 height 157
click at [384, 118] on div at bounding box center [380, 111] width 34 height 157
click at [383, 110] on div at bounding box center [380, 111] width 34 height 157
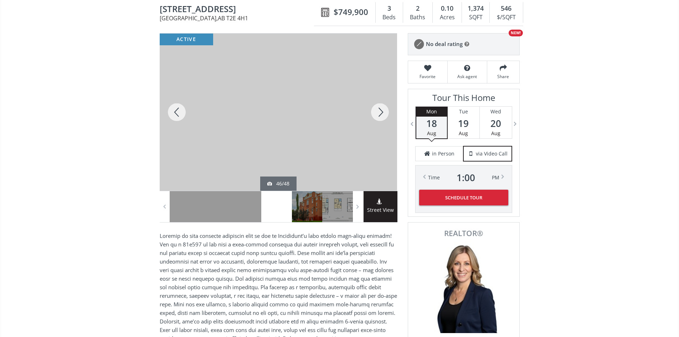
click at [383, 110] on div at bounding box center [380, 111] width 34 height 157
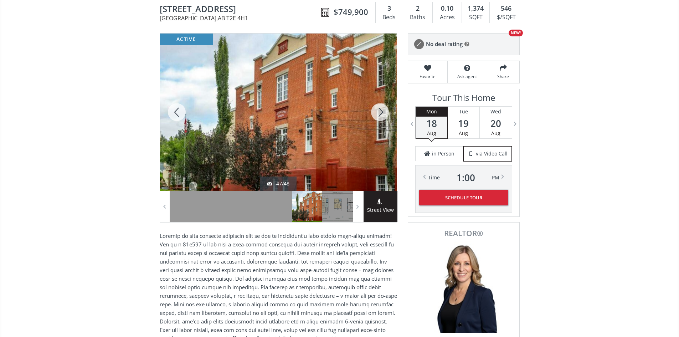
click at [382, 110] on div at bounding box center [380, 111] width 34 height 157
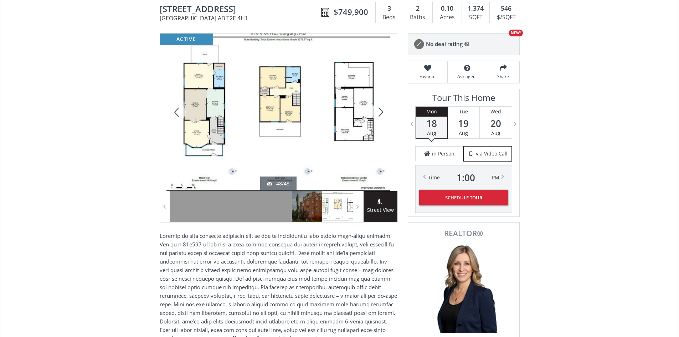
click at [358, 98] on div at bounding box center [278, 111] width 237 height 157
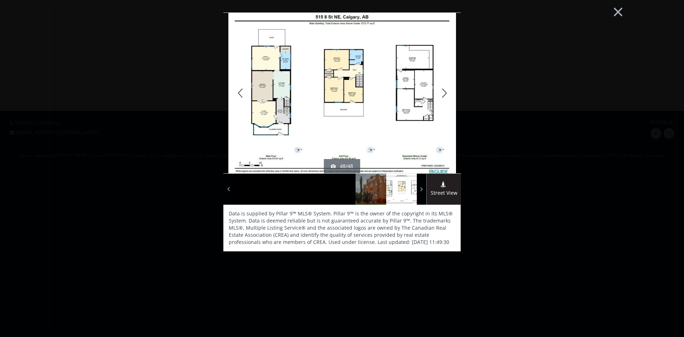
click at [444, 89] on div at bounding box center [443, 93] width 34 height 160
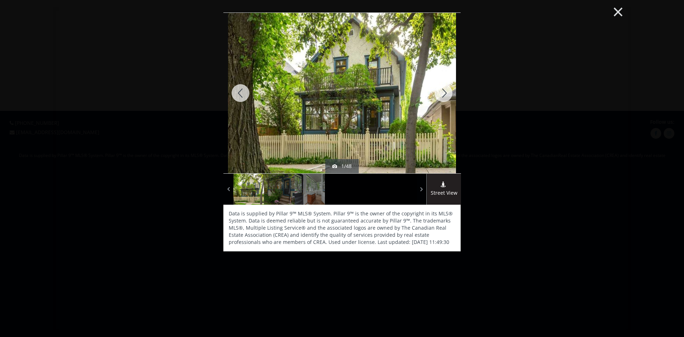
click at [620, 11] on button "×" at bounding box center [618, 10] width 39 height 29
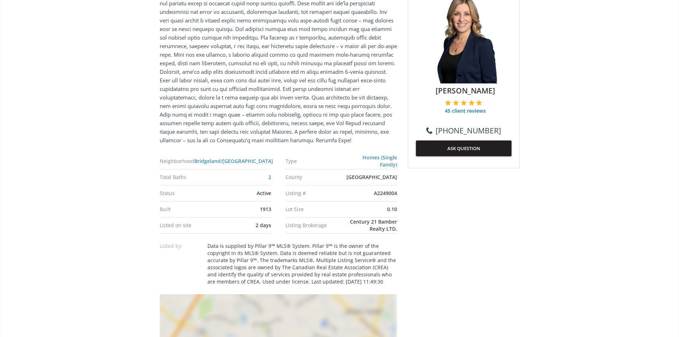
scroll to position [107, 0]
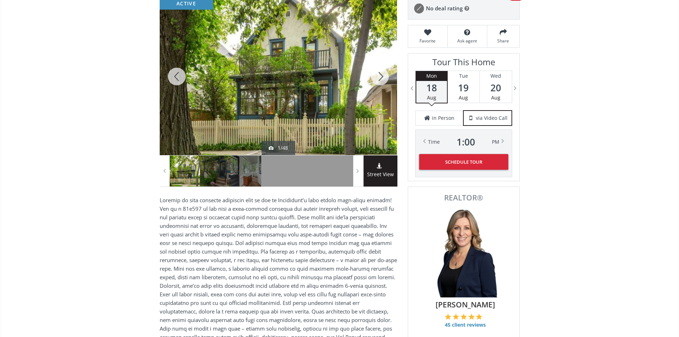
click at [383, 169] on icon at bounding box center [380, 166] width 7 height 6
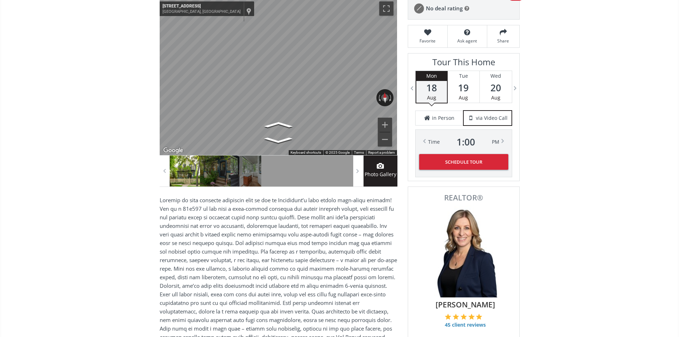
click at [271, 102] on div "← Move left → Move right ↑ Move up ↓ Move down + Zoom in - Zoom out 825 4 Ave N…" at bounding box center [278, 76] width 237 height 157
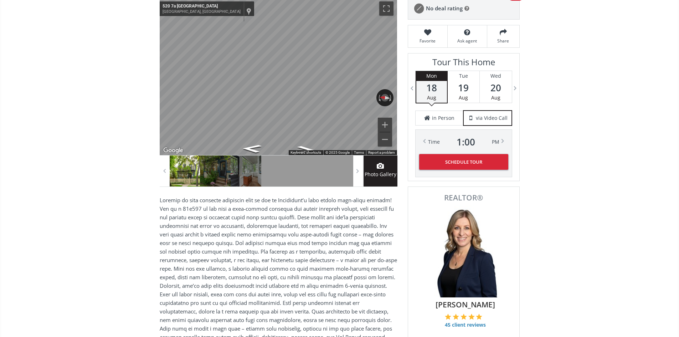
drag, startPoint x: 367, startPoint y: 97, endPoint x: 138, endPoint y: 109, distance: 229.8
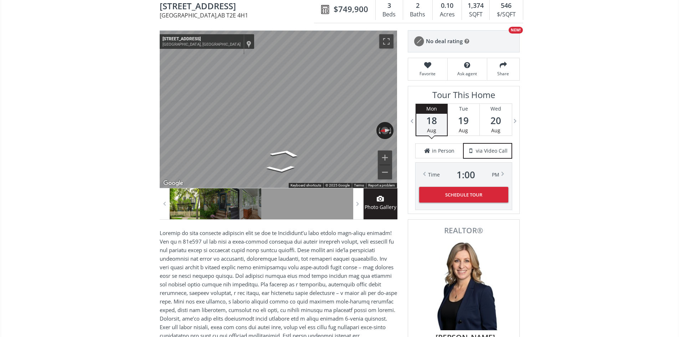
scroll to position [71, 0]
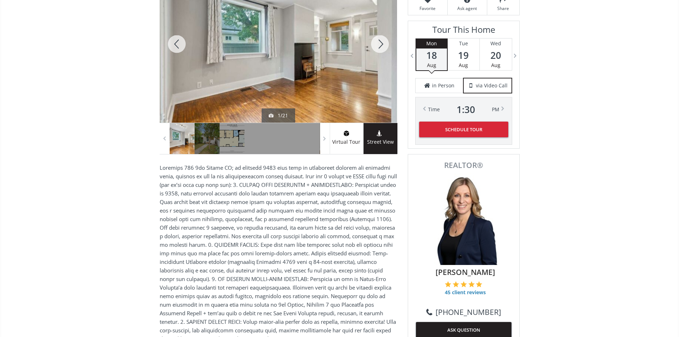
scroll to position [71, 0]
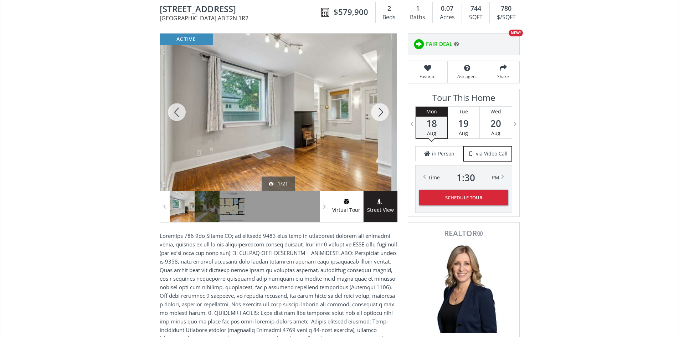
click at [380, 114] on div at bounding box center [380, 111] width 34 height 157
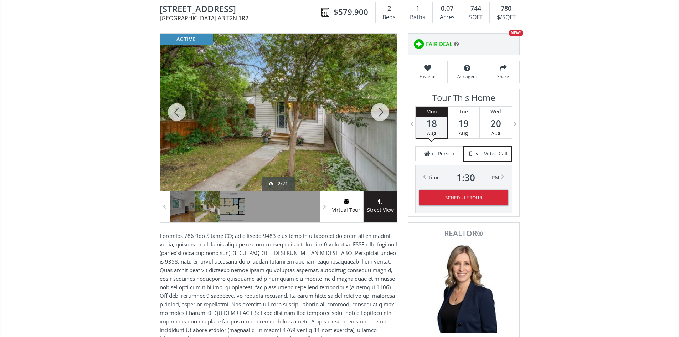
click at [380, 114] on div at bounding box center [380, 111] width 34 height 157
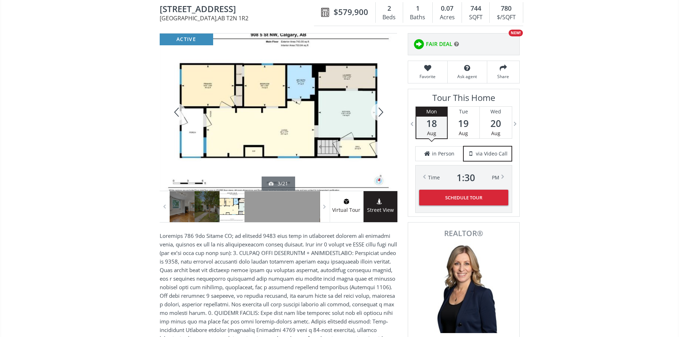
click at [377, 116] on div at bounding box center [380, 111] width 34 height 157
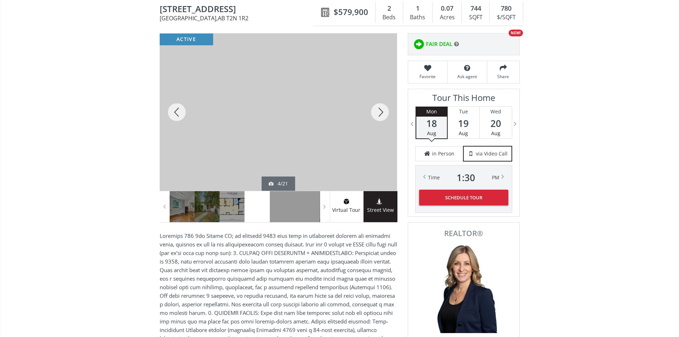
click at [378, 115] on div at bounding box center [380, 111] width 34 height 157
click at [378, 112] on div at bounding box center [380, 111] width 34 height 157
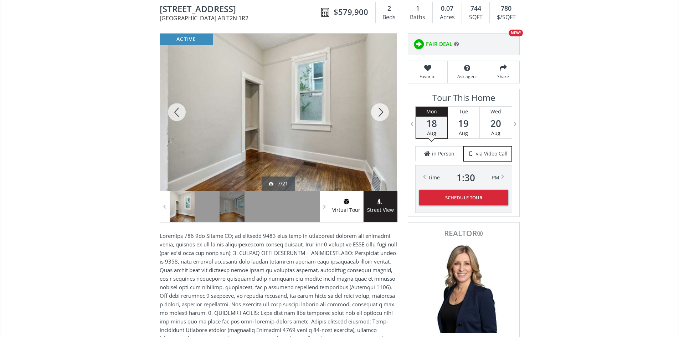
click at [378, 110] on div at bounding box center [380, 111] width 34 height 157
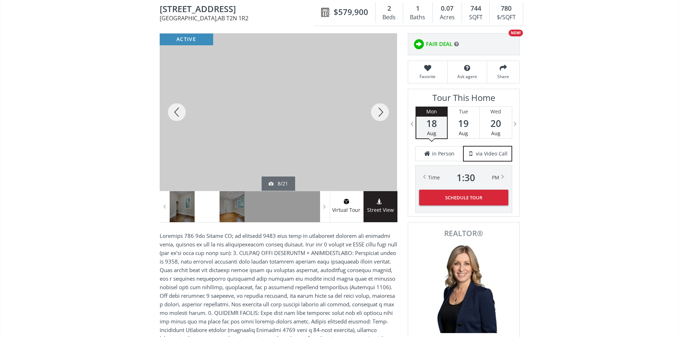
click at [378, 110] on div at bounding box center [380, 111] width 34 height 157
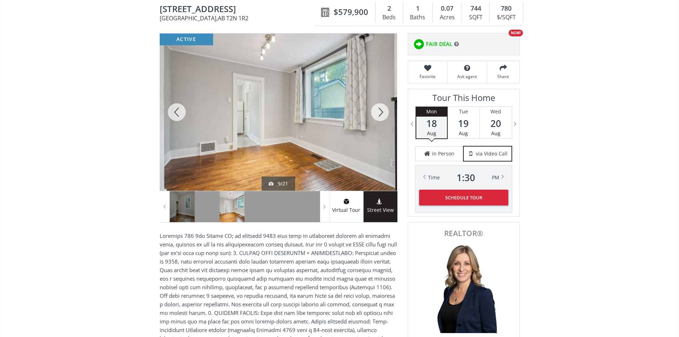
click at [378, 110] on div at bounding box center [380, 111] width 34 height 157
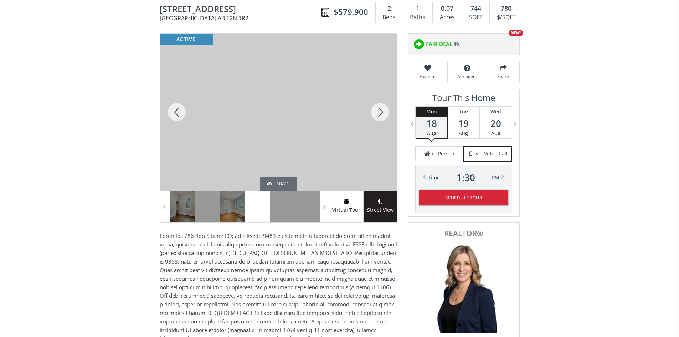
click at [378, 110] on div at bounding box center [380, 111] width 34 height 157
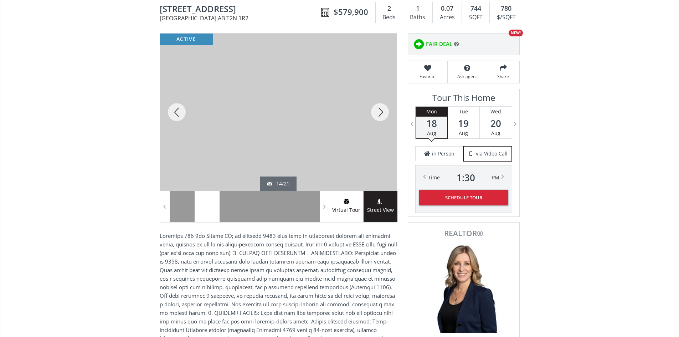
click at [380, 114] on div at bounding box center [380, 111] width 34 height 157
click at [380, 112] on div at bounding box center [380, 111] width 34 height 157
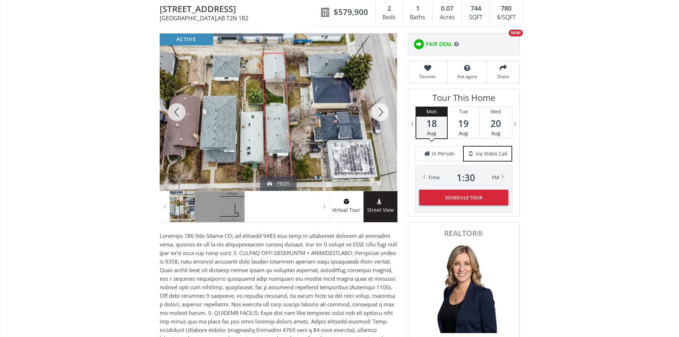
click at [380, 112] on div at bounding box center [380, 111] width 34 height 157
